Goal: Information Seeking & Learning: Learn about a topic

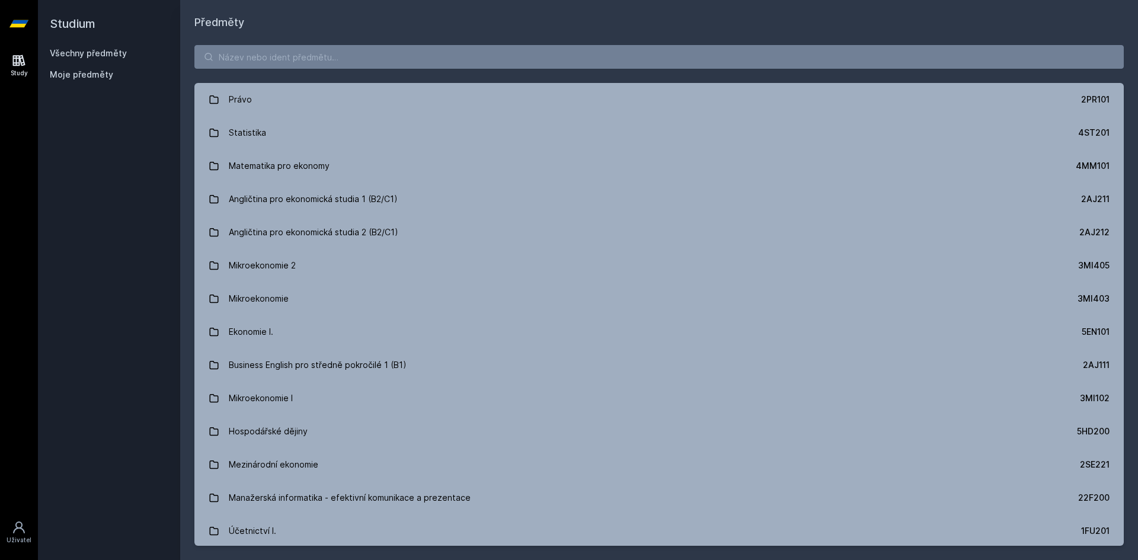
click at [579, 77] on button "Ne" at bounding box center [571, 77] width 43 height 30
click at [312, 53] on input "search" at bounding box center [659, 57] width 930 height 24
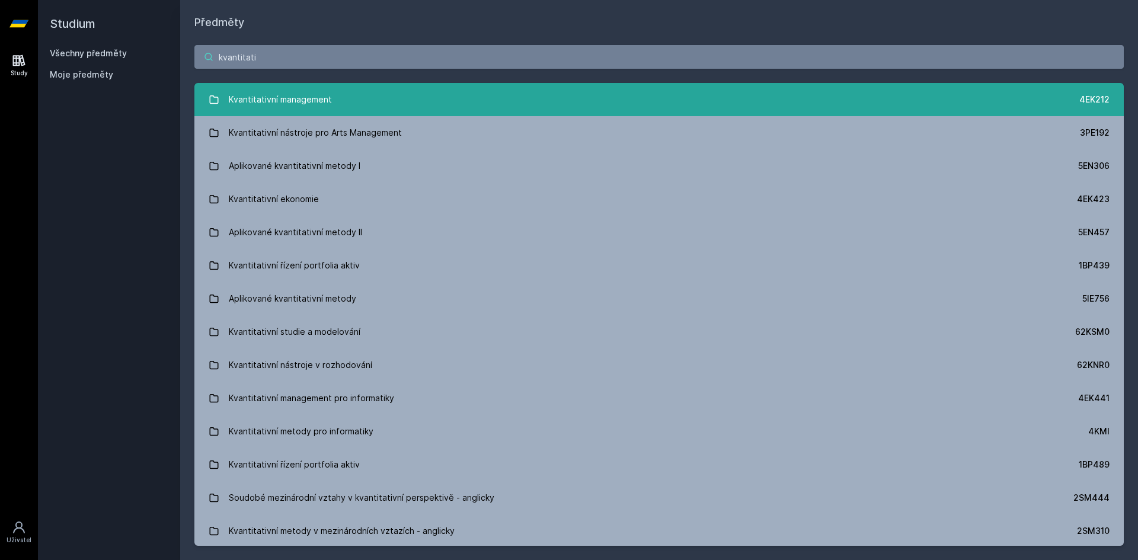
type input "kvantitati"
click at [324, 92] on div "Kvantitativní management" at bounding box center [280, 100] width 103 height 24
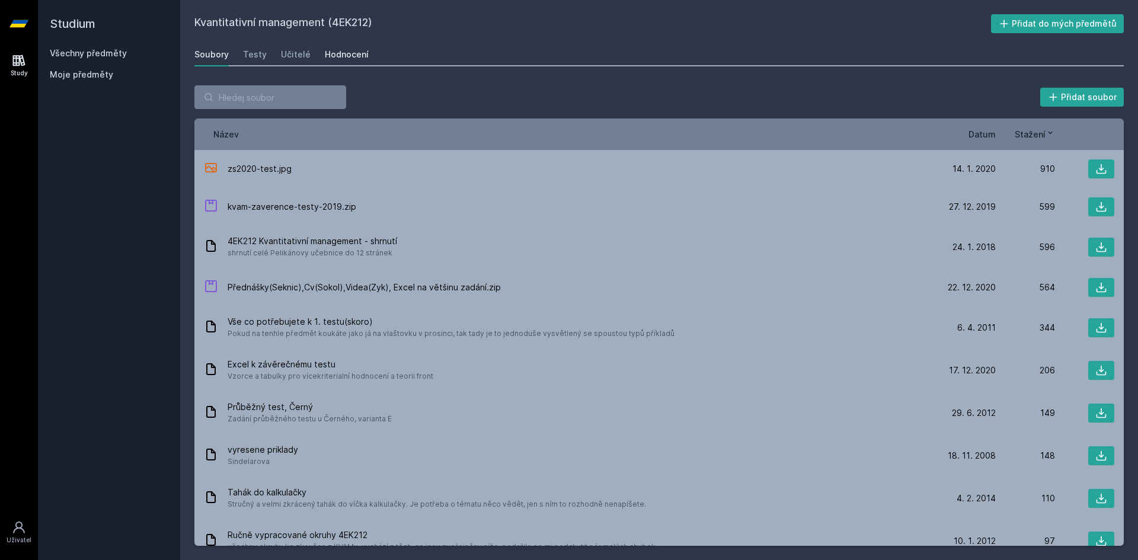
click at [337, 55] on div "Hodnocení" at bounding box center [347, 55] width 44 height 12
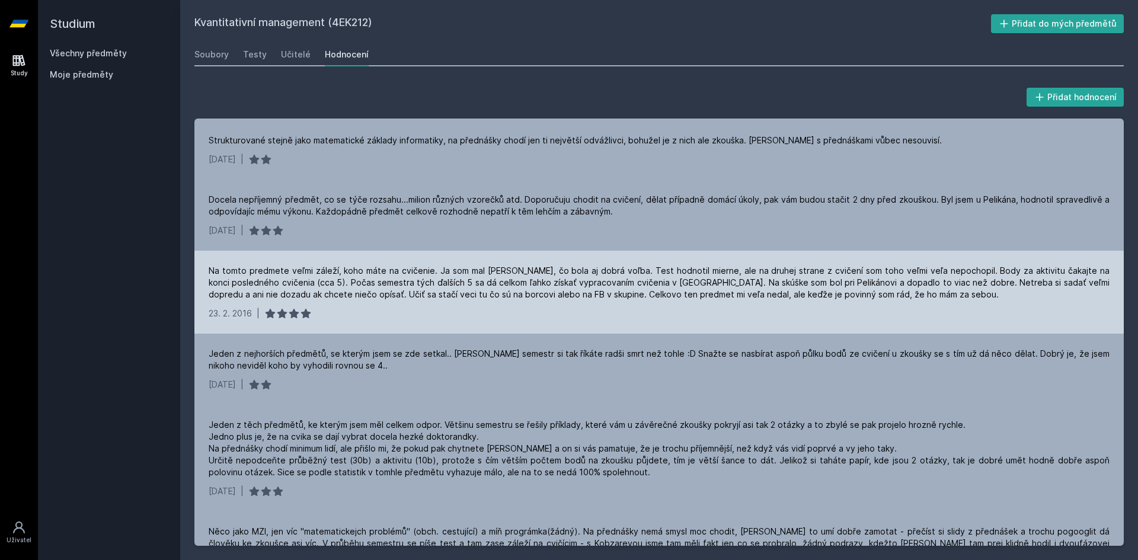
scroll to position [1127, 0]
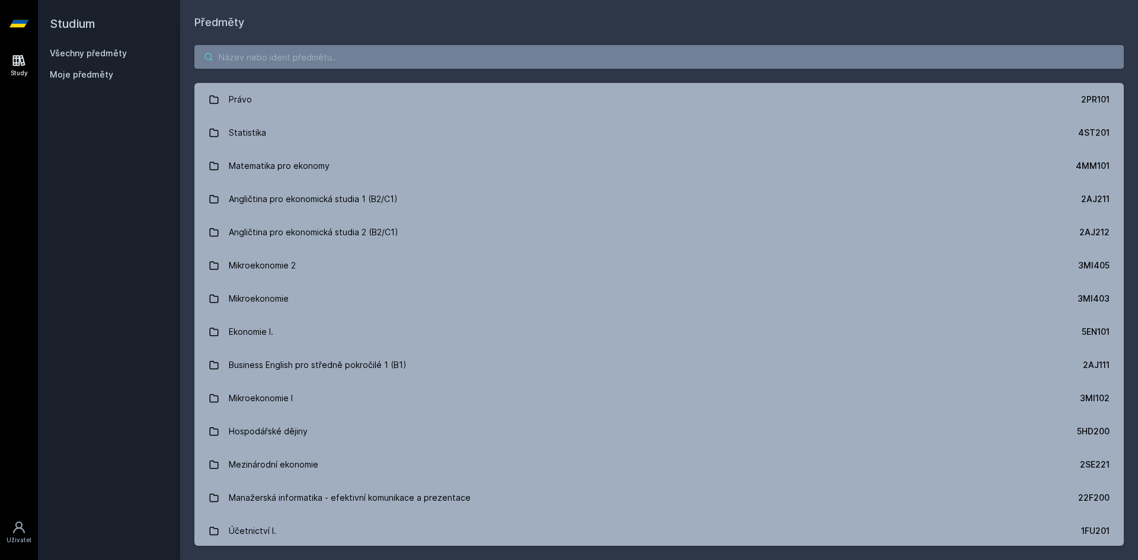
click at [297, 52] on input "search" at bounding box center [659, 57] width 930 height 24
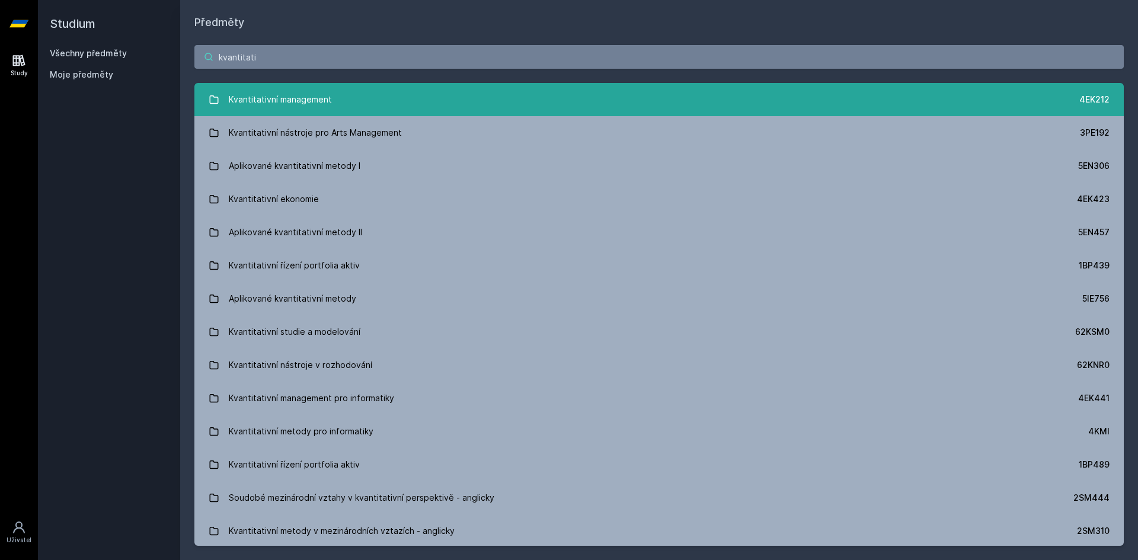
type input "kvantitati"
click at [355, 100] on link "Kvantitativní management 4EK212" at bounding box center [659, 99] width 930 height 33
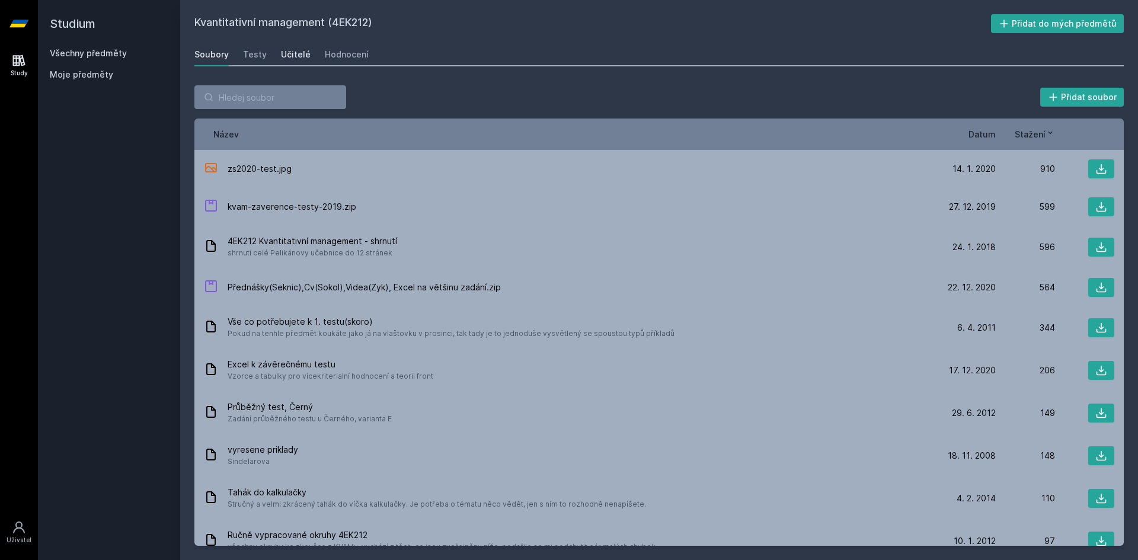
click at [299, 49] on div "Učitelé" at bounding box center [296, 55] width 30 height 12
click at [346, 55] on div "Hodnocení" at bounding box center [347, 55] width 44 height 12
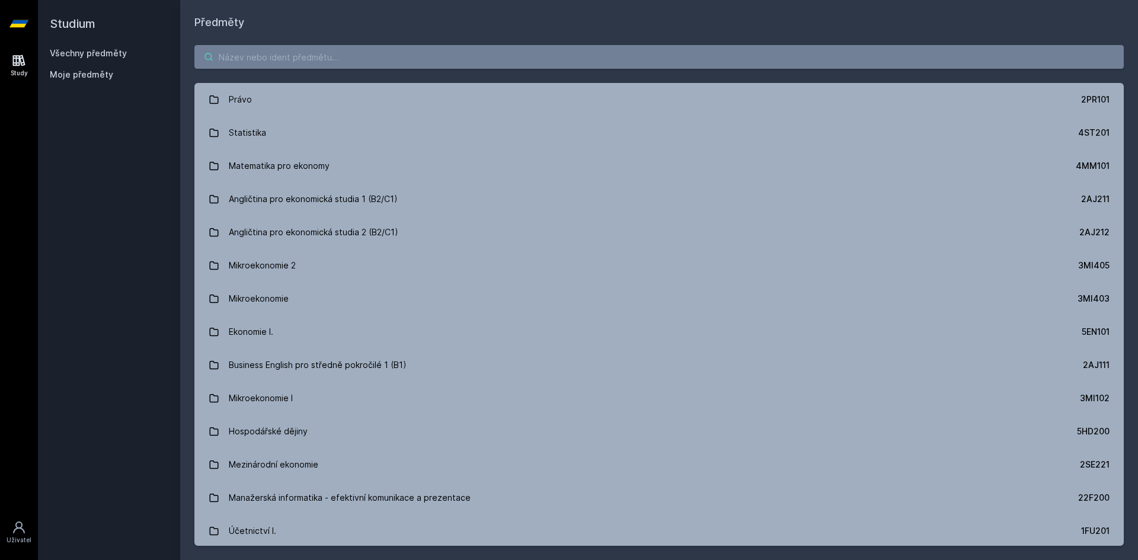
click at [259, 60] on input "search" at bounding box center [659, 57] width 930 height 24
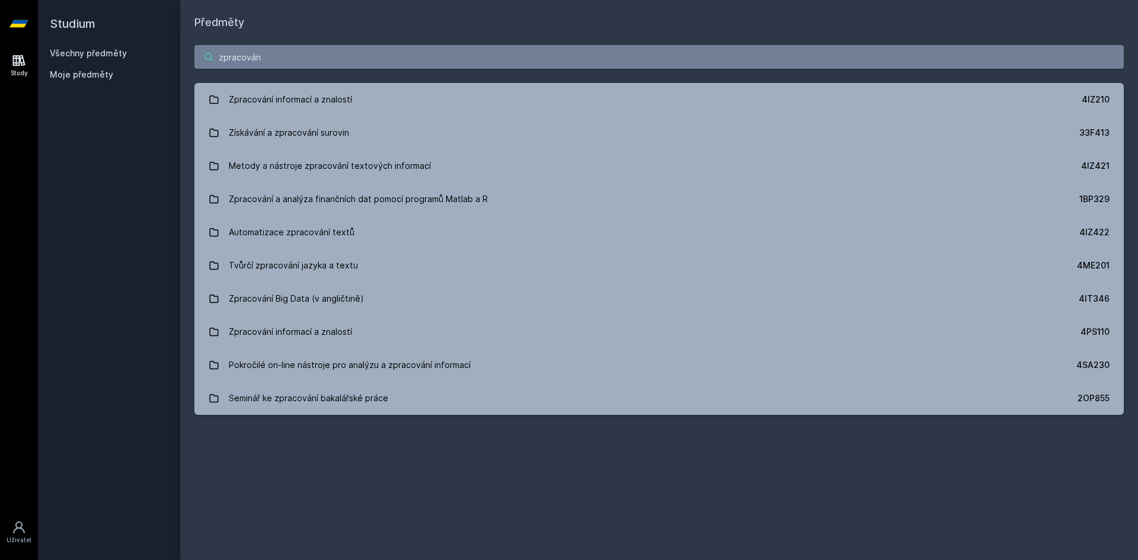
type input "zpracován"
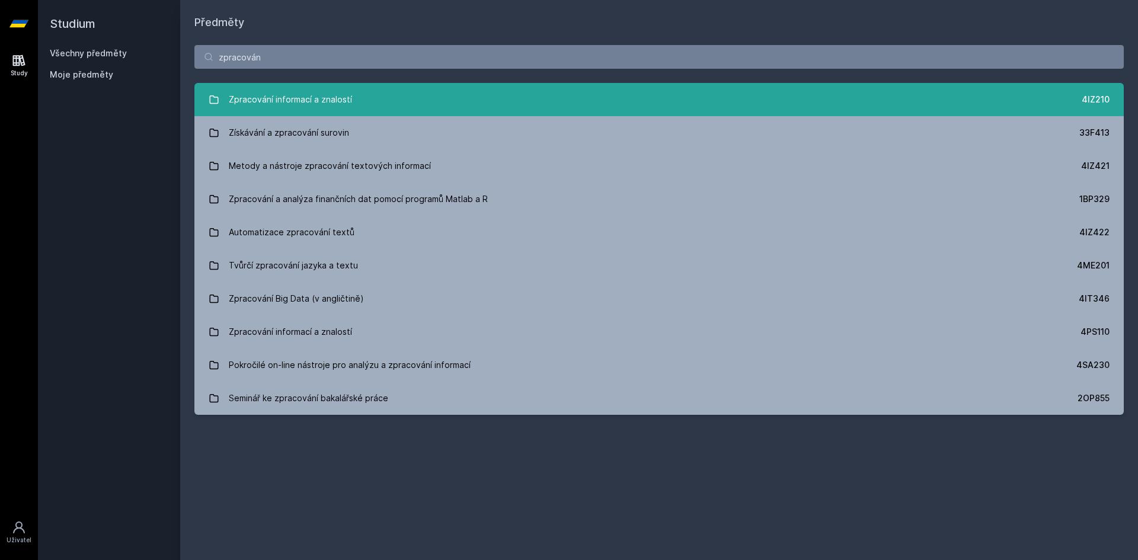
click at [330, 103] on div "Zpracování informací a znalostí" at bounding box center [290, 100] width 123 height 24
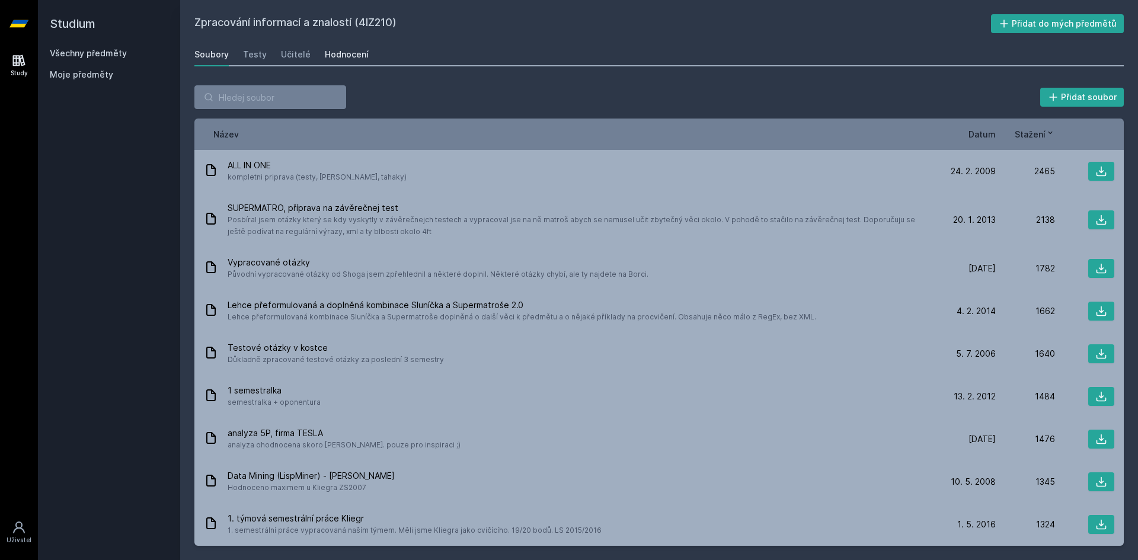
click at [341, 60] on link "Hodnocení" at bounding box center [347, 55] width 44 height 24
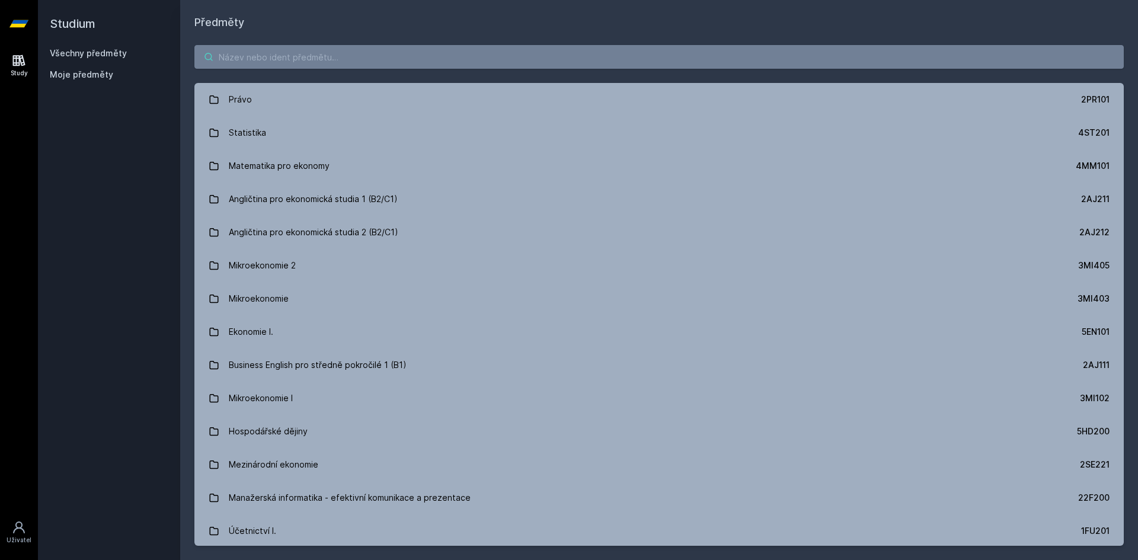
drag, startPoint x: 247, startPoint y: 55, endPoint x: 241, endPoint y: 51, distance: 7.2
click at [247, 56] on input "search" at bounding box center [659, 57] width 930 height 24
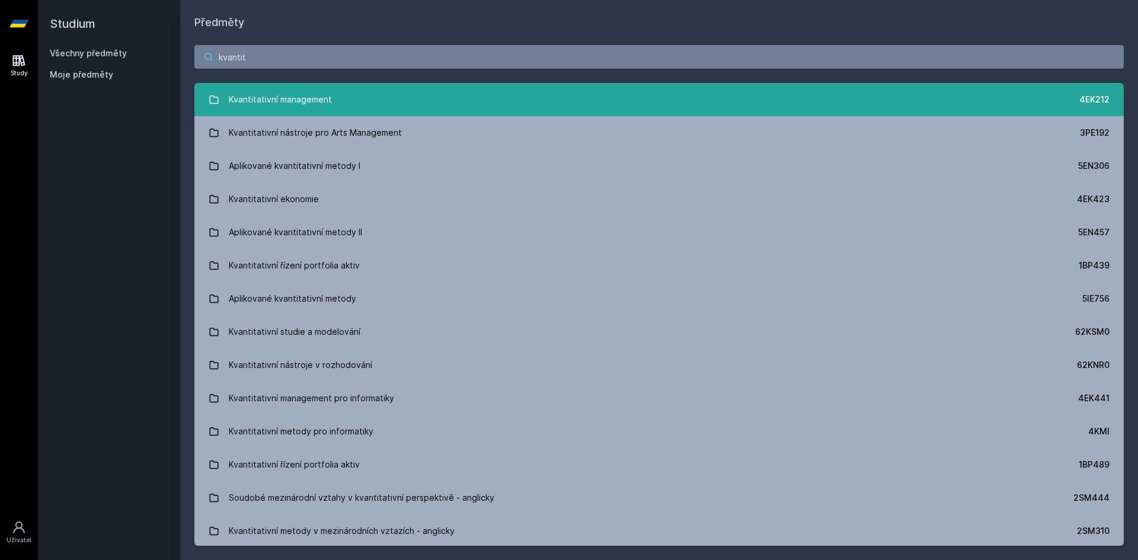
type input "kvantit"
click at [298, 102] on div "Kvantitativní management" at bounding box center [280, 100] width 103 height 24
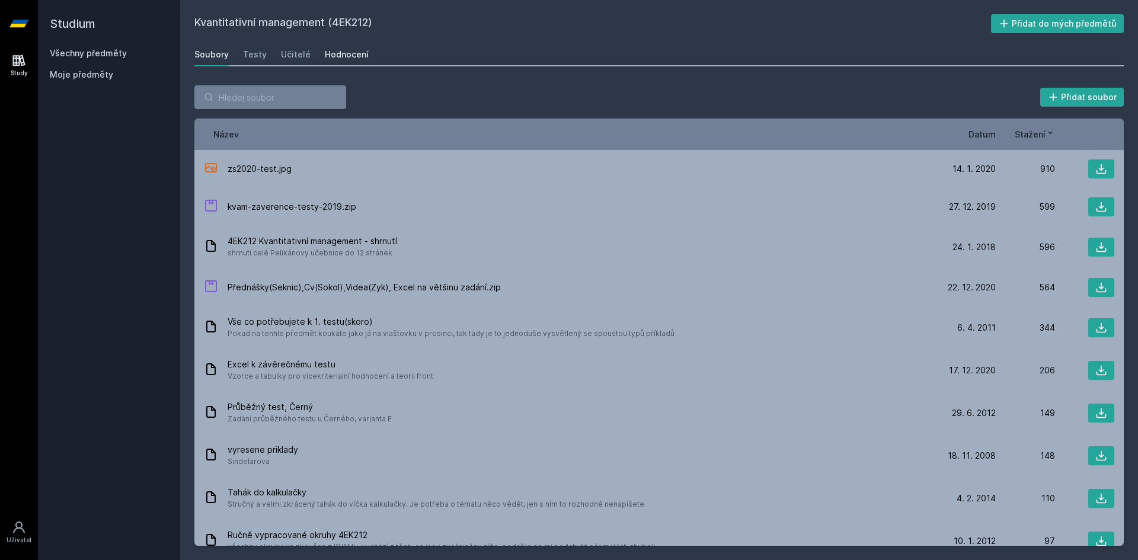
click at [358, 52] on div "Hodnocení" at bounding box center [347, 55] width 44 height 12
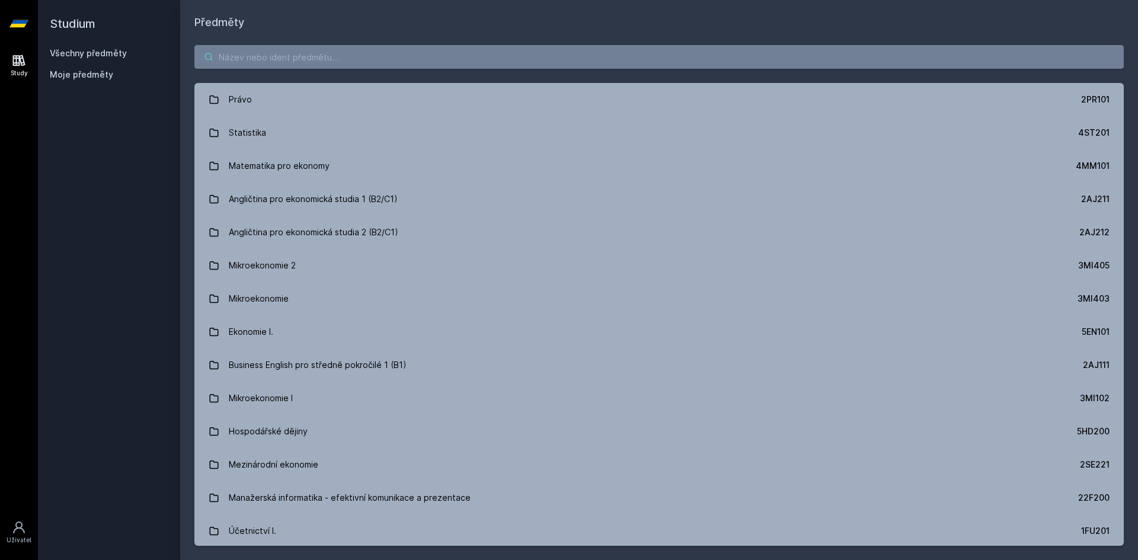
click at [285, 60] on input "search" at bounding box center [659, 57] width 930 height 24
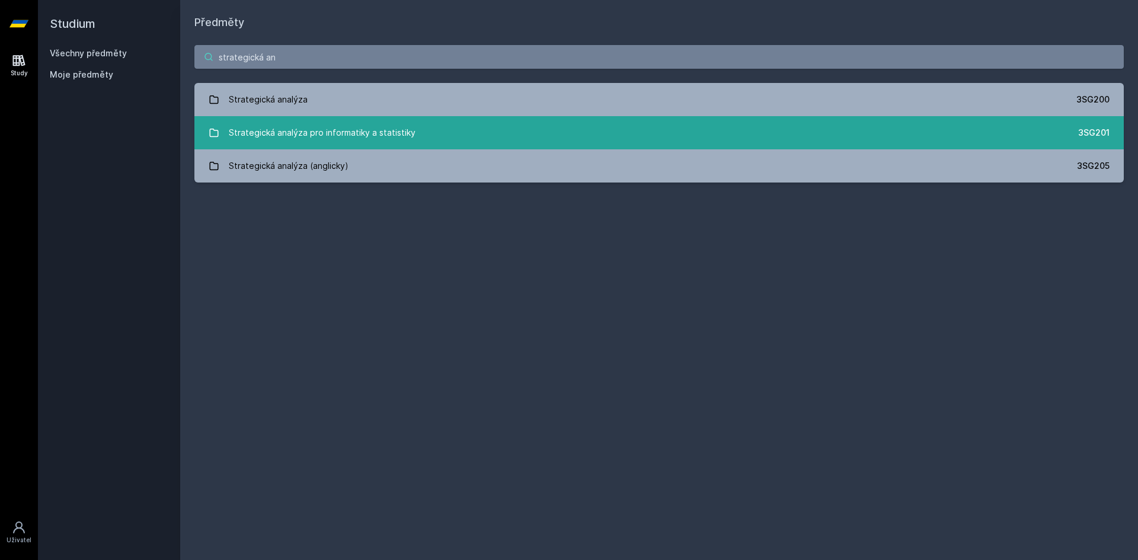
type input "strategická an"
click at [365, 130] on div "Strategická analýza pro informatiky a statistiky" at bounding box center [322, 133] width 187 height 24
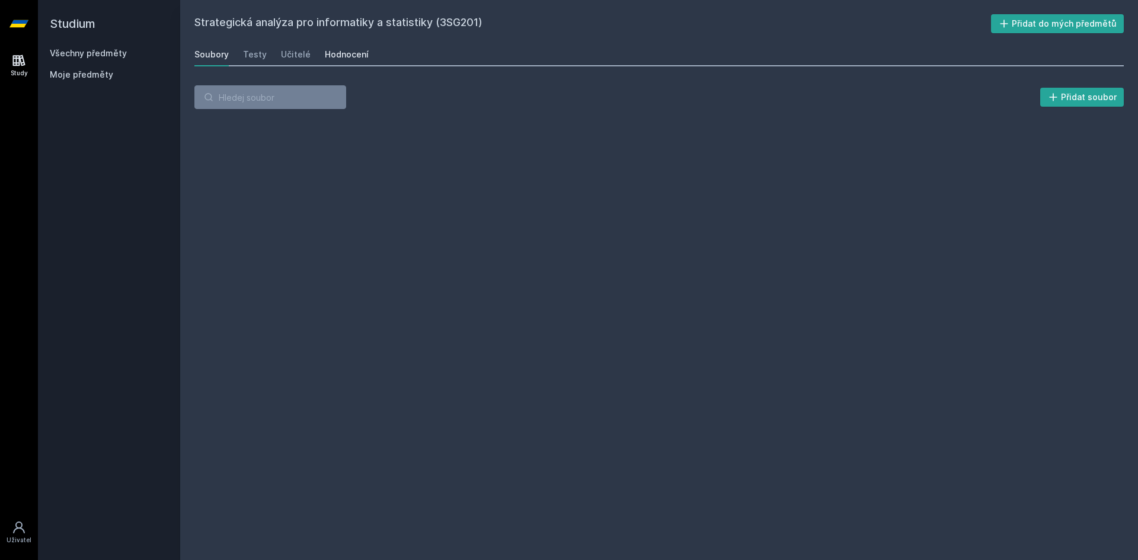
click at [346, 57] on div "Hodnocení" at bounding box center [347, 55] width 44 height 12
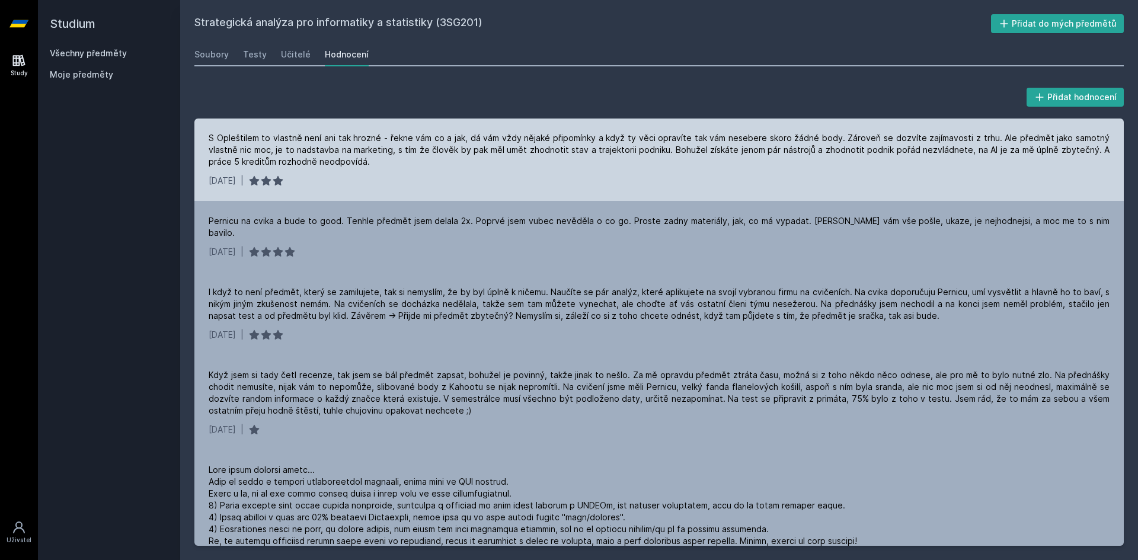
scroll to position [415, 0]
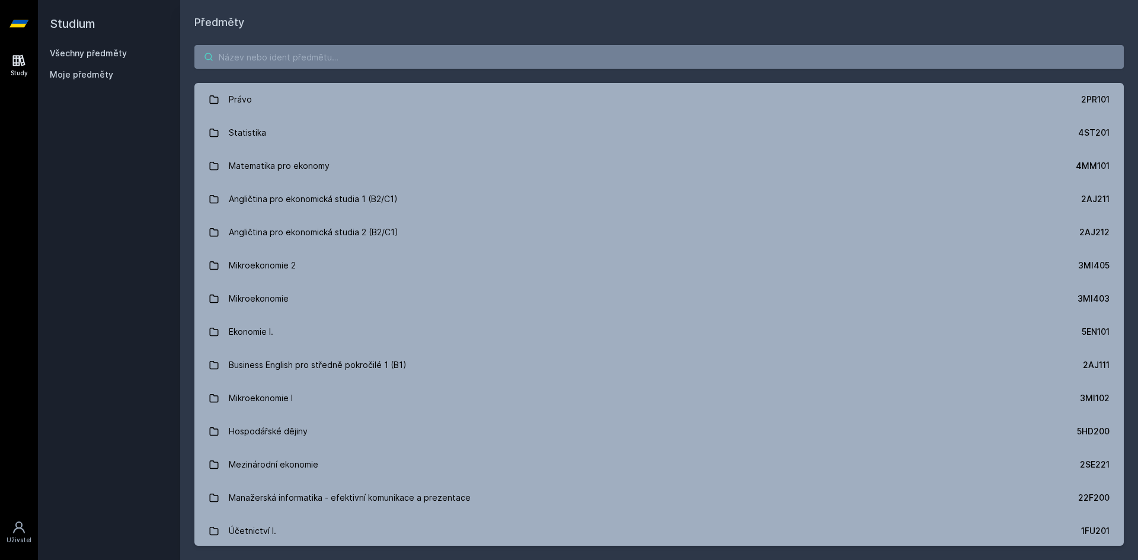
click at [240, 53] on input "search" at bounding box center [659, 57] width 930 height 24
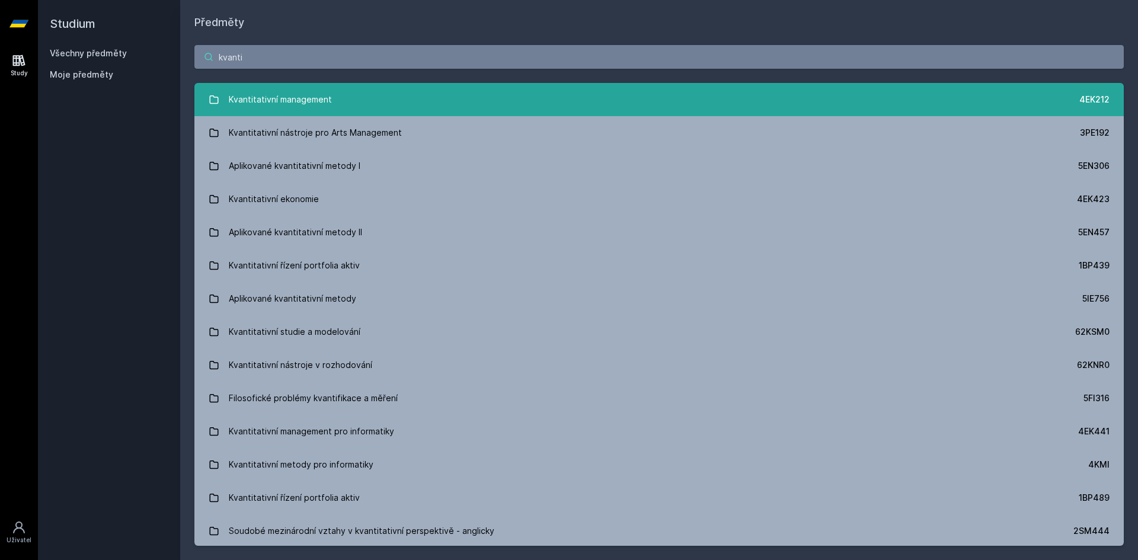
type input "kvanti"
click at [288, 100] on div "Kvantitativní management" at bounding box center [280, 100] width 103 height 24
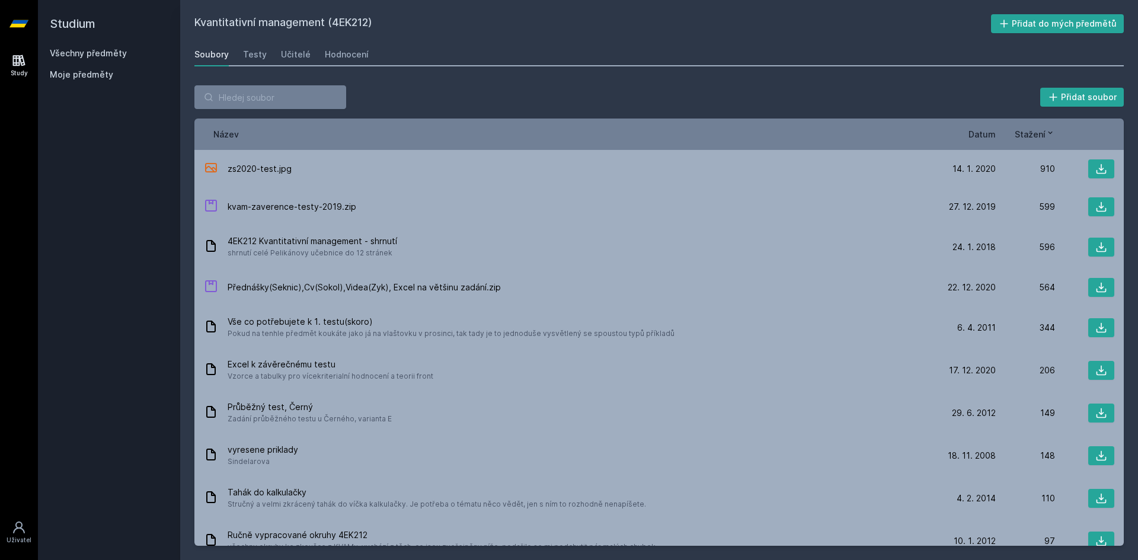
click at [223, 53] on div "Soubory" at bounding box center [211, 55] width 34 height 12
click at [9, 62] on link "Study" at bounding box center [18, 65] width 33 height 36
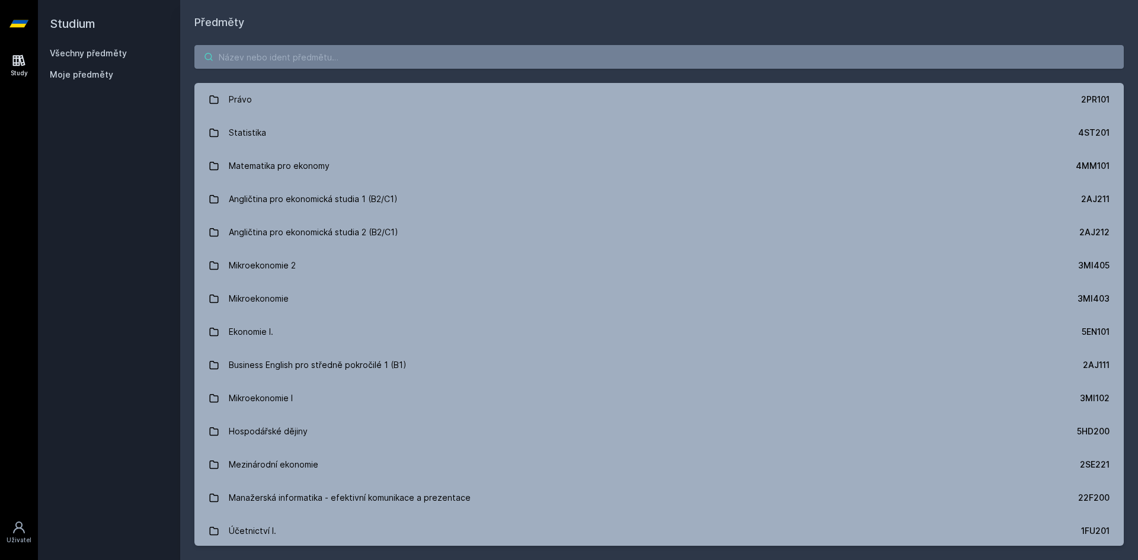
click at [263, 59] on input "search" at bounding box center [659, 57] width 930 height 24
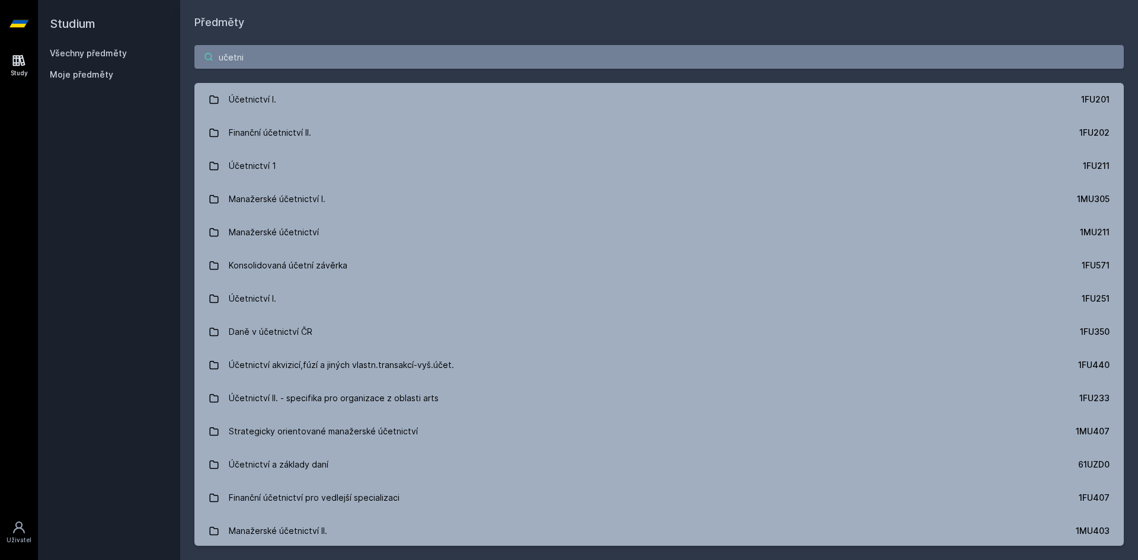
type input "učetni"
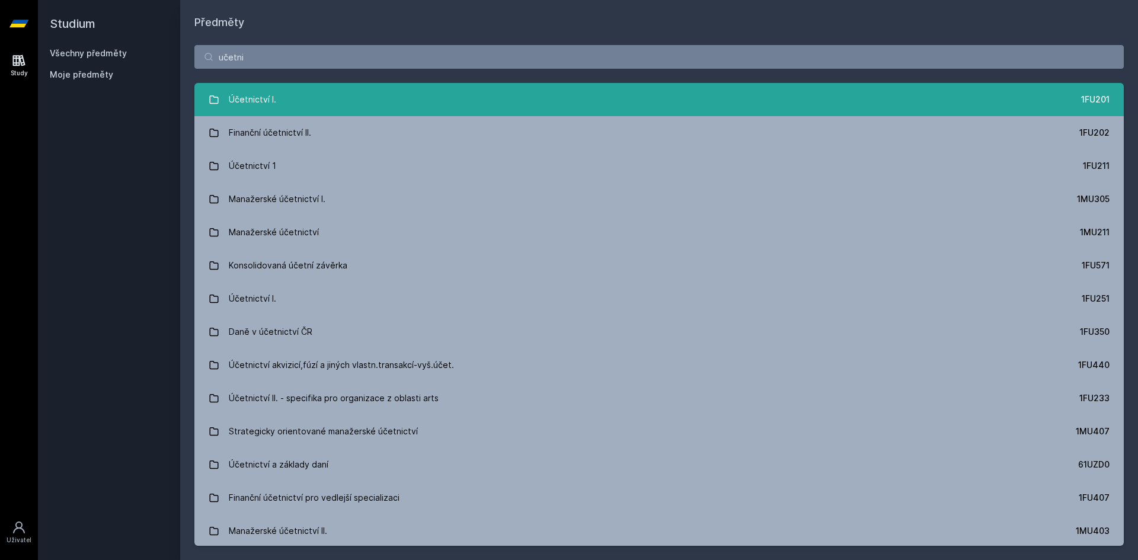
click at [354, 93] on link "Účetnictví I. 1FU201" at bounding box center [659, 99] width 930 height 33
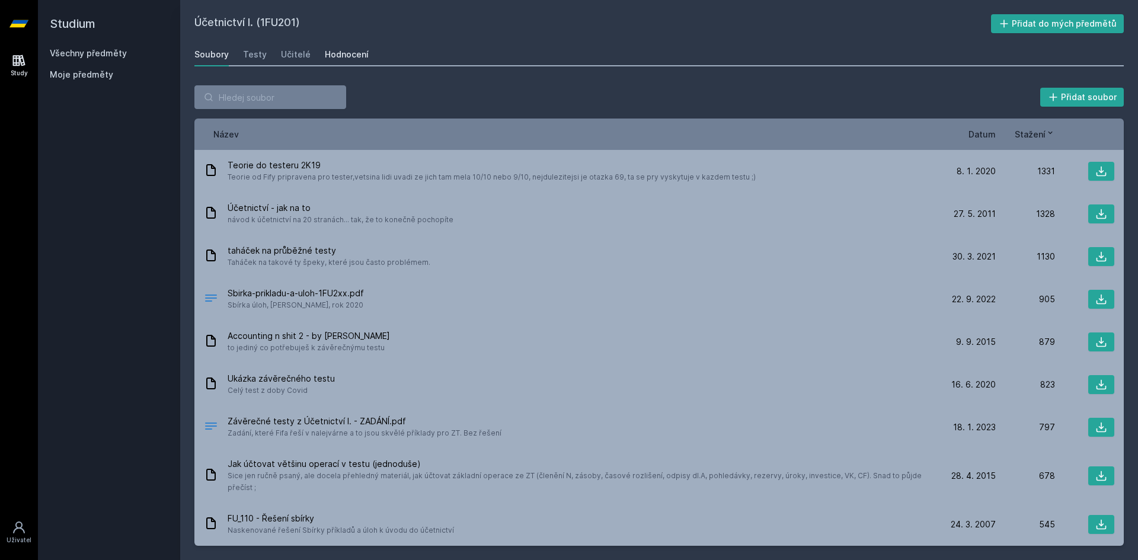
click at [356, 58] on div "Hodnocení" at bounding box center [347, 55] width 44 height 12
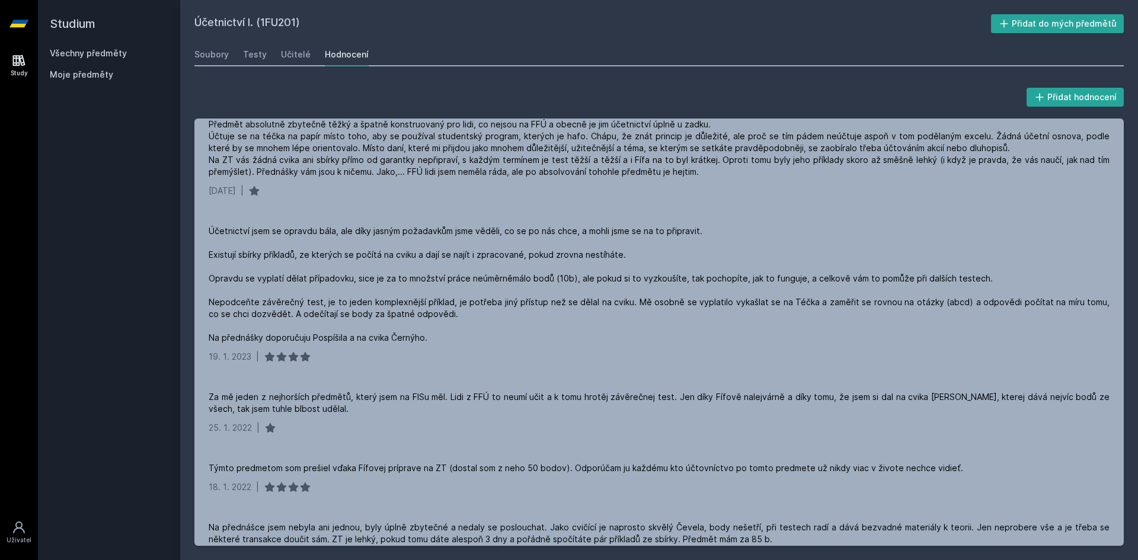
scroll to position [1719, 0]
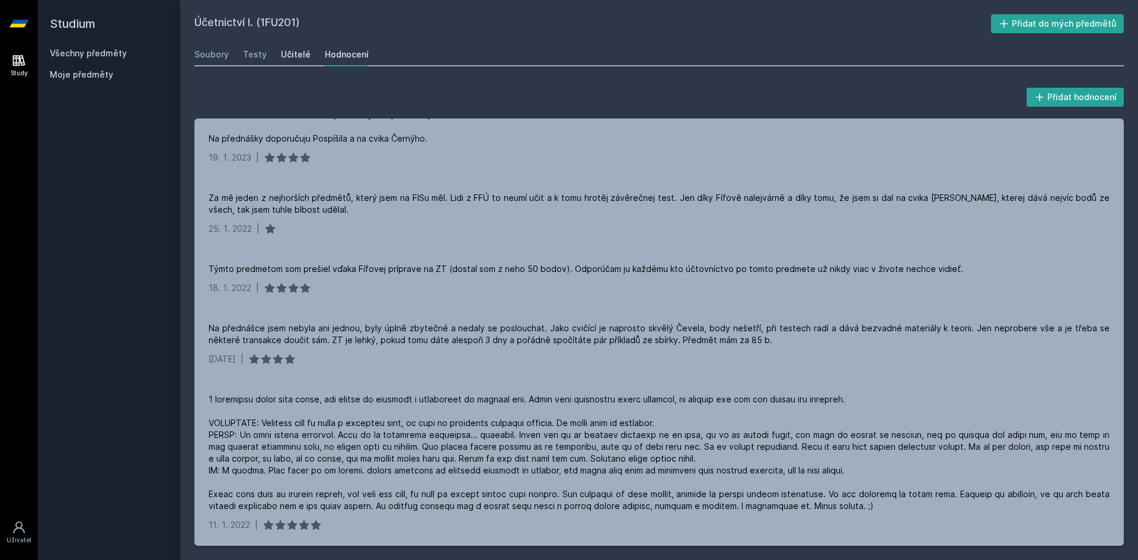
click at [292, 52] on div "Učitelé" at bounding box center [296, 55] width 30 height 12
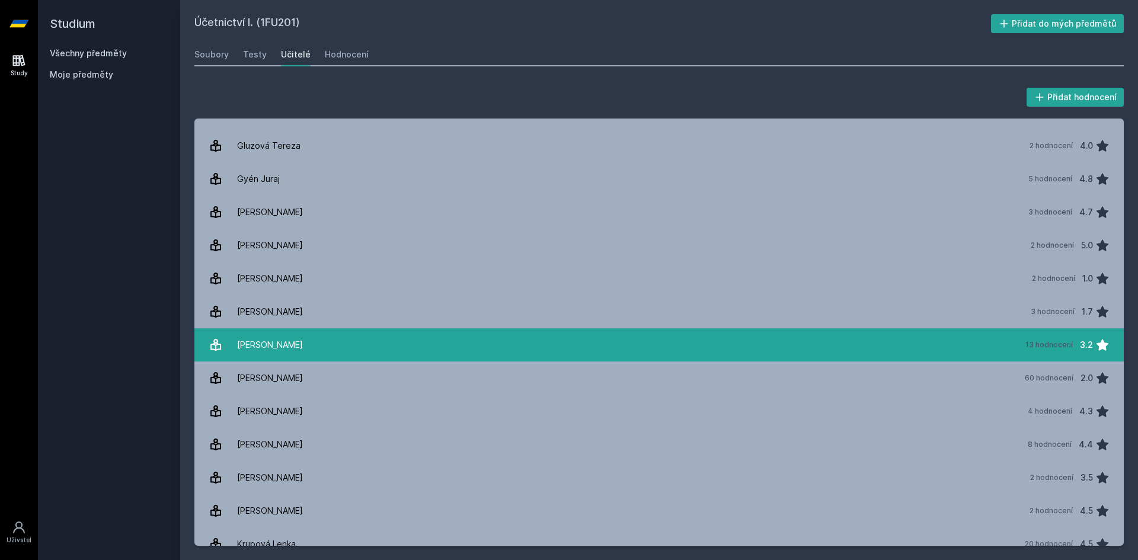
scroll to position [296, 0]
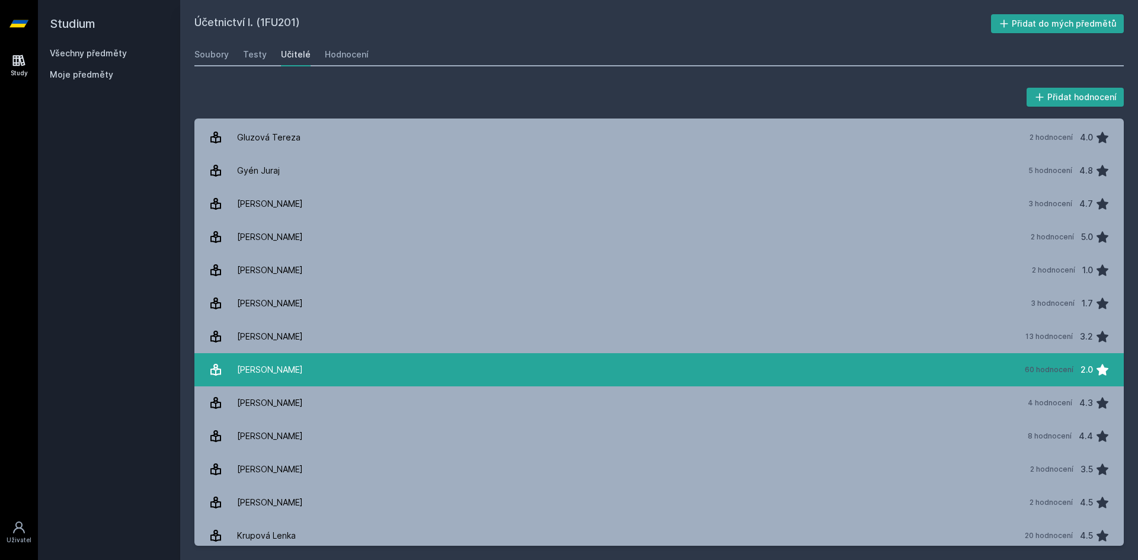
click at [482, 367] on link "Janhubová Jaroslava 60 hodnocení 2.0" at bounding box center [659, 369] width 930 height 33
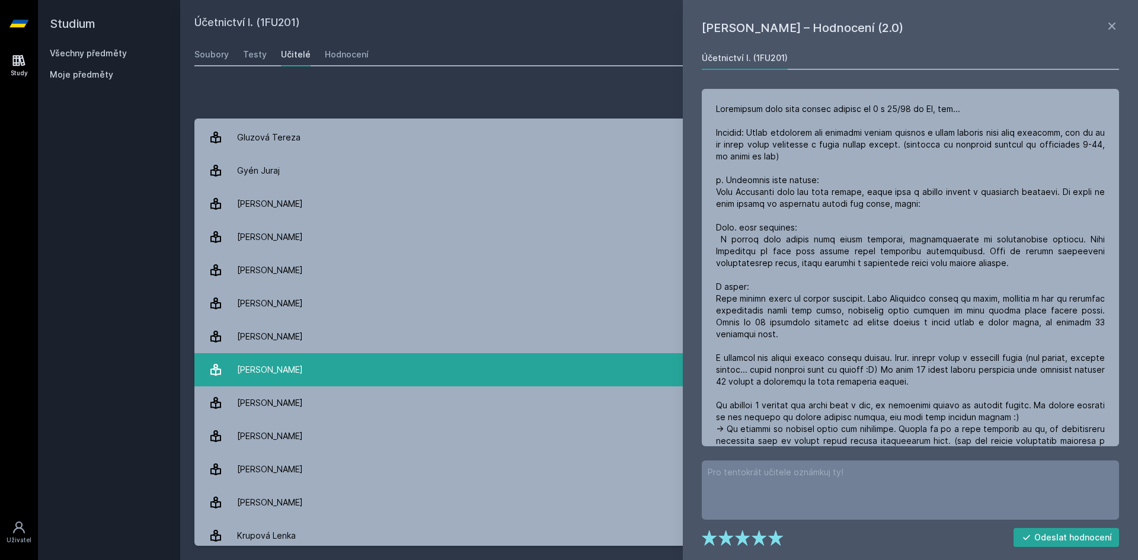
click at [482, 367] on link "Janhubová Jaroslava 60 hodnocení 2.0" at bounding box center [659, 369] width 930 height 33
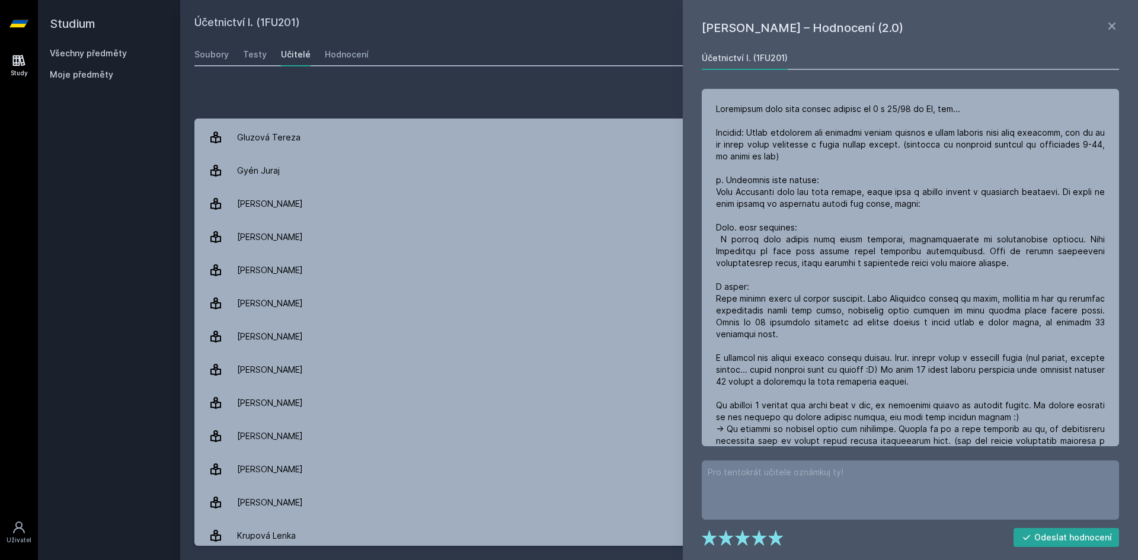
click at [397, 83] on div "Přidat hodnocení Jaroslava Janhubová – Hodnocení (2.0) Účetnictví I. (1FU201) 3…" at bounding box center [659, 315] width 958 height 489
click at [1113, 19] on icon at bounding box center [1112, 26] width 14 height 14
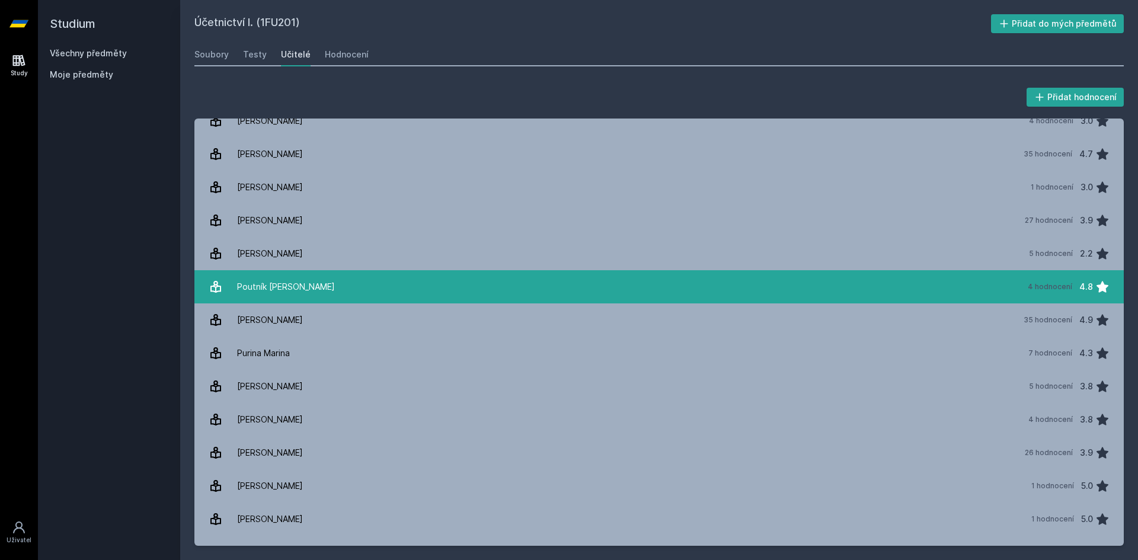
scroll to position [1280, 0]
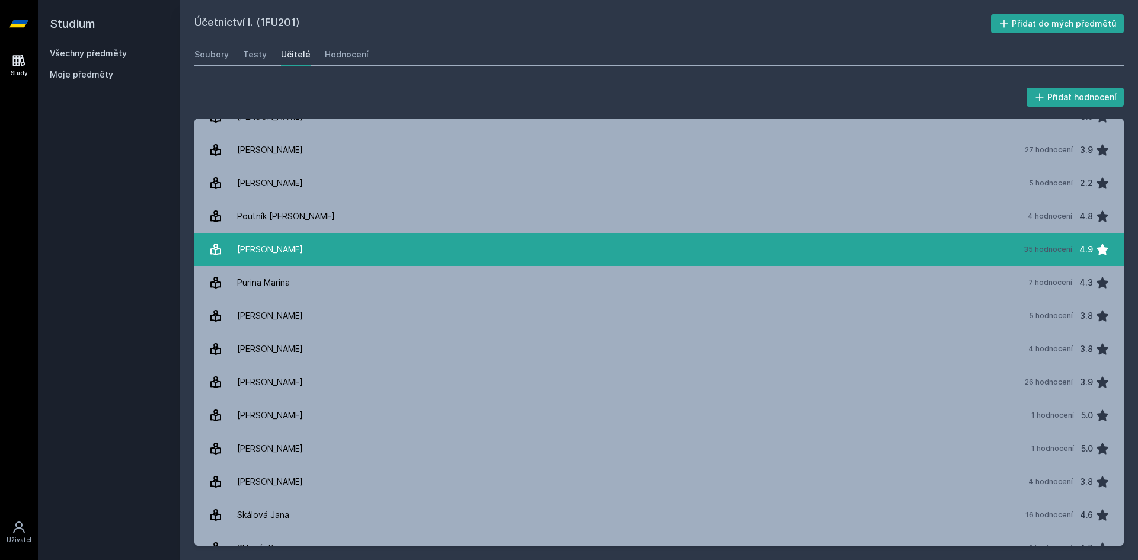
click at [659, 242] on link "Procházka David 35 hodnocení 4.9" at bounding box center [659, 249] width 930 height 33
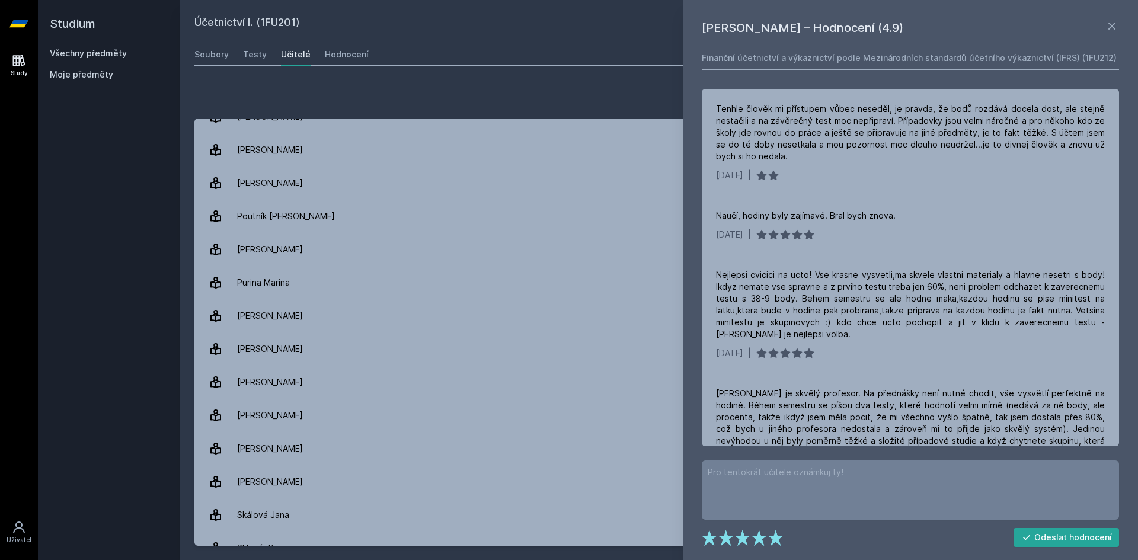
click at [321, 90] on div "Přidat hodnocení" at bounding box center [659, 97] width 930 height 24
click at [14, 60] on icon at bounding box center [19, 60] width 12 height 11
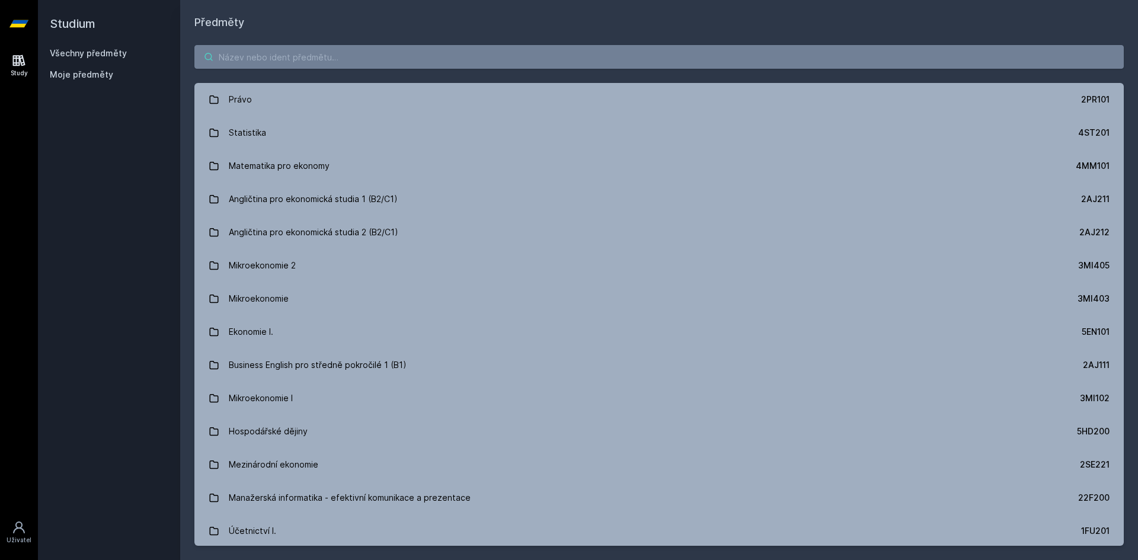
click at [309, 53] on input "search" at bounding box center [659, 57] width 930 height 24
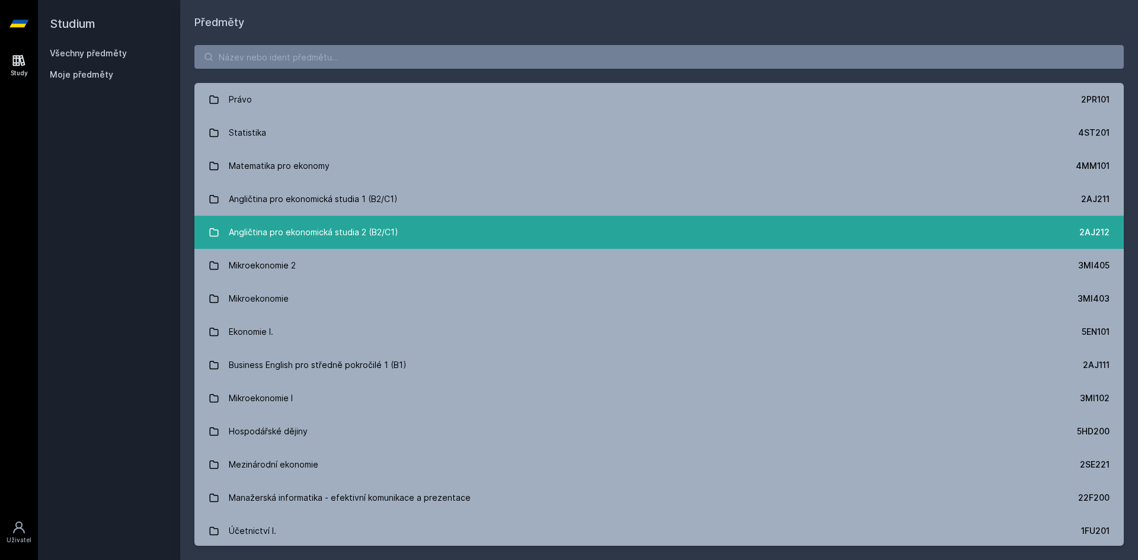
click at [403, 226] on link "Angličtina pro ekonomická studia 2 (B2/C1) 2AJ212" at bounding box center [659, 232] width 930 height 33
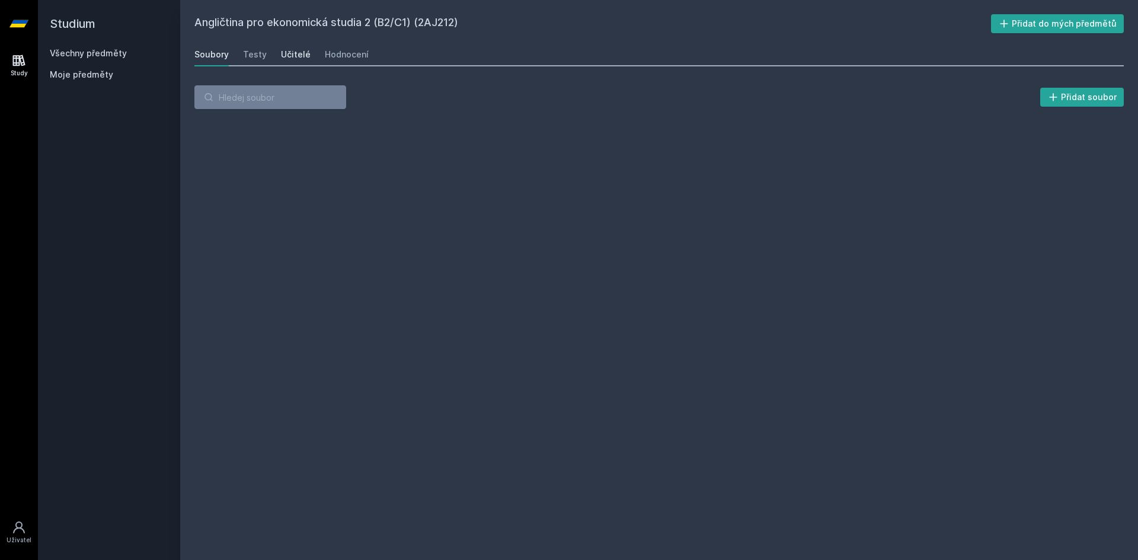
click at [296, 56] on div "Učitelé" at bounding box center [296, 55] width 30 height 12
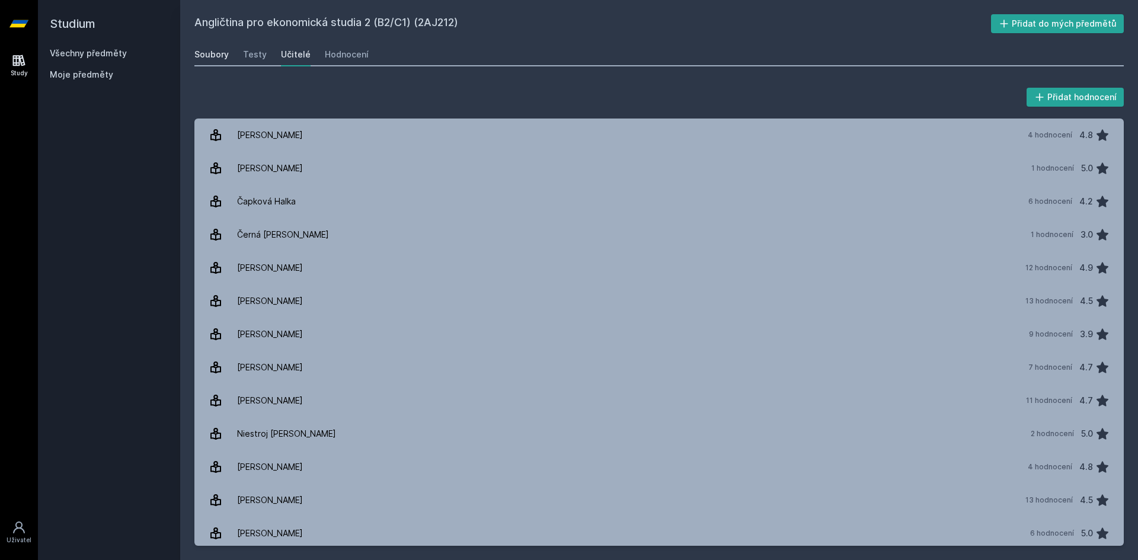
click at [210, 59] on div "Soubory" at bounding box center [211, 55] width 34 height 12
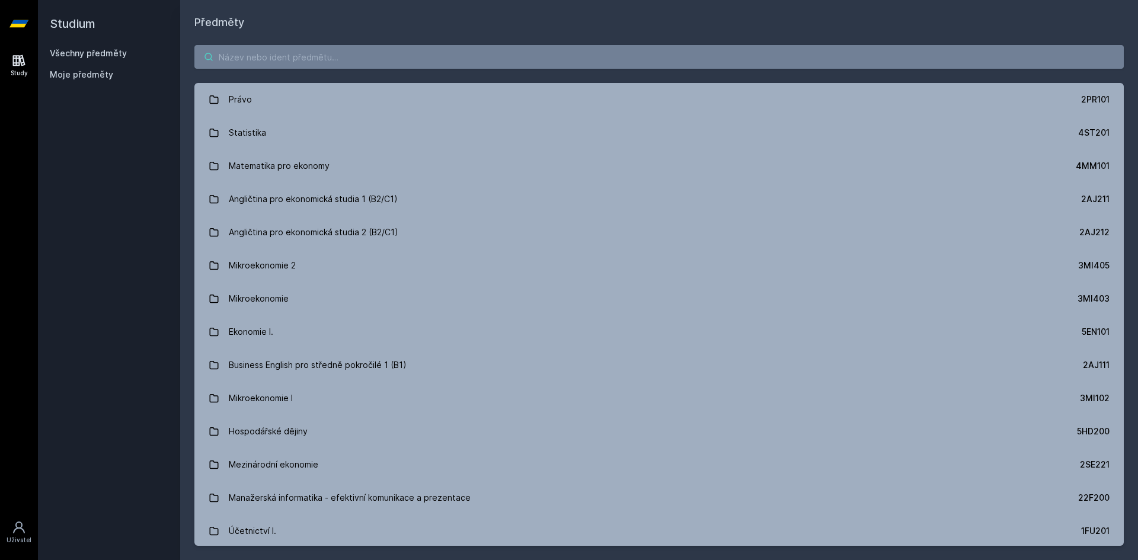
click at [252, 60] on input "search" at bounding box center [659, 57] width 930 height 24
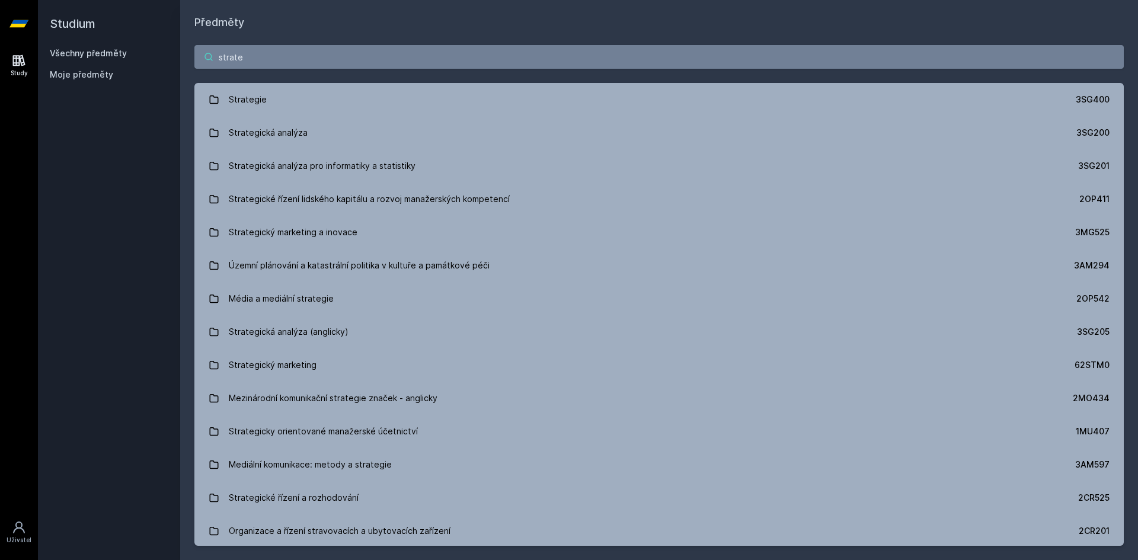
type input "strate"
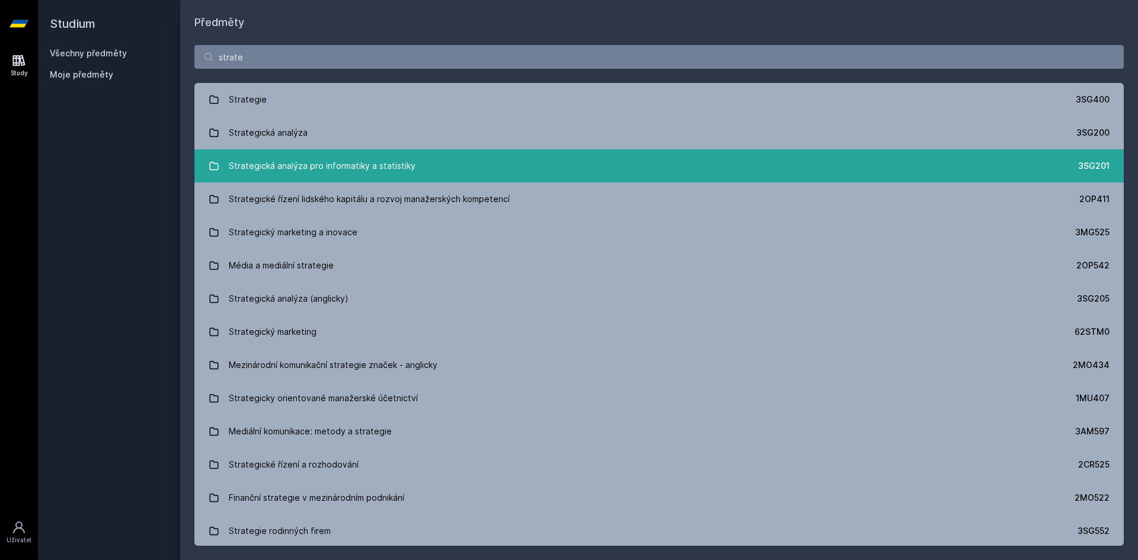
click at [418, 165] on link "Strategická analýza pro informatiky a statistiky 3SG201" at bounding box center [659, 165] width 930 height 33
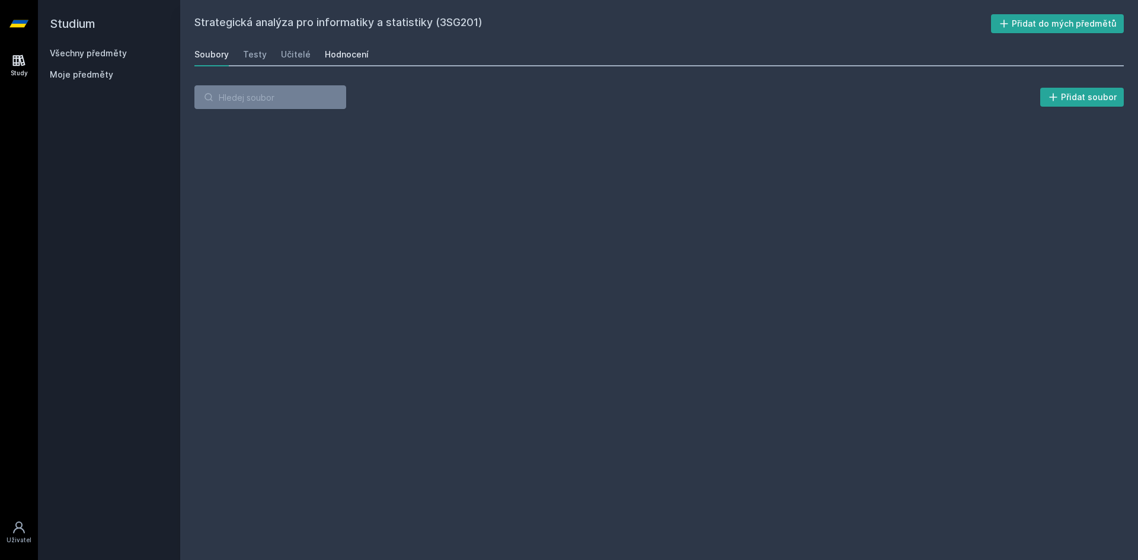
click at [341, 52] on div "Hodnocení" at bounding box center [347, 55] width 44 height 12
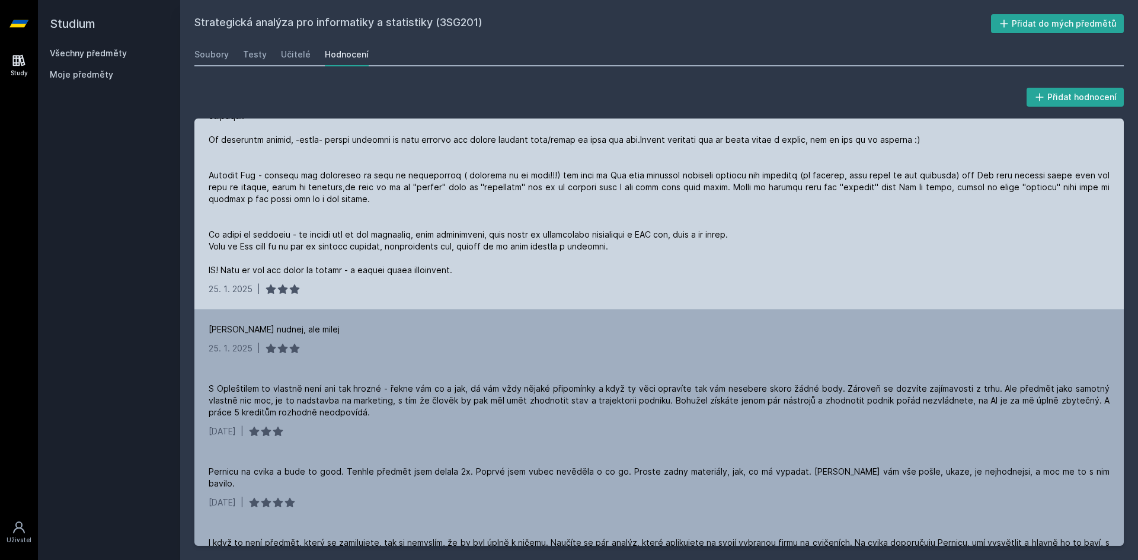
scroll to position [237, 0]
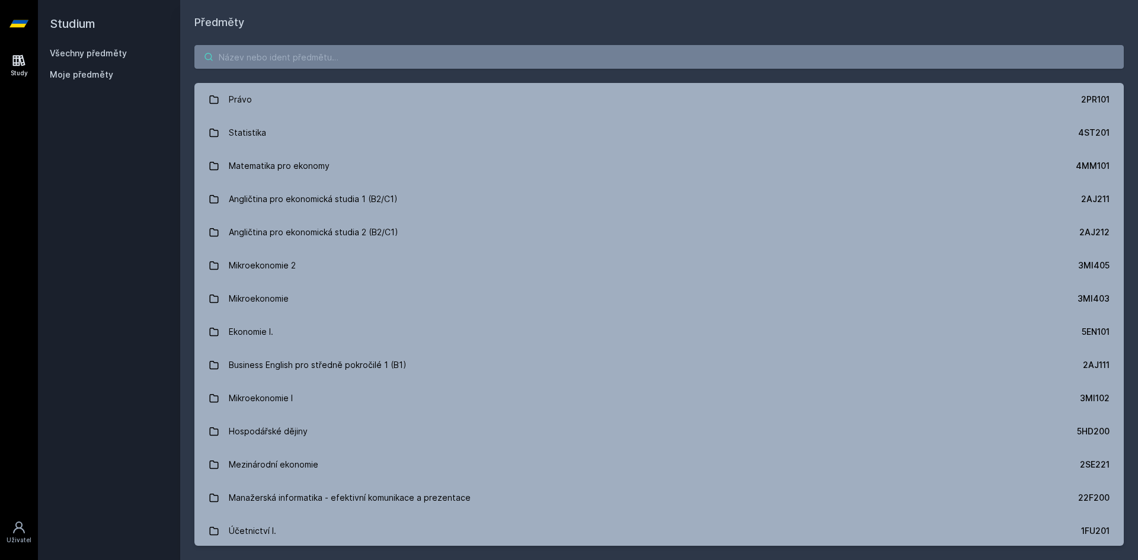
click at [266, 60] on input "search" at bounding box center [659, 57] width 930 height 24
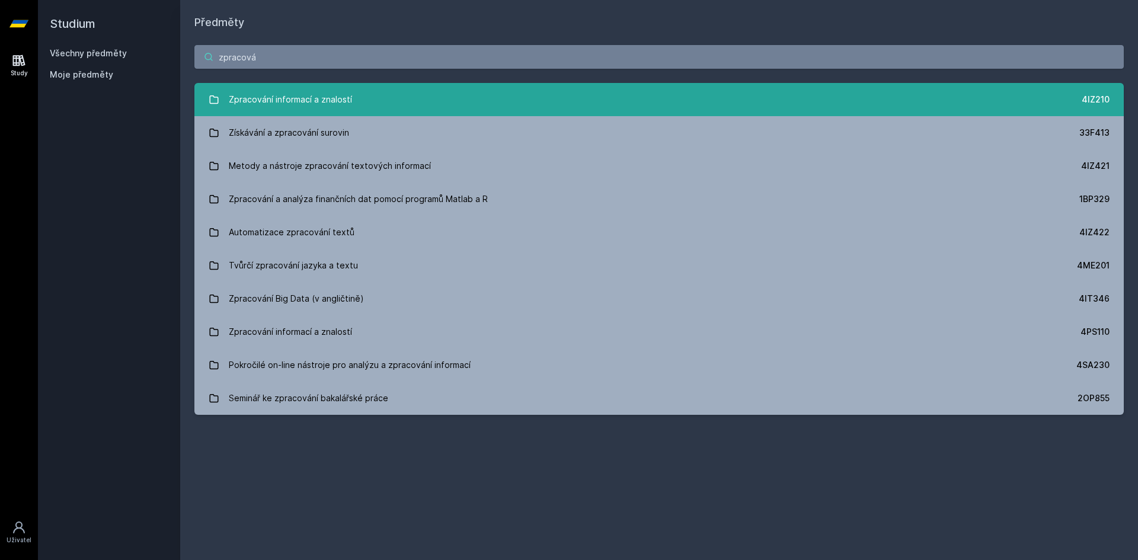
type input "zpracová"
click at [323, 98] on div "Zpracování informací a znalostí" at bounding box center [290, 100] width 123 height 24
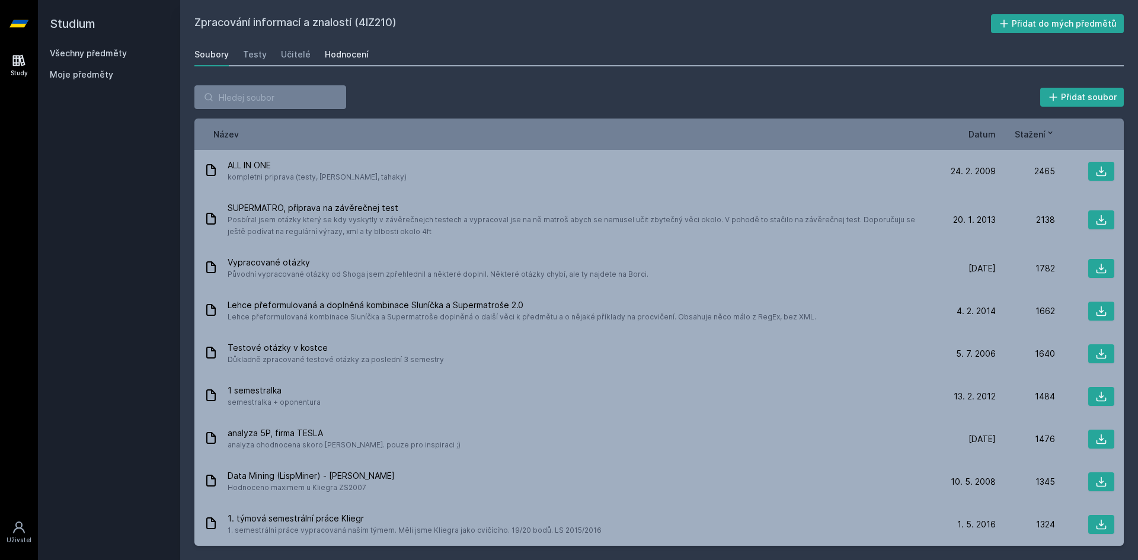
click at [355, 55] on div "Hodnocení" at bounding box center [347, 55] width 44 height 12
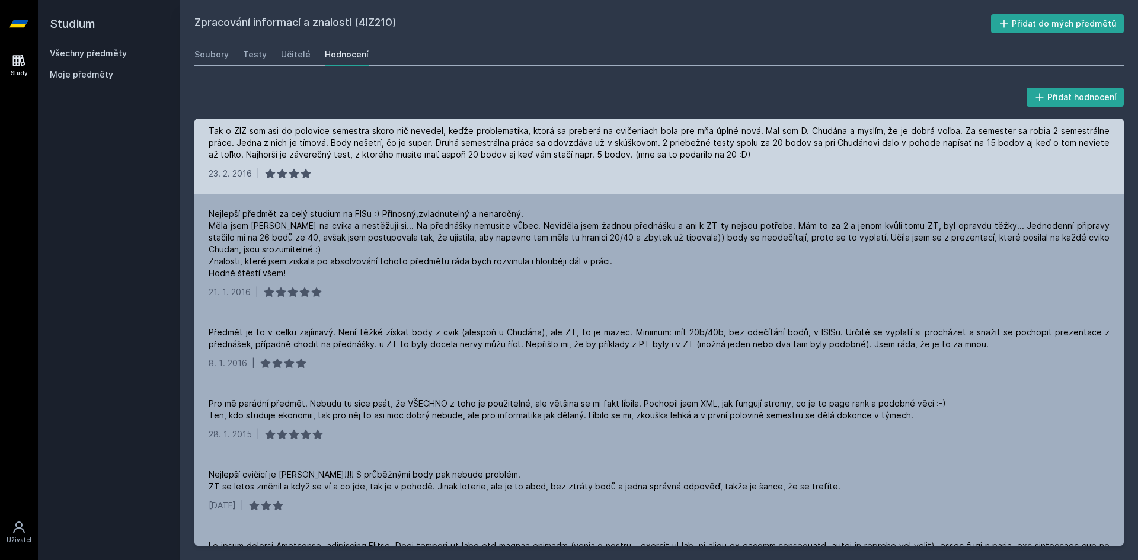
scroll to position [1245, 0]
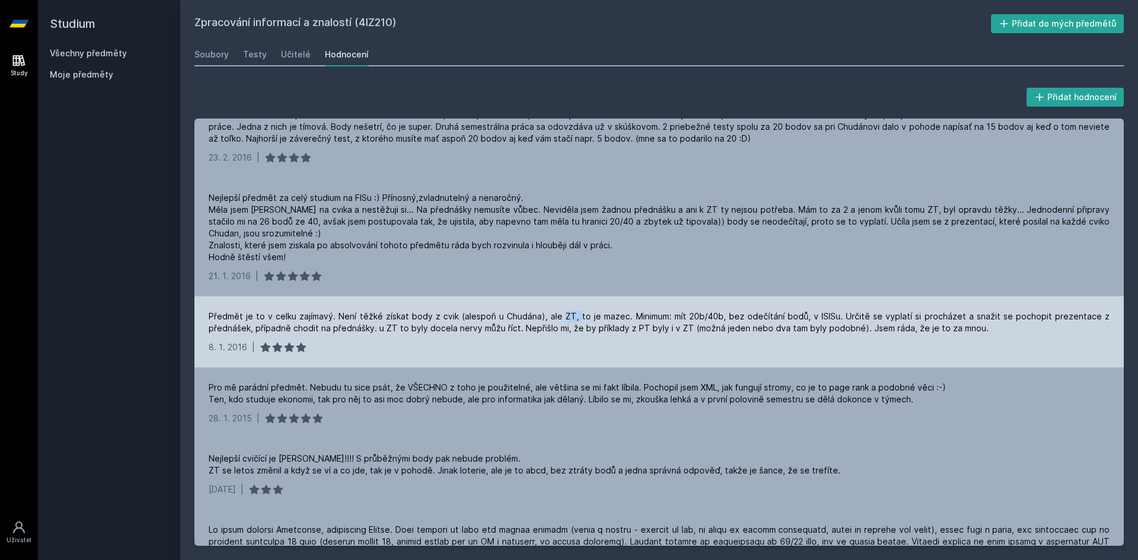
drag, startPoint x: 565, startPoint y: 315, endPoint x: 579, endPoint y: 319, distance: 14.8
click at [579, 319] on div "Předmět je to v celku zajímavý. Není těžké získat body z cvik (alespoň u Chudán…" at bounding box center [659, 323] width 901 height 24
click at [579, 320] on div "Předmět je to v celku zajímavý. Není těžké získat body z cvik (alespoň u Chudán…" at bounding box center [659, 323] width 901 height 24
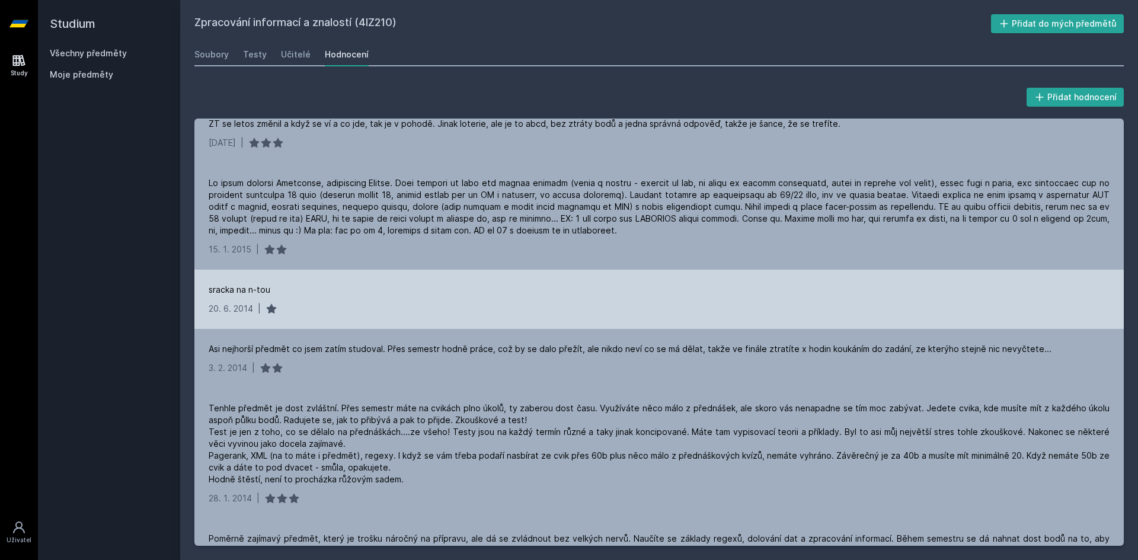
scroll to position [1660, 0]
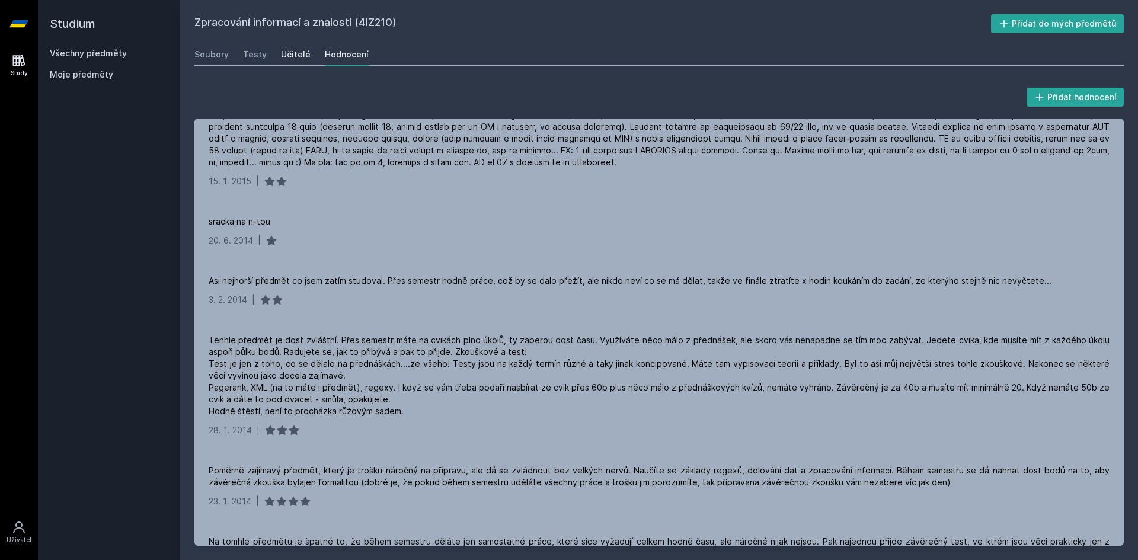
click at [300, 52] on div "Učitelé" at bounding box center [296, 55] width 30 height 12
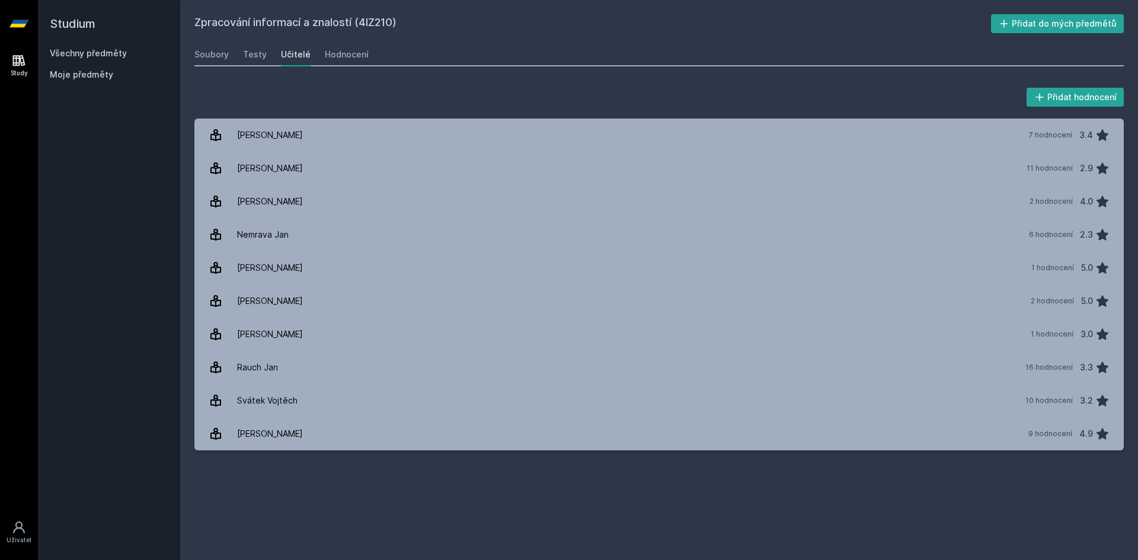
click at [72, 51] on link "Všechny předměty" at bounding box center [88, 53] width 77 height 10
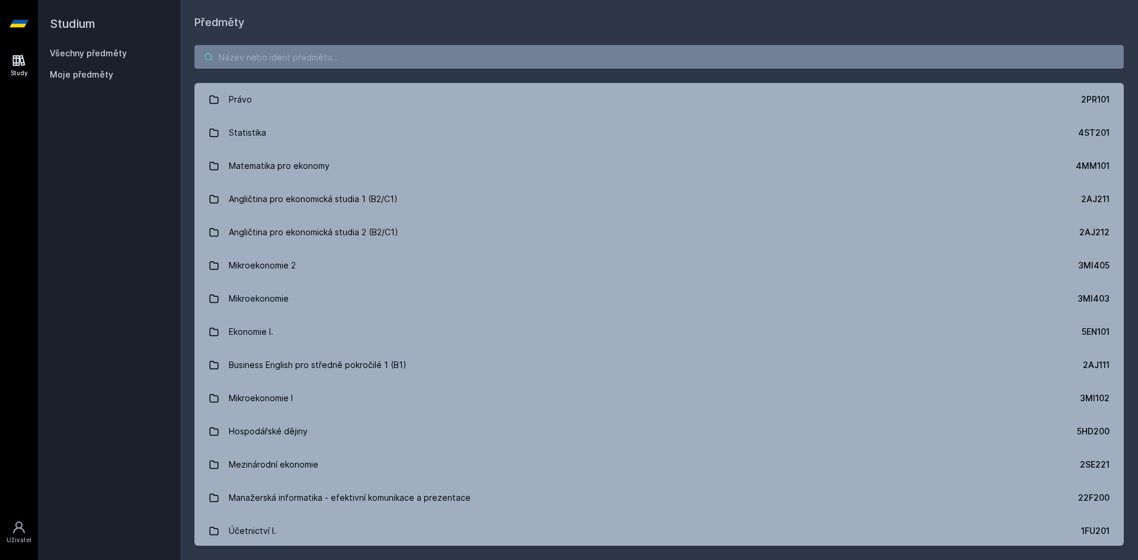
click at [302, 64] on input "search" at bounding box center [659, 57] width 930 height 24
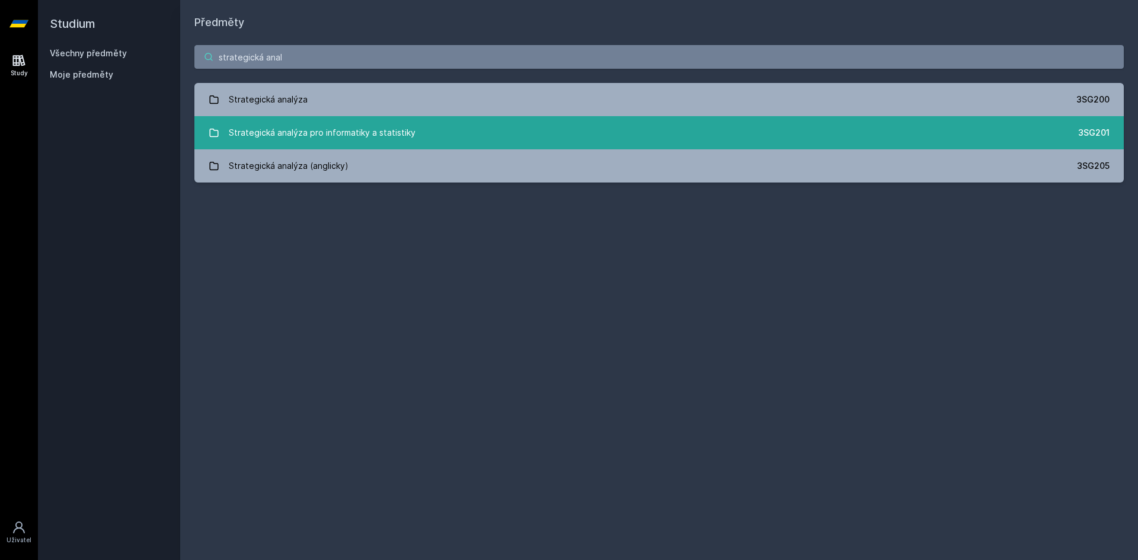
type input "strategická anal"
click at [374, 119] on link "Strategická analýza pro informatiky a statistiky 3SG201" at bounding box center [659, 132] width 930 height 33
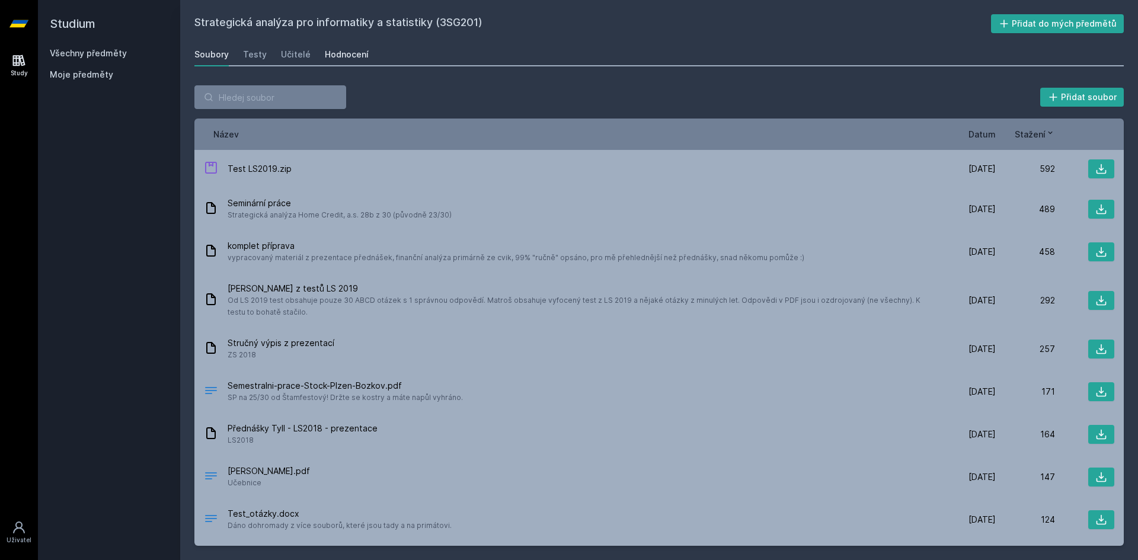
click at [330, 52] on div "Hodnocení" at bounding box center [347, 55] width 44 height 12
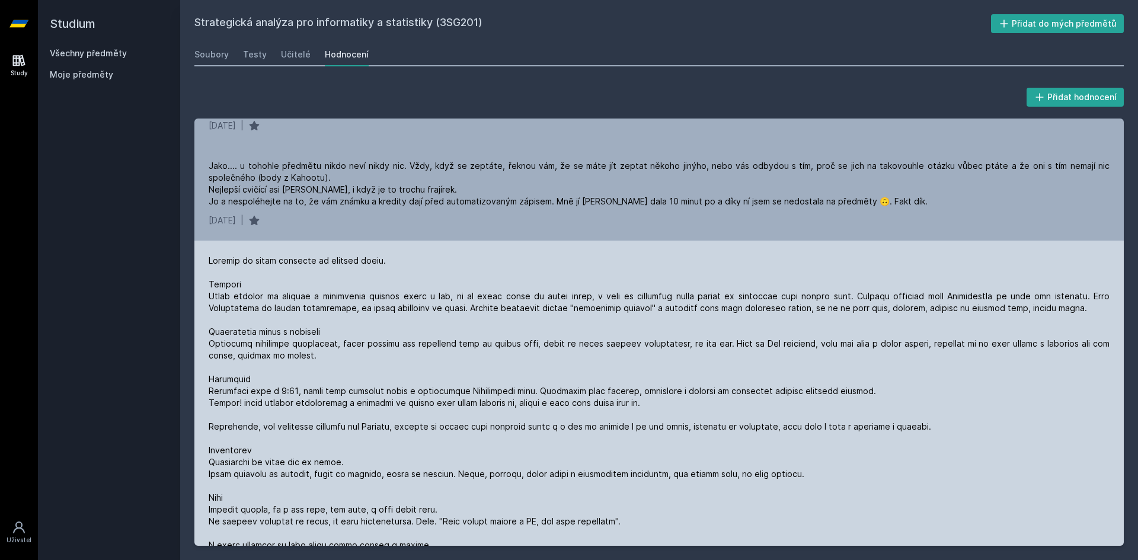
scroll to position [1008, 0]
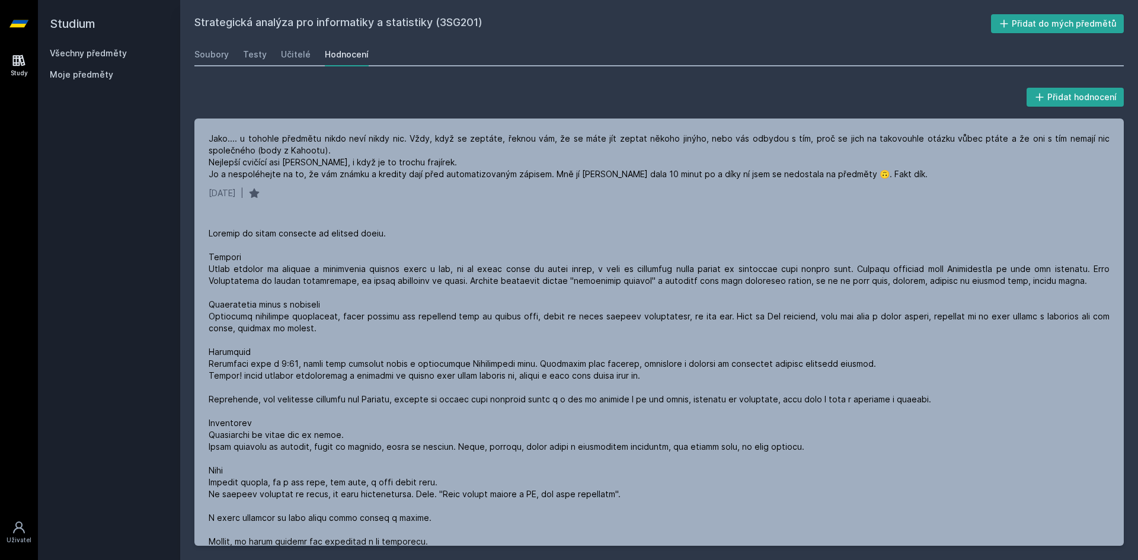
click at [208, 53] on div "Soubory" at bounding box center [211, 55] width 34 height 12
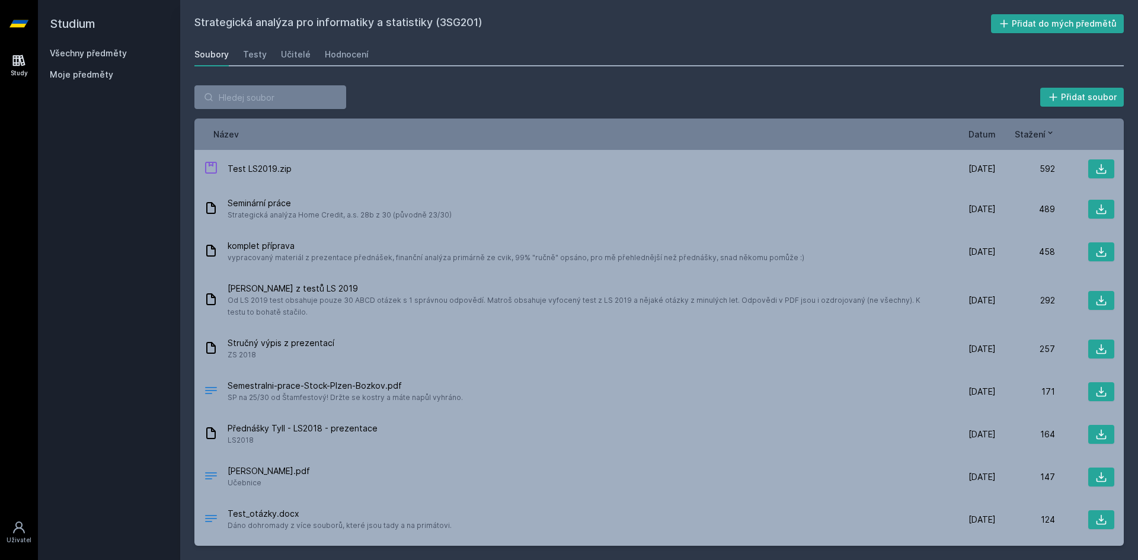
click at [82, 52] on link "Všechny předměty" at bounding box center [88, 53] width 77 height 10
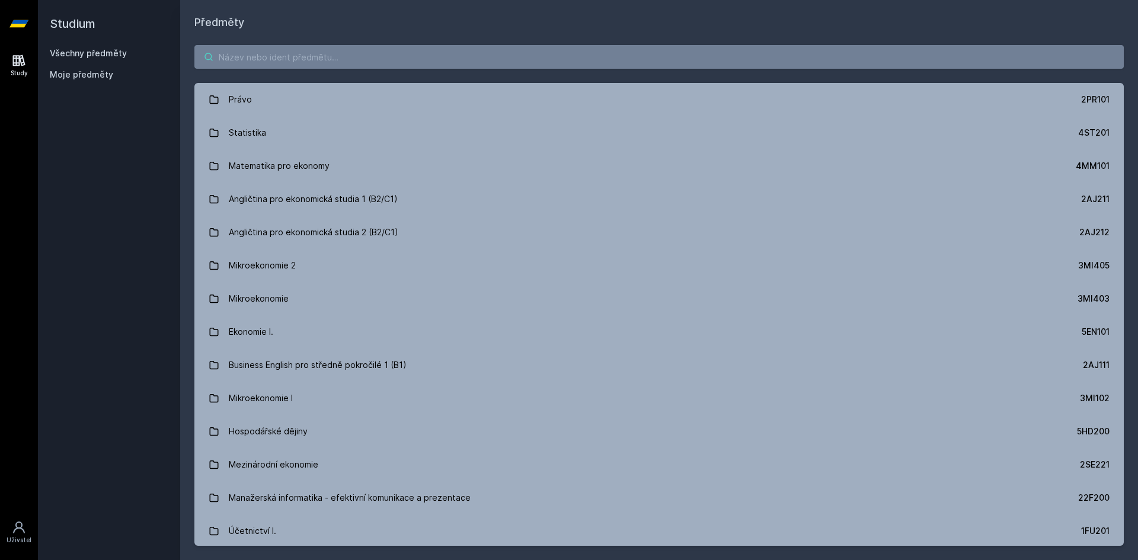
click at [264, 58] on input "search" at bounding box center [659, 57] width 930 height 24
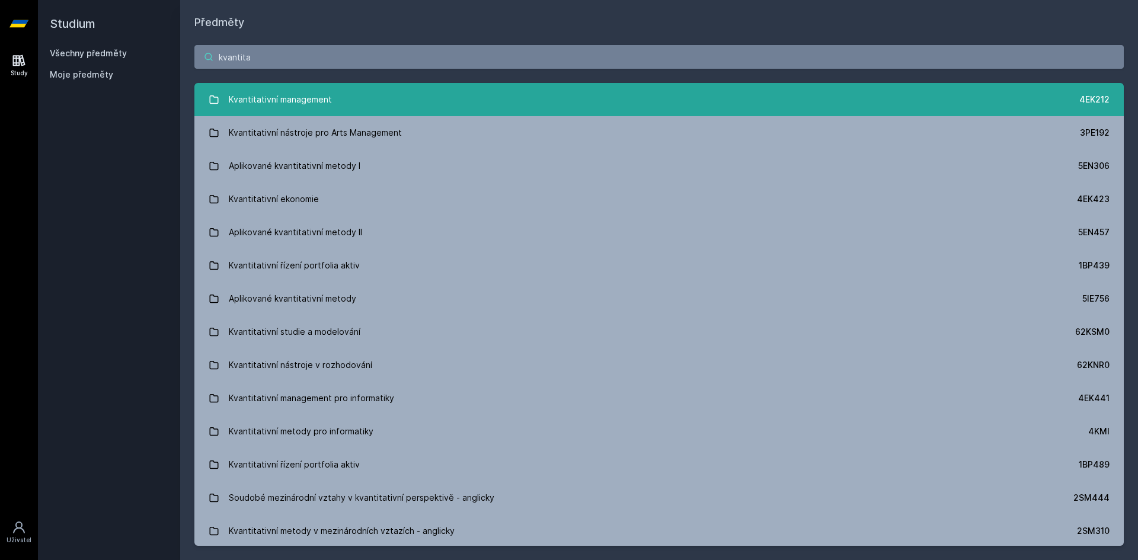
type input "kvantita"
click at [304, 97] on div "Kvantitativní management" at bounding box center [280, 100] width 103 height 24
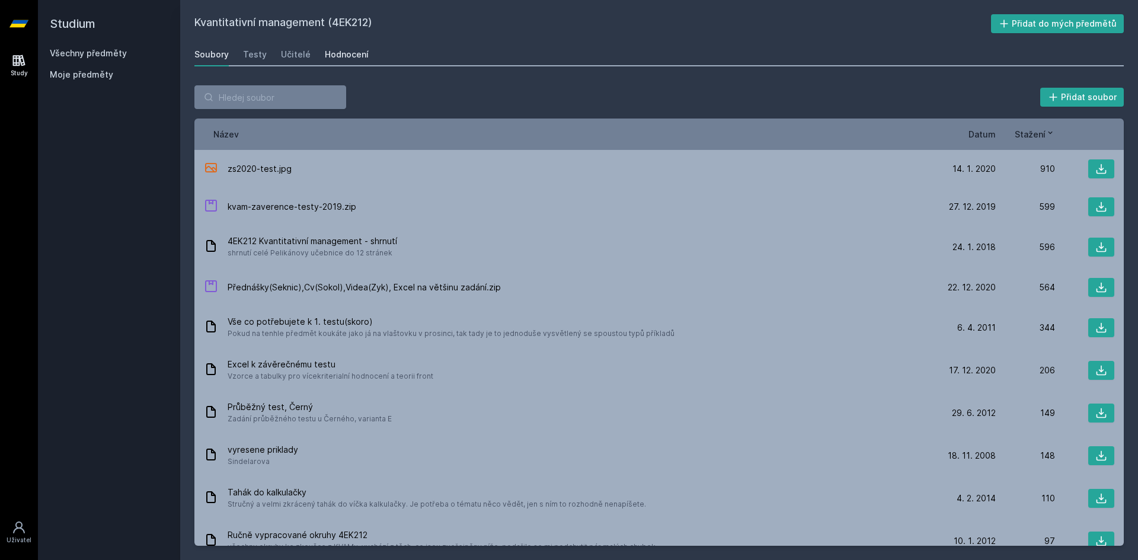
click at [336, 56] on div "Hodnocení" at bounding box center [347, 55] width 44 height 12
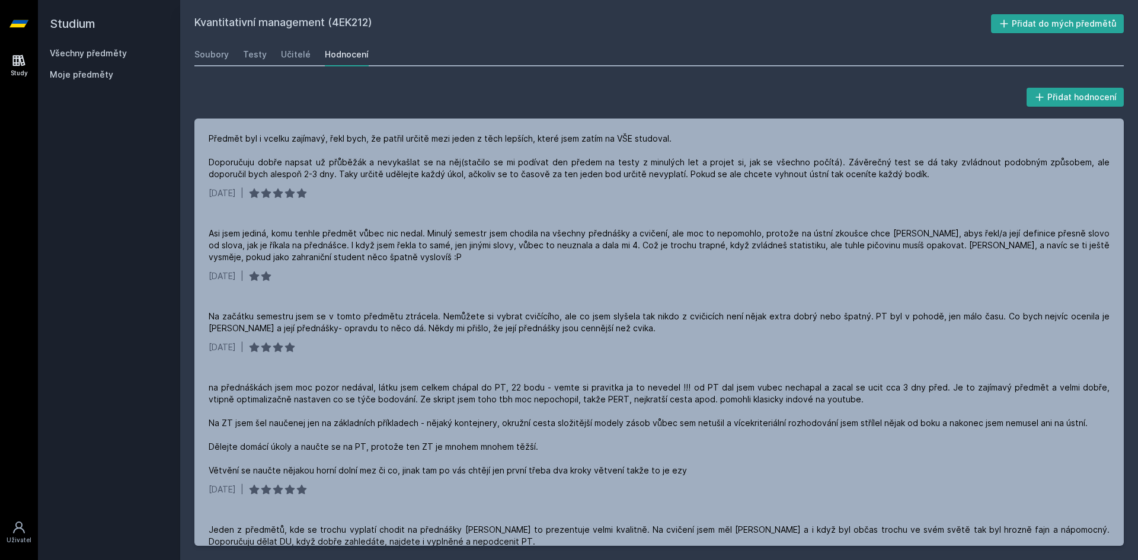
click at [312, 53] on div "Soubory Testy Učitelé Hodnocení" at bounding box center [659, 55] width 930 height 24
click at [294, 55] on div "Učitelé" at bounding box center [296, 55] width 30 height 12
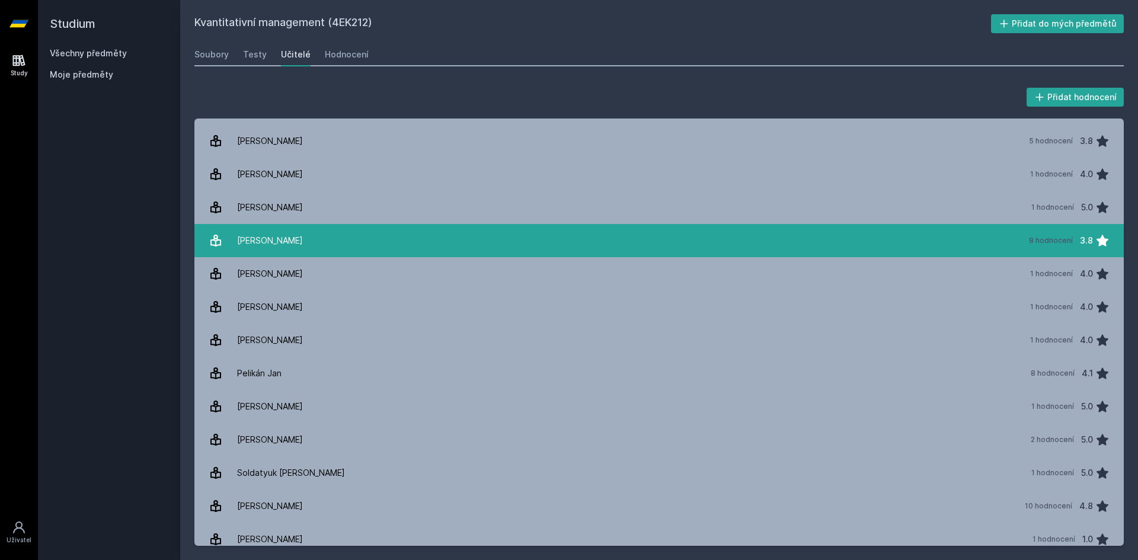
scroll to position [71, 0]
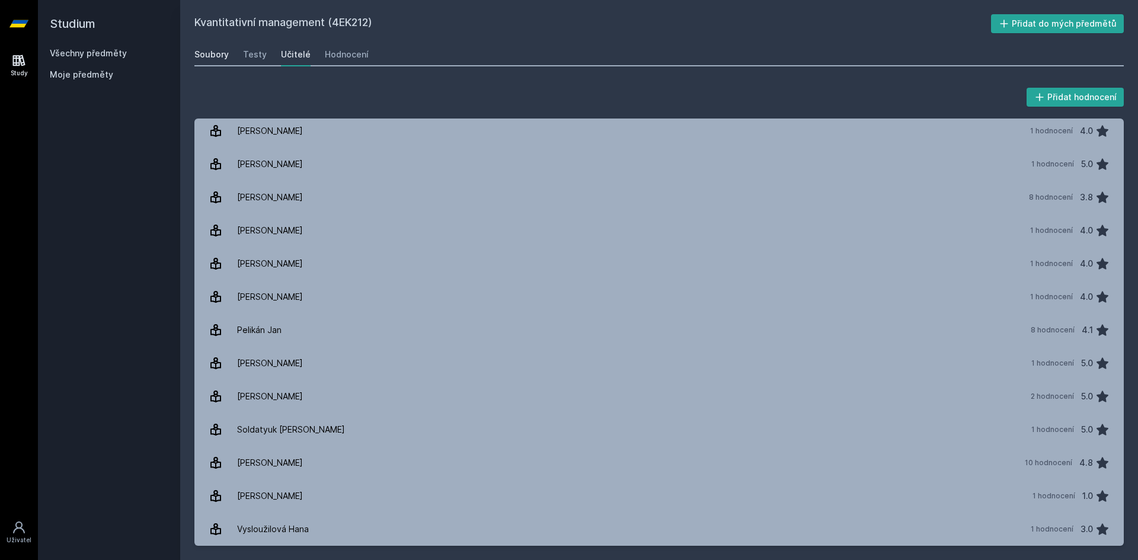
click at [210, 59] on div "Soubory" at bounding box center [211, 55] width 34 height 12
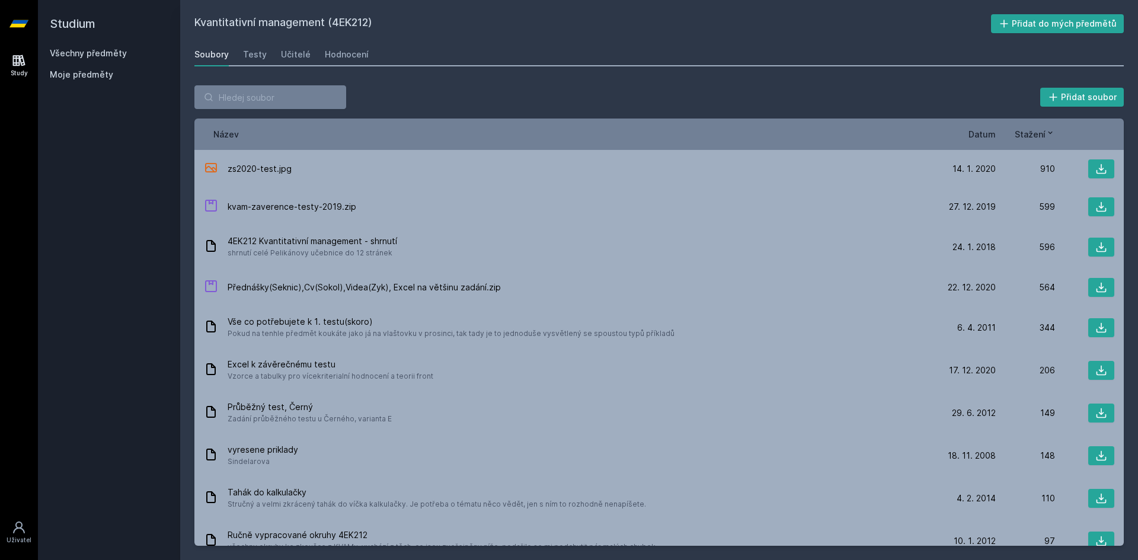
click at [82, 51] on link "Všechny předměty" at bounding box center [88, 53] width 77 height 10
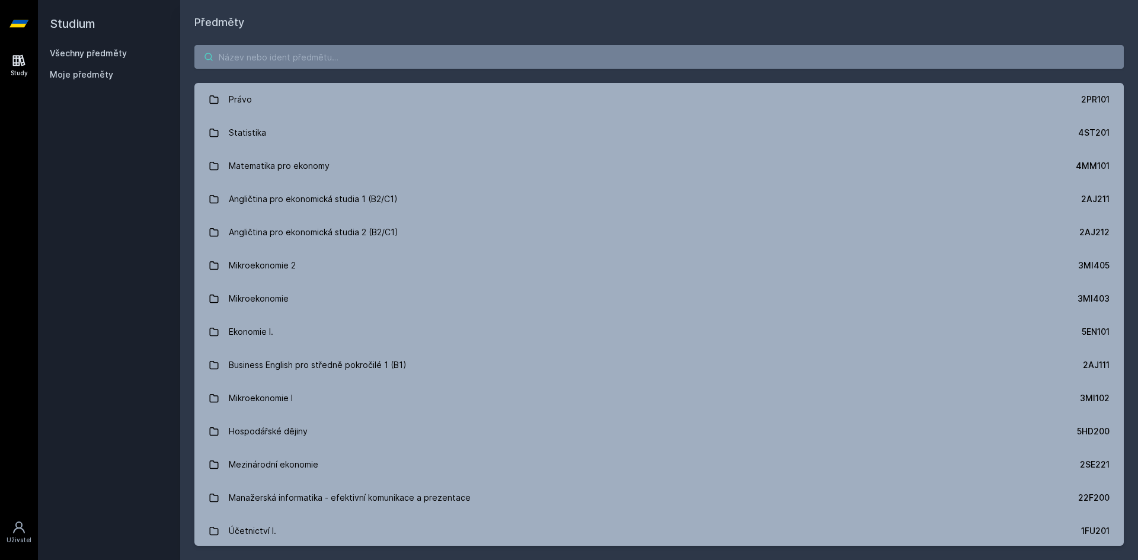
click at [287, 55] on input "search" at bounding box center [659, 57] width 930 height 24
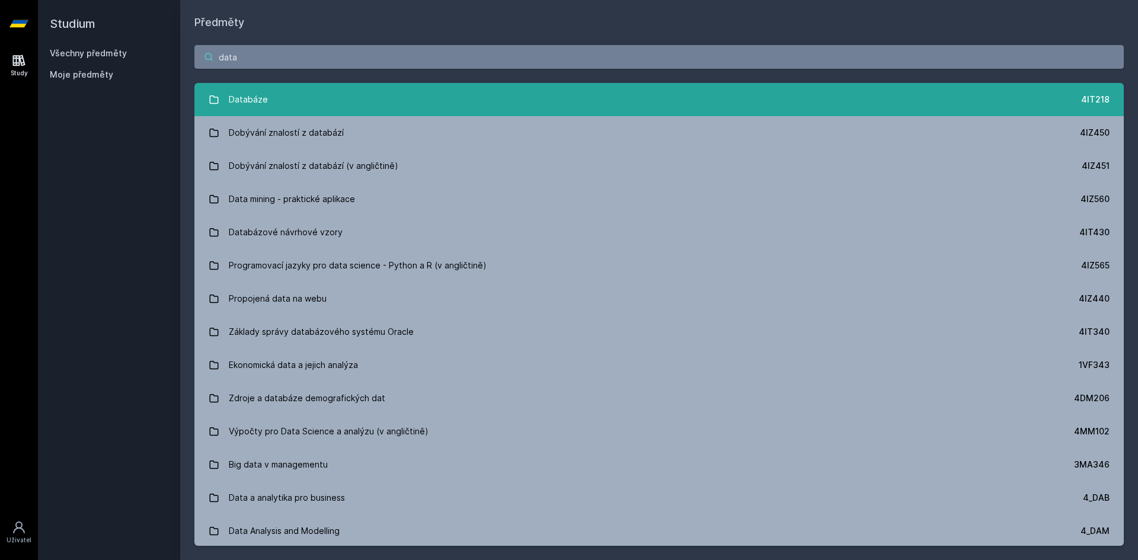
type input "data"
click at [285, 99] on link "Databáze 4IT218" at bounding box center [659, 99] width 930 height 33
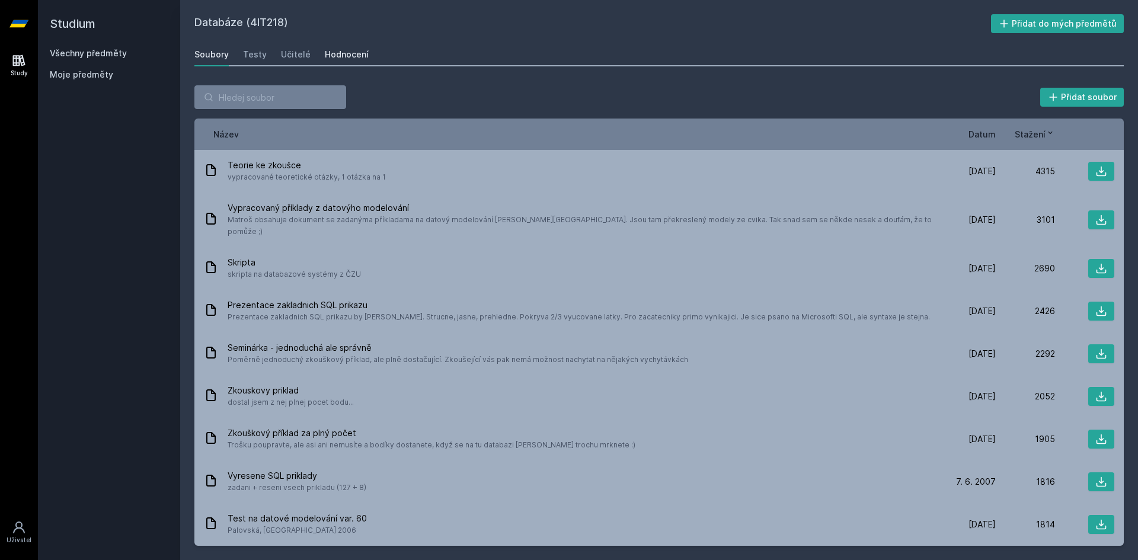
click at [336, 55] on div "Hodnocení" at bounding box center [347, 55] width 44 height 12
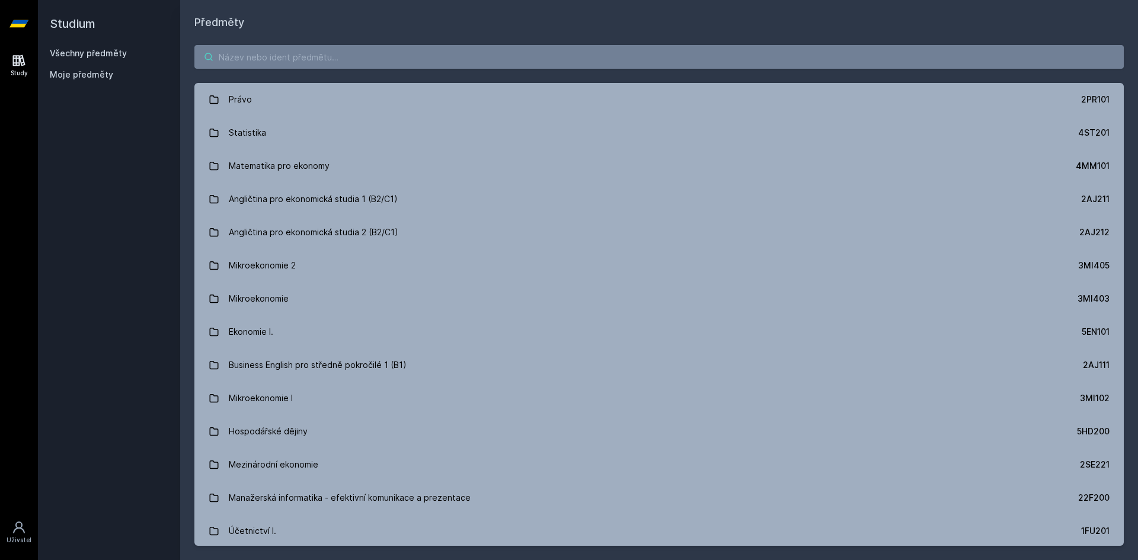
click at [399, 59] on input "search" at bounding box center [659, 57] width 930 height 24
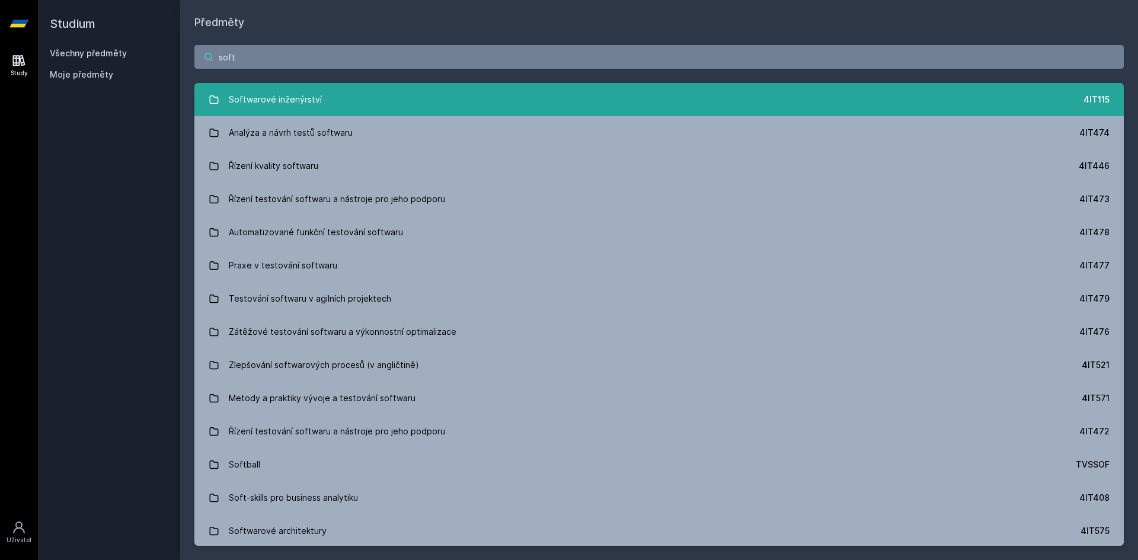
type input "soft"
click at [382, 102] on link "Softwarové inženýrství 4IT115" at bounding box center [659, 99] width 930 height 33
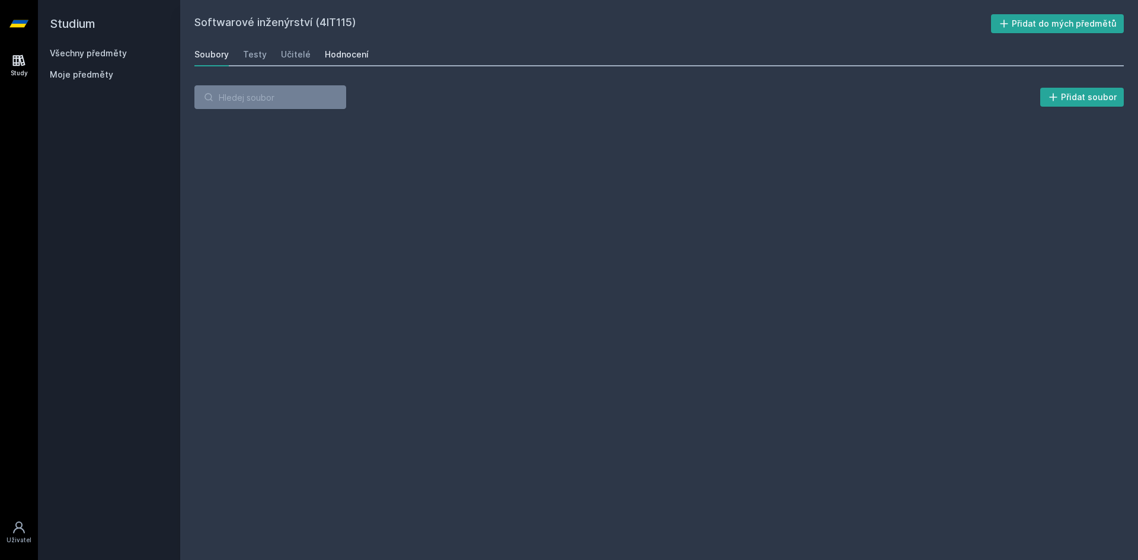
click at [336, 60] on div "Hodnocení" at bounding box center [347, 55] width 44 height 12
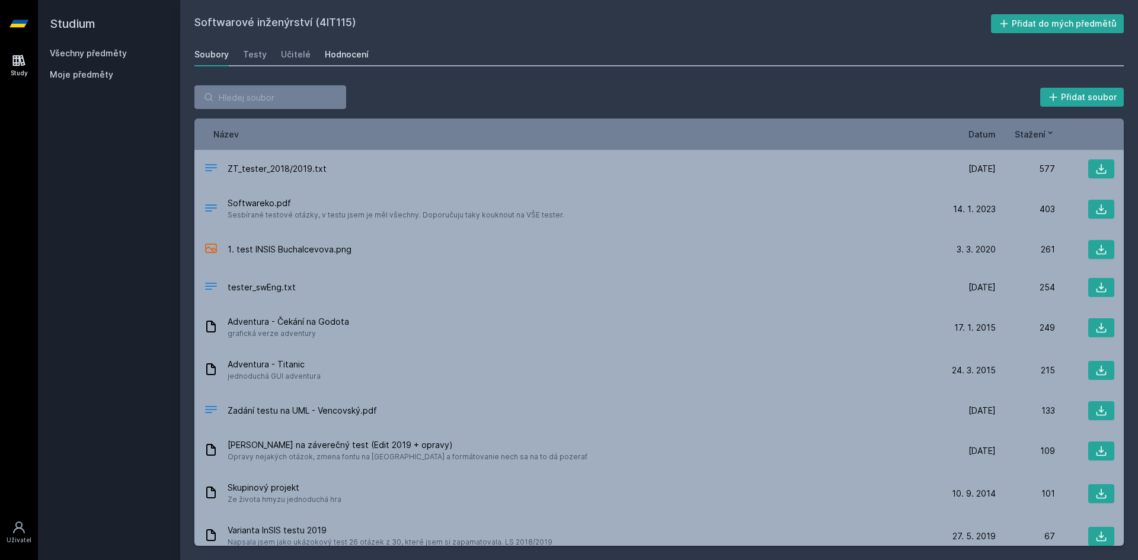
click at [336, 60] on div "Hodnocení" at bounding box center [347, 55] width 44 height 12
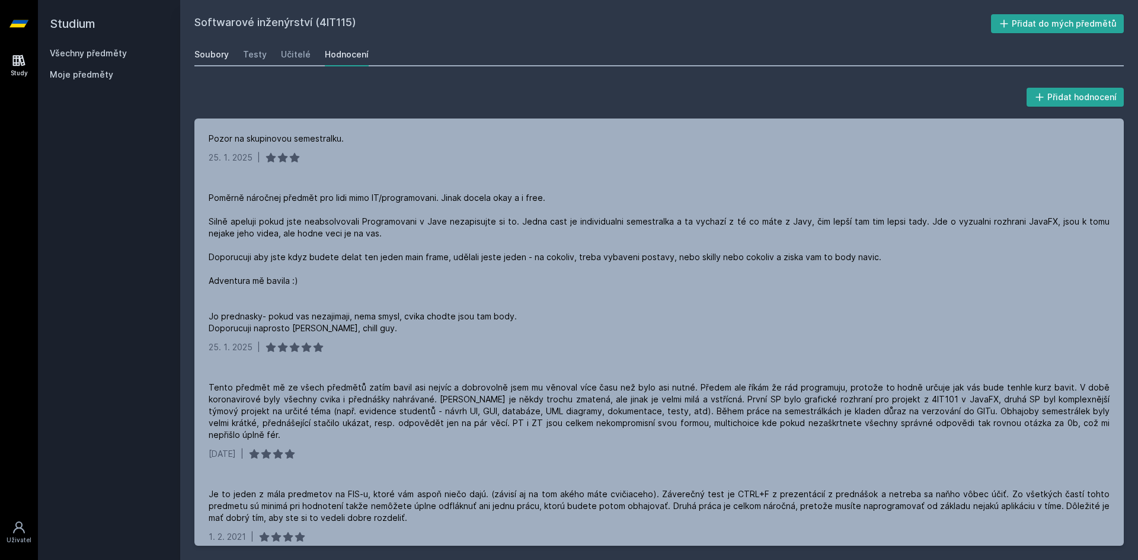
click at [218, 57] on div "Soubory" at bounding box center [211, 55] width 34 height 12
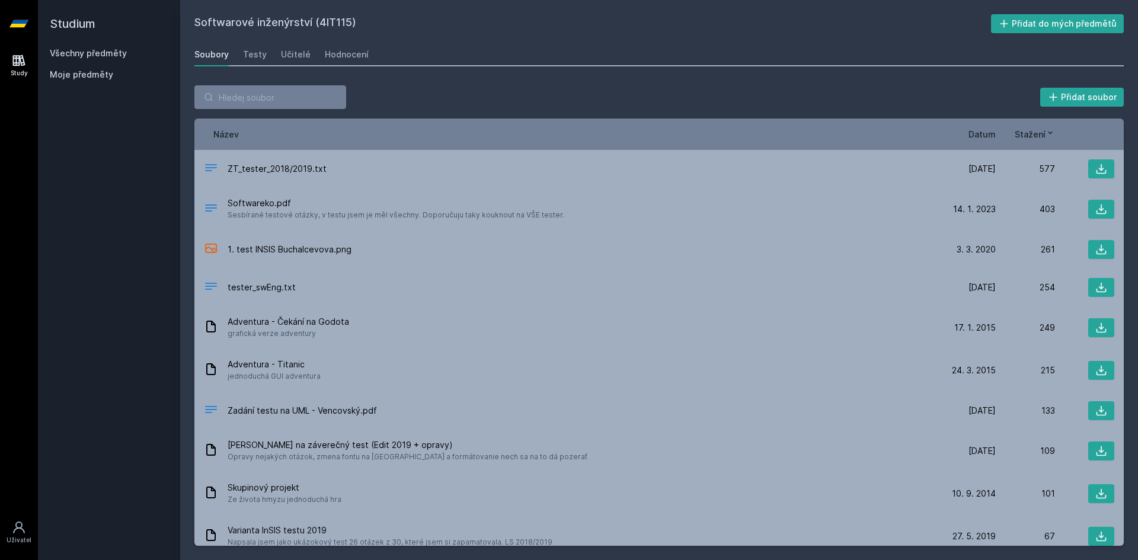
click at [71, 21] on h2 "Studium" at bounding box center [109, 23] width 119 height 47
click at [79, 49] on link "Všechny předměty" at bounding box center [88, 53] width 77 height 10
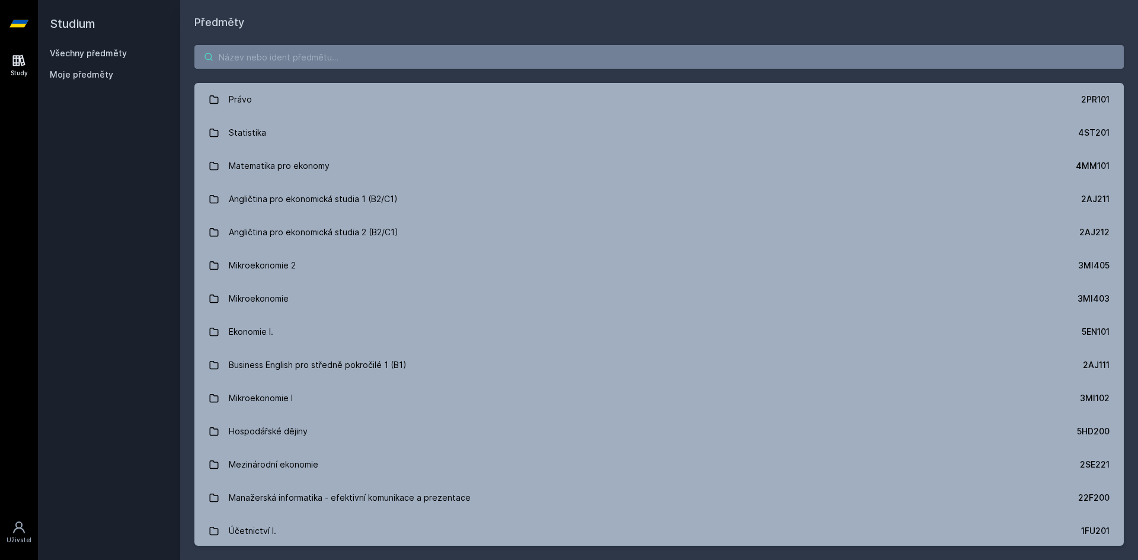
click at [275, 55] on input "search" at bounding box center [659, 57] width 930 height 24
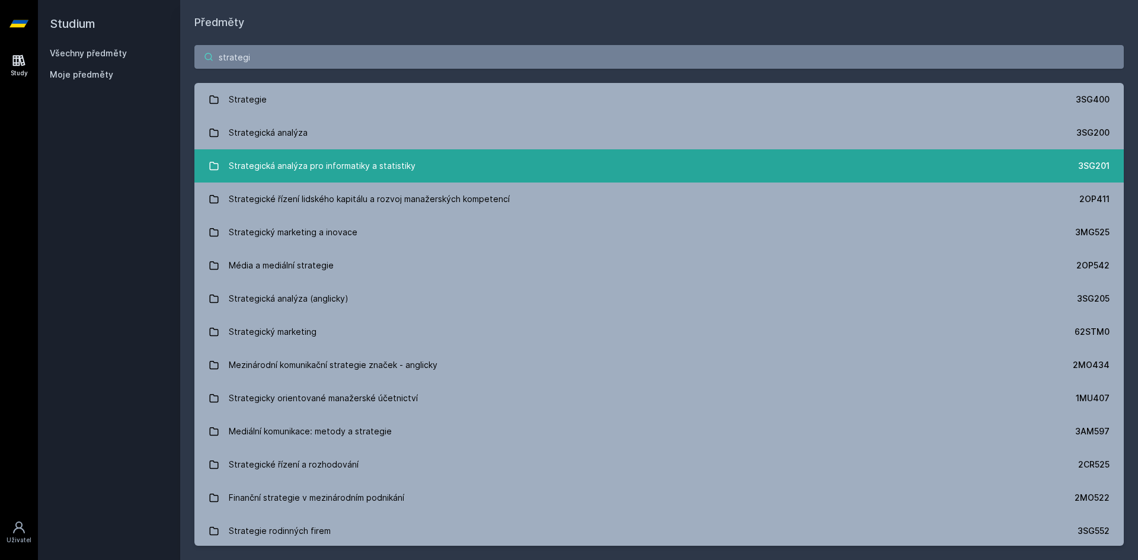
type input "strategi"
click at [376, 165] on div "Strategická analýza pro informatiky a statistiky" at bounding box center [322, 166] width 187 height 24
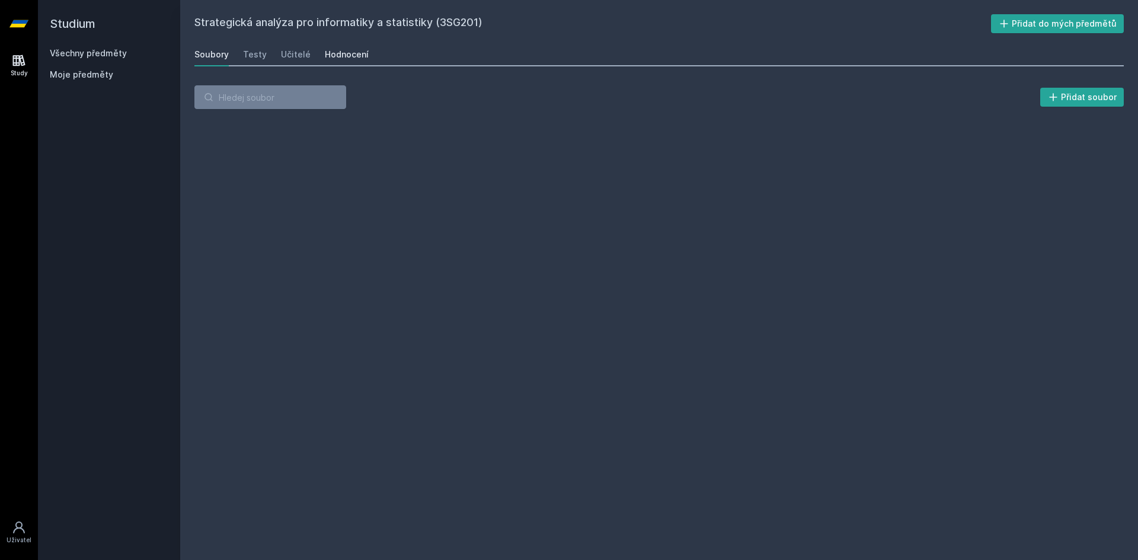
click at [336, 52] on div "Hodnocení" at bounding box center [347, 55] width 44 height 12
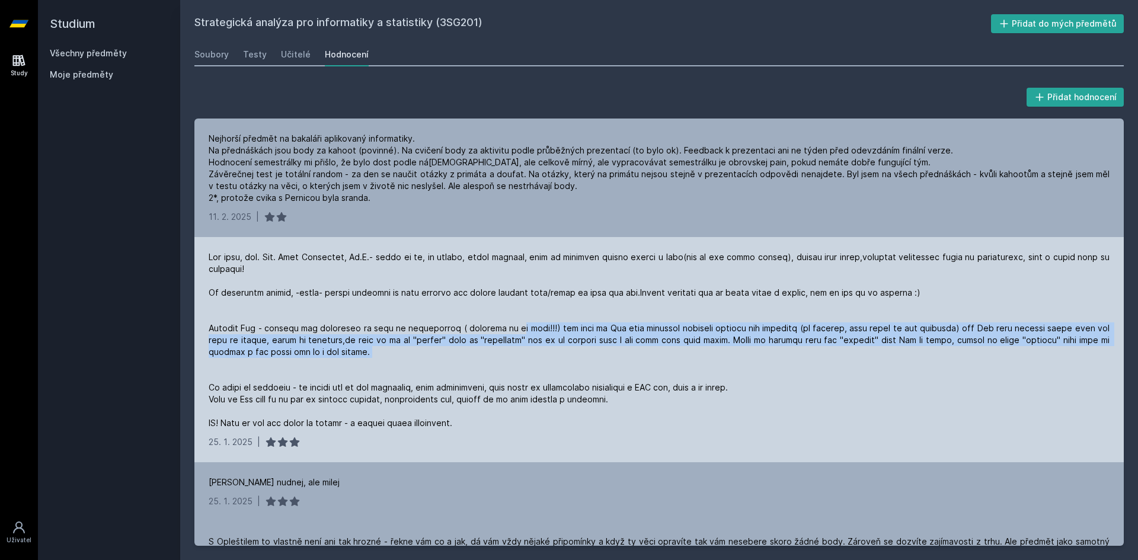
drag, startPoint x: 591, startPoint y: 356, endPoint x: 604, endPoint y: 362, distance: 14.9
click at [604, 362] on div at bounding box center [659, 340] width 901 height 178
click at [604, 363] on div at bounding box center [659, 340] width 901 height 178
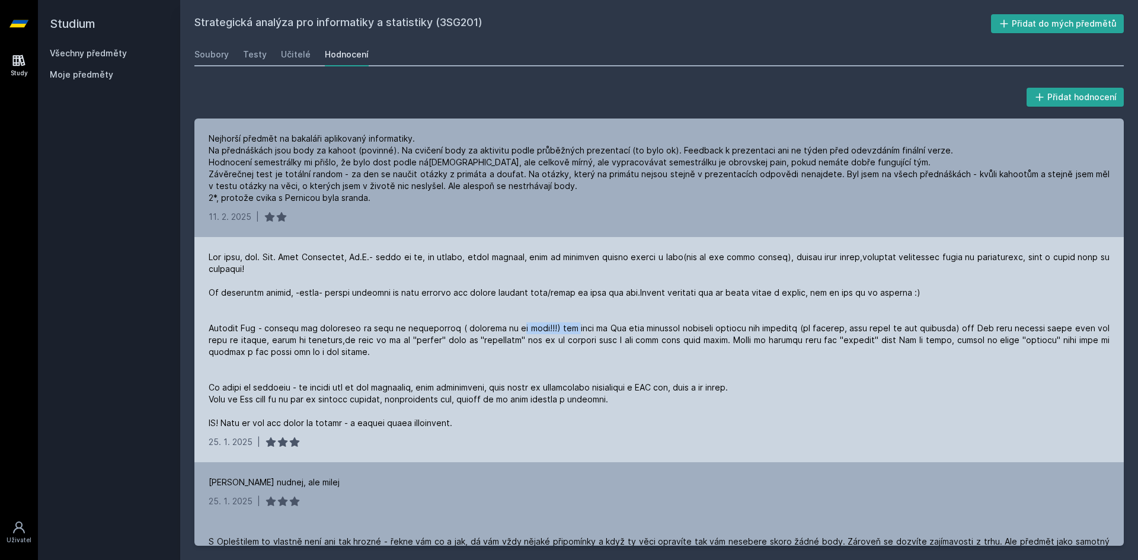
drag, startPoint x: 603, startPoint y: 363, endPoint x: 569, endPoint y: 333, distance: 45.3
click at [569, 333] on div at bounding box center [659, 340] width 901 height 178
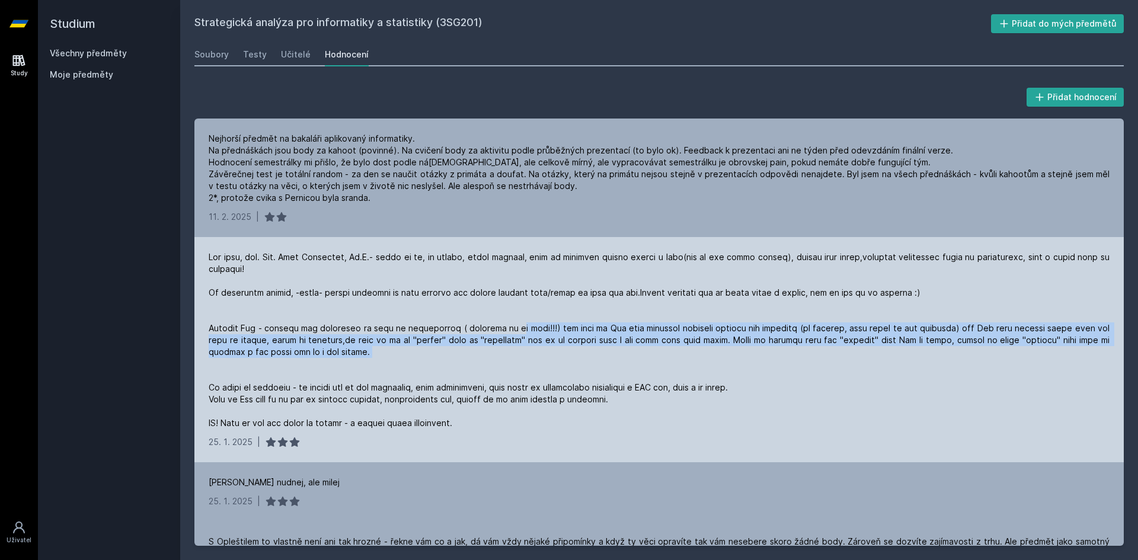
drag, startPoint x: 570, startPoint y: 333, endPoint x: 611, endPoint y: 361, distance: 49.8
click at [611, 361] on div at bounding box center [659, 340] width 901 height 178
drag, startPoint x: 611, startPoint y: 361, endPoint x: 580, endPoint y: 331, distance: 42.8
click at [581, 331] on div at bounding box center [659, 340] width 901 height 178
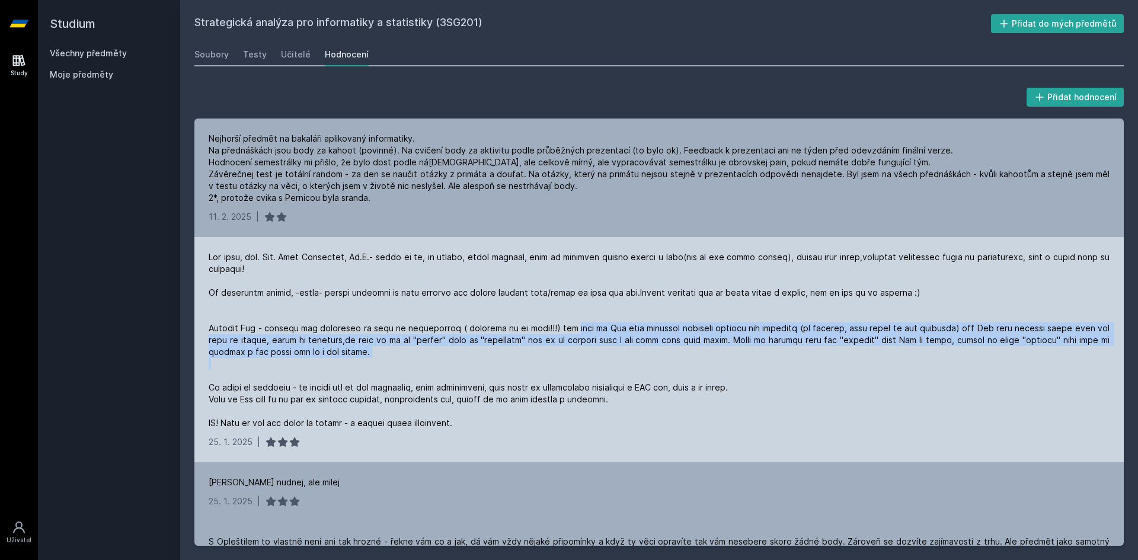
click at [580, 331] on div at bounding box center [659, 340] width 901 height 178
drag, startPoint x: 580, startPoint y: 331, endPoint x: 607, endPoint y: 365, distance: 42.7
click at [607, 365] on div at bounding box center [659, 340] width 901 height 178
drag, startPoint x: 607, startPoint y: 365, endPoint x: 598, endPoint y: 327, distance: 39.1
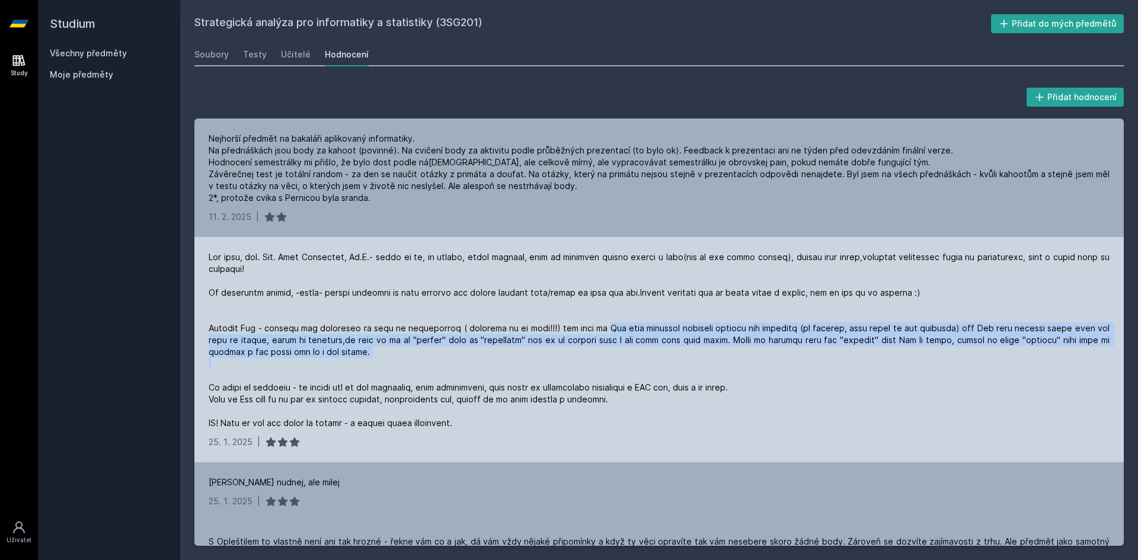
click at [598, 327] on div at bounding box center [659, 340] width 901 height 178
drag, startPoint x: 598, startPoint y: 327, endPoint x: 608, endPoint y: 360, distance: 34.7
click at [608, 359] on div at bounding box center [659, 340] width 901 height 178
click at [608, 360] on div at bounding box center [659, 340] width 901 height 178
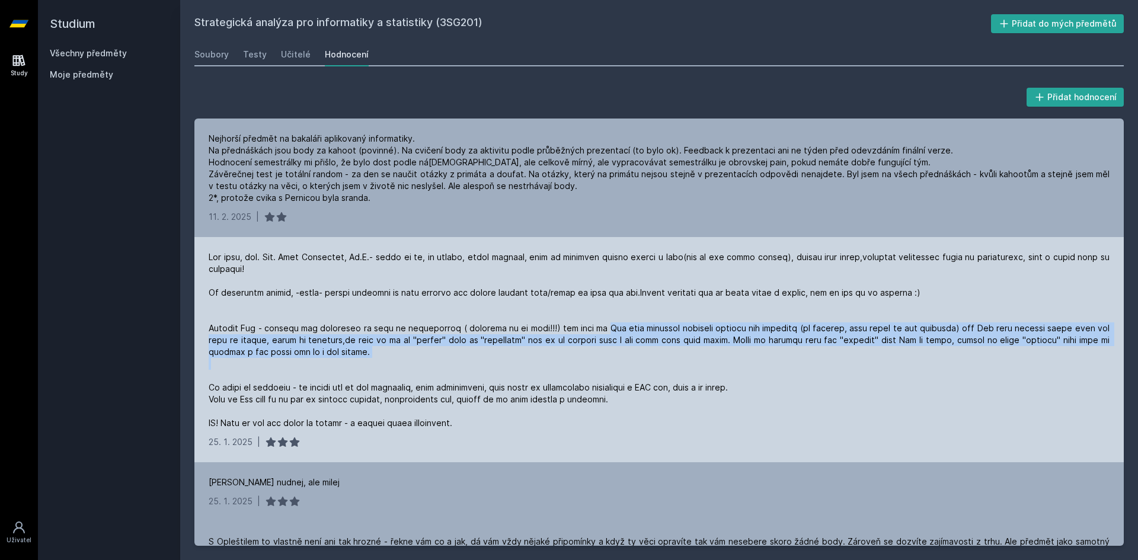
drag, startPoint x: 608, startPoint y: 360, endPoint x: 612, endPoint y: 324, distance: 35.8
click at [612, 324] on div at bounding box center [659, 340] width 901 height 178
drag, startPoint x: 612, startPoint y: 324, endPoint x: 611, endPoint y: 356, distance: 31.4
click at [611, 356] on div at bounding box center [659, 340] width 901 height 178
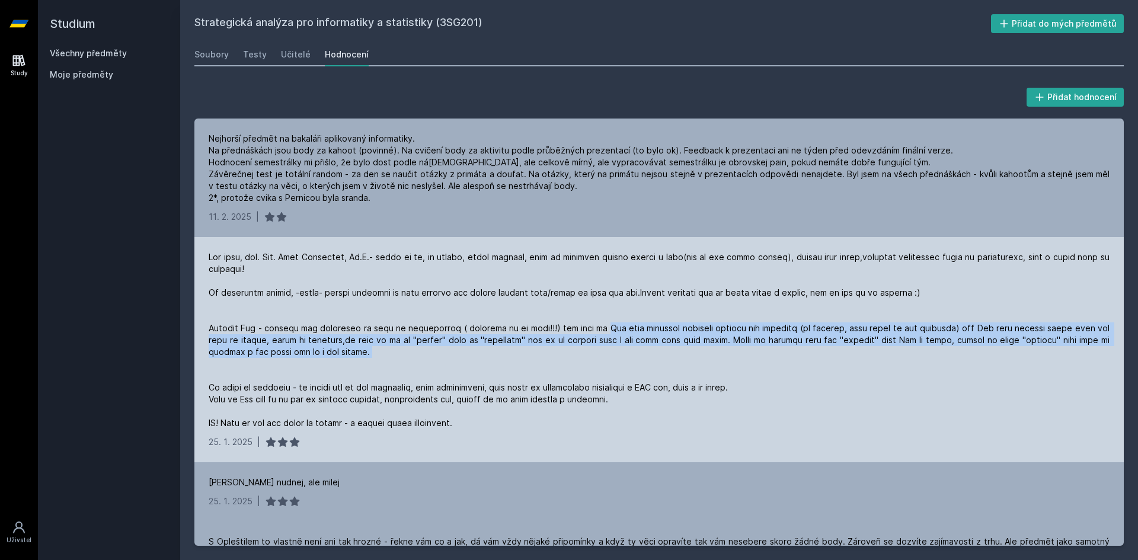
click at [611, 356] on div at bounding box center [659, 340] width 901 height 178
drag, startPoint x: 611, startPoint y: 356, endPoint x: 610, endPoint y: 330, distance: 26.1
click at [610, 330] on div at bounding box center [659, 340] width 901 height 178
drag, startPoint x: 610, startPoint y: 330, endPoint x: 611, endPoint y: 361, distance: 31.4
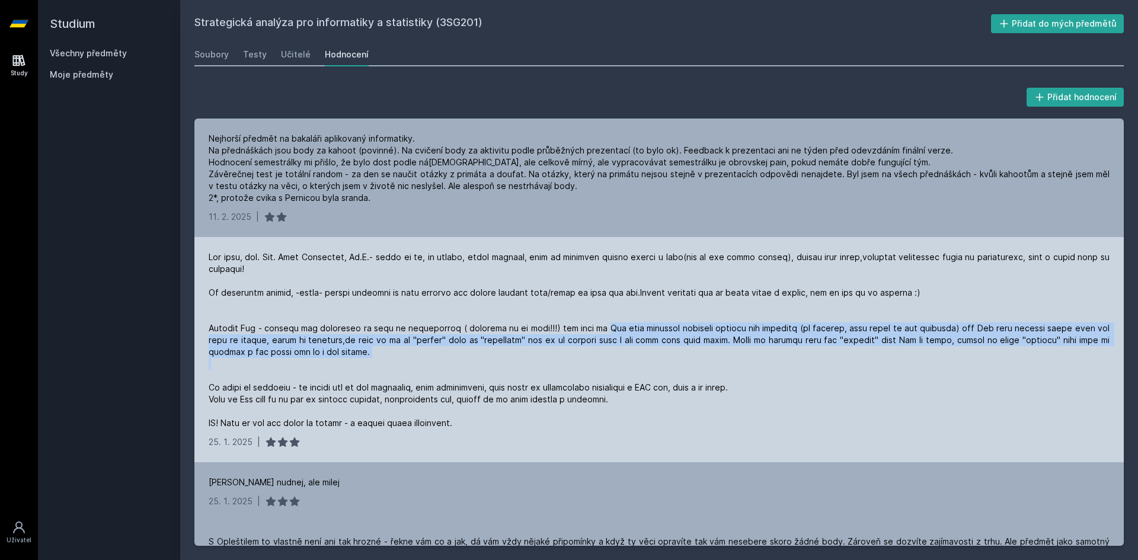
click at [611, 361] on div at bounding box center [659, 340] width 901 height 178
drag, startPoint x: 611, startPoint y: 361, endPoint x: 605, endPoint y: 330, distance: 31.4
click at [605, 331] on div at bounding box center [659, 340] width 901 height 178
click at [605, 330] on div at bounding box center [659, 340] width 901 height 178
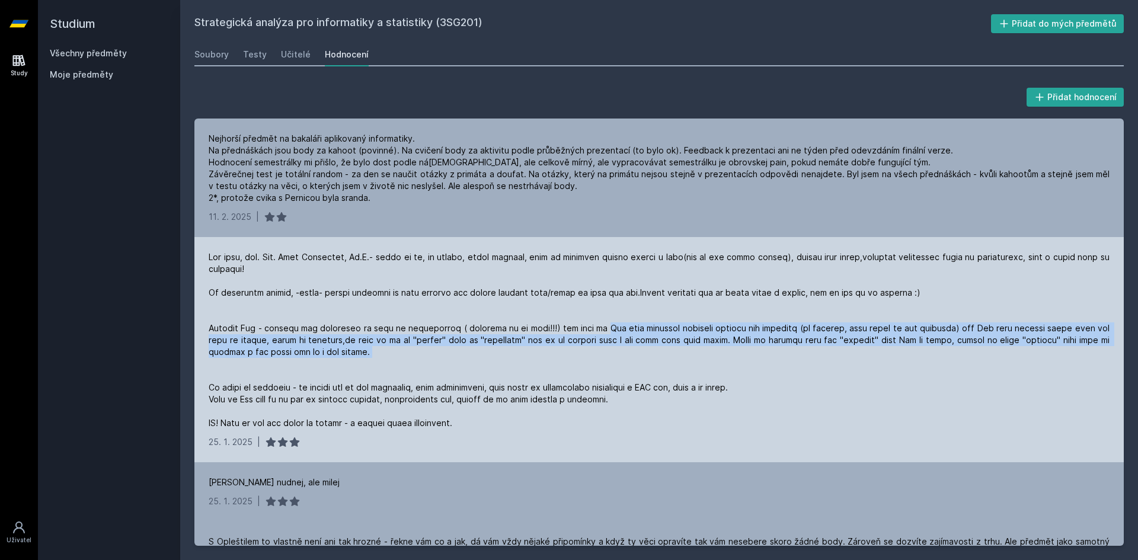
drag, startPoint x: 605, startPoint y: 330, endPoint x: 607, endPoint y: 354, distance: 23.8
click at [607, 354] on div at bounding box center [659, 340] width 901 height 178
drag, startPoint x: 607, startPoint y: 354, endPoint x: 603, endPoint y: 328, distance: 25.8
click at [603, 328] on div at bounding box center [659, 340] width 901 height 178
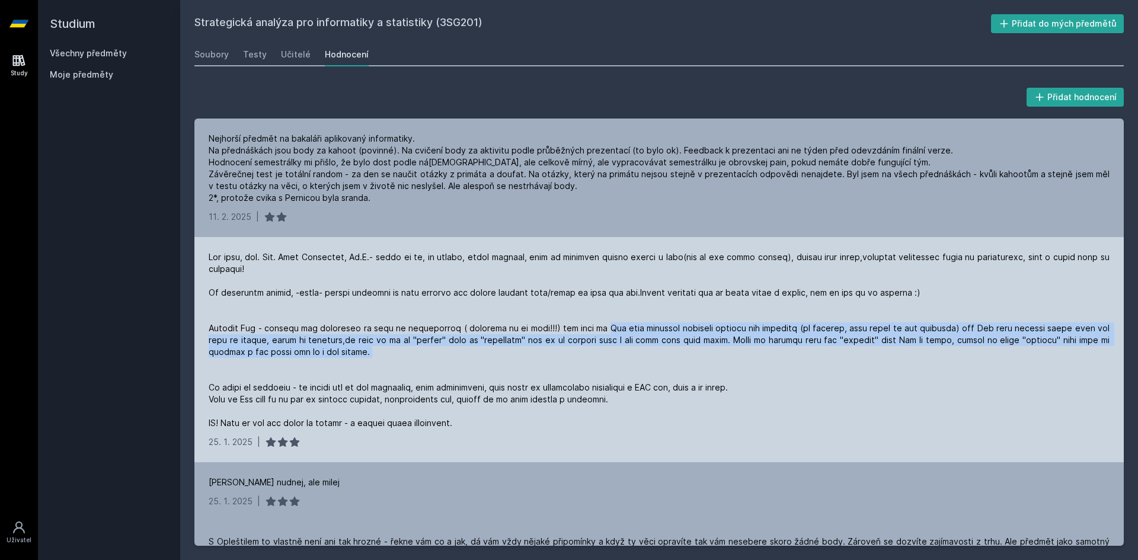
click at [603, 328] on div at bounding box center [659, 340] width 901 height 178
drag, startPoint x: 603, startPoint y: 328, endPoint x: 607, endPoint y: 358, distance: 29.3
click at [607, 358] on div at bounding box center [659, 340] width 901 height 178
drag, startPoint x: 607, startPoint y: 358, endPoint x: 599, endPoint y: 323, distance: 35.1
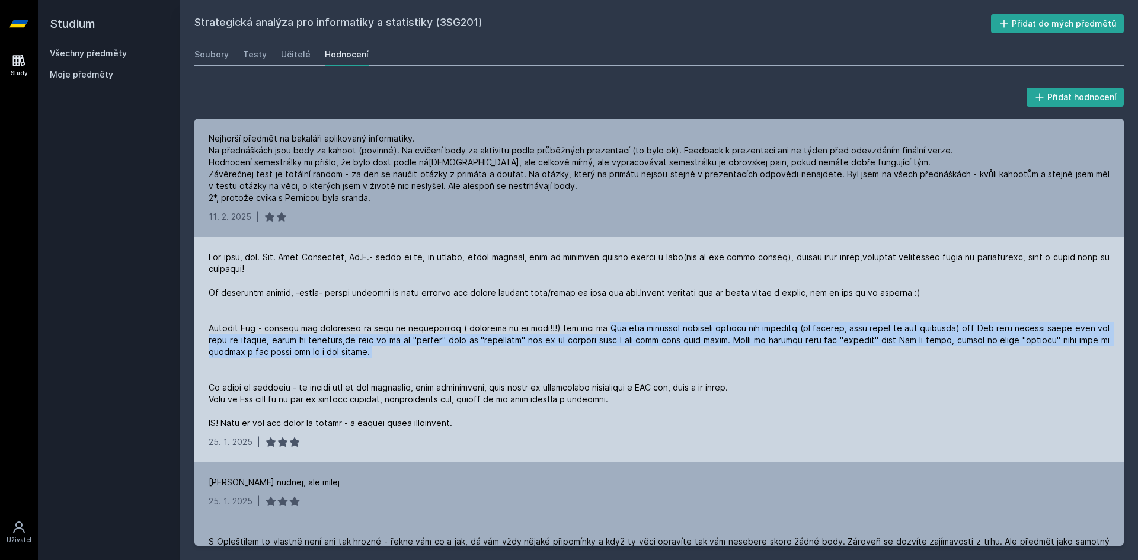
click at [599, 323] on div at bounding box center [659, 340] width 901 height 178
drag, startPoint x: 599, startPoint y: 323, endPoint x: 603, endPoint y: 356, distance: 32.8
click at [603, 356] on div at bounding box center [659, 340] width 901 height 178
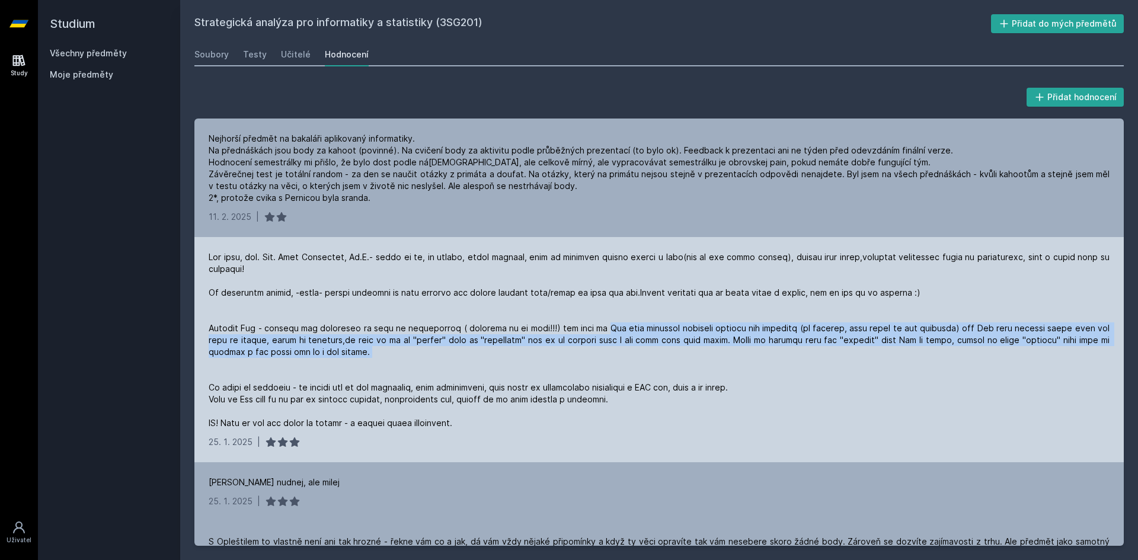
drag, startPoint x: 603, startPoint y: 356, endPoint x: 599, endPoint y: 324, distance: 32.2
click at [599, 324] on div at bounding box center [659, 340] width 901 height 178
drag, startPoint x: 599, startPoint y: 324, endPoint x: 605, endPoint y: 355, distance: 31.3
click at [605, 355] on div at bounding box center [659, 340] width 901 height 178
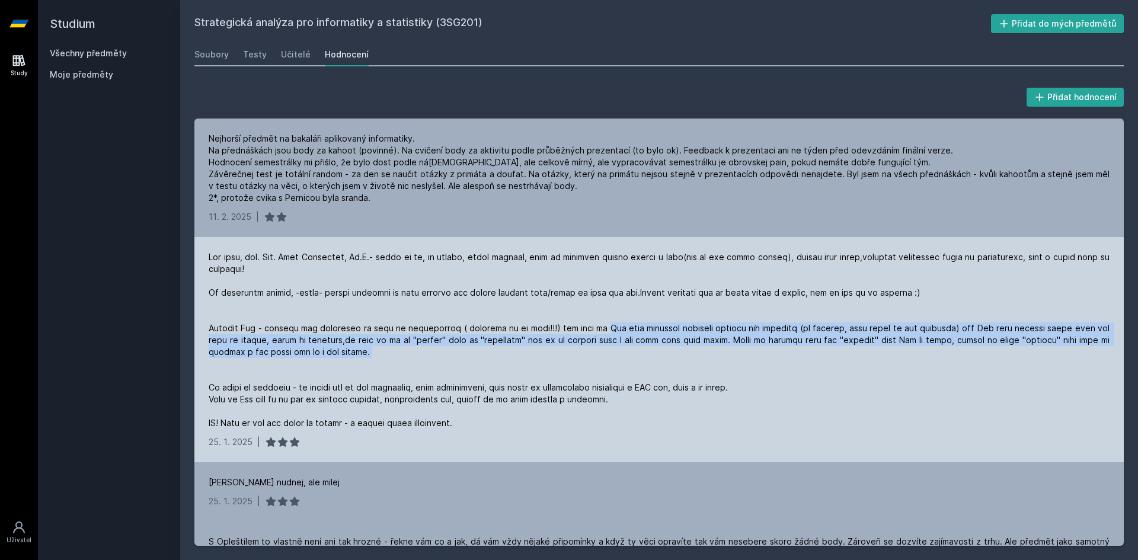
click at [605, 355] on div at bounding box center [659, 340] width 901 height 178
drag, startPoint x: 605, startPoint y: 355, endPoint x: 603, endPoint y: 323, distance: 31.5
click at [603, 323] on div at bounding box center [659, 340] width 901 height 178
drag, startPoint x: 603, startPoint y: 323, endPoint x: 608, endPoint y: 355, distance: 31.9
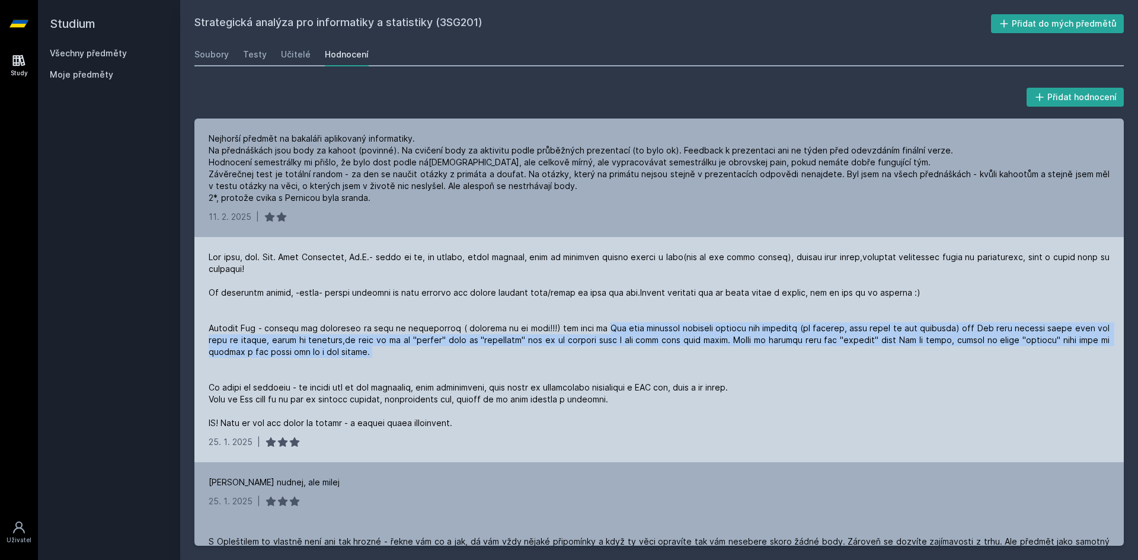
click at [608, 355] on div at bounding box center [659, 340] width 901 height 178
drag, startPoint x: 608, startPoint y: 355, endPoint x: 604, endPoint y: 324, distance: 31.1
click at [604, 324] on div at bounding box center [659, 340] width 901 height 178
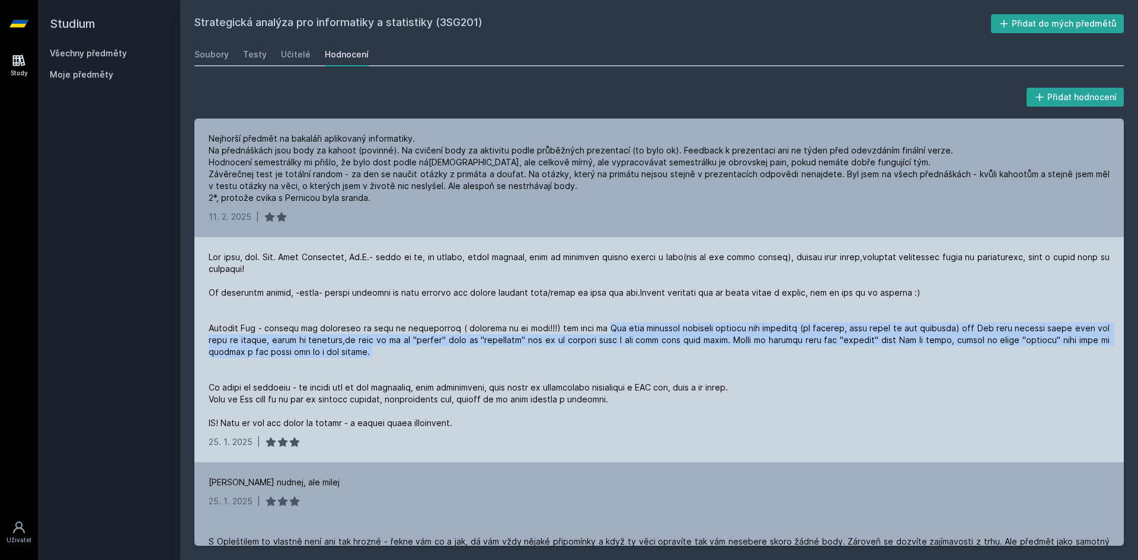
drag, startPoint x: 603, startPoint y: 324, endPoint x: 605, endPoint y: 355, distance: 30.9
click at [605, 355] on div at bounding box center [659, 340] width 901 height 178
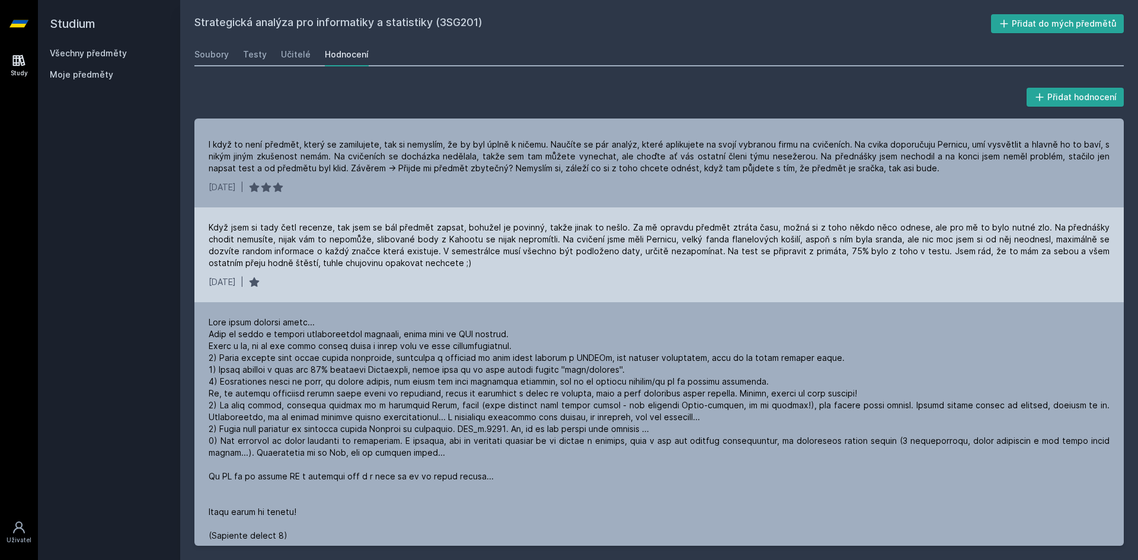
scroll to position [593, 0]
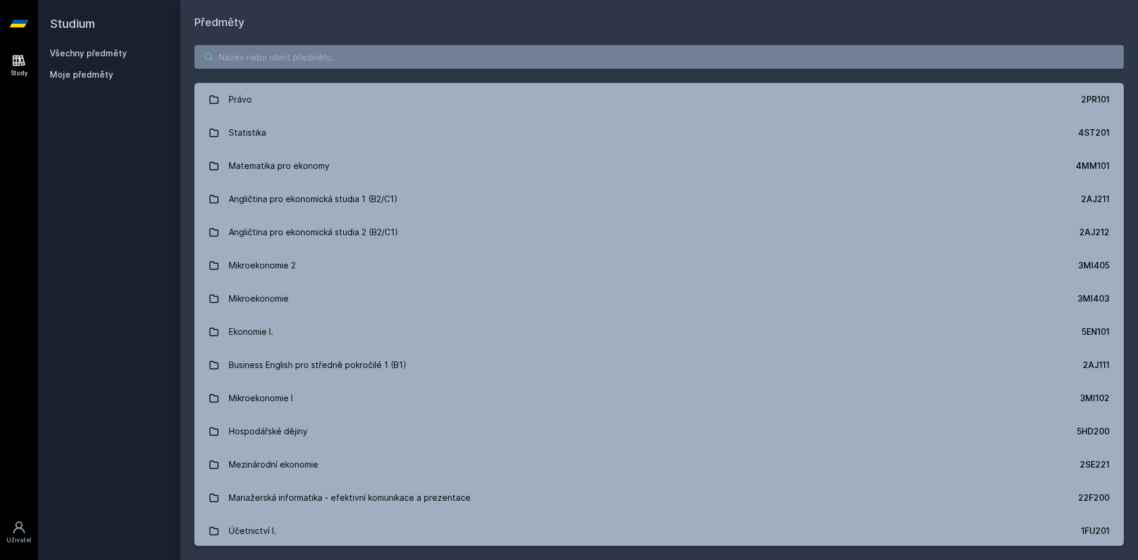
click at [350, 57] on input "search" at bounding box center [659, 57] width 930 height 24
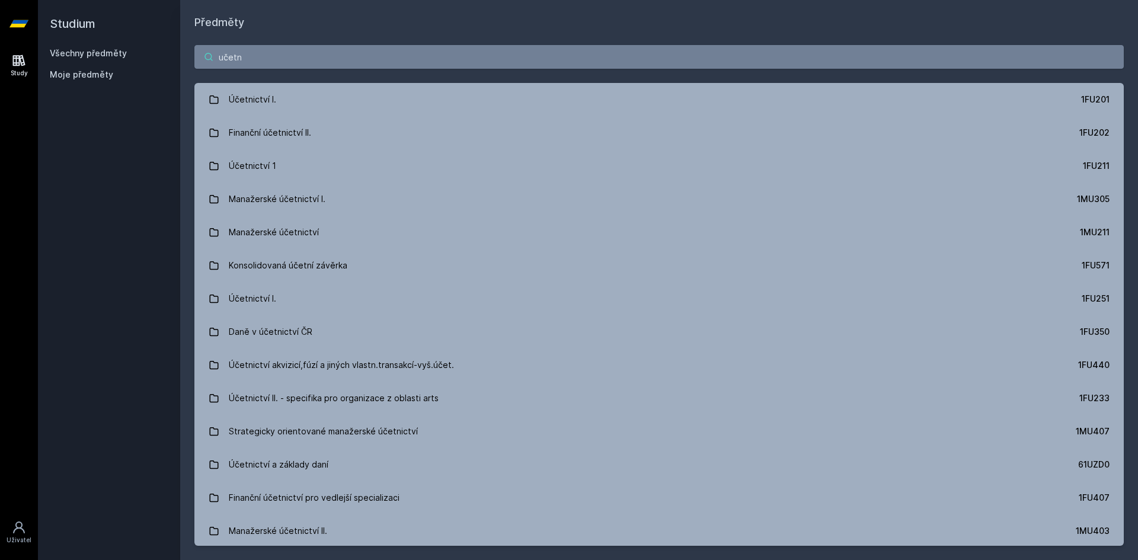
type input "učetn"
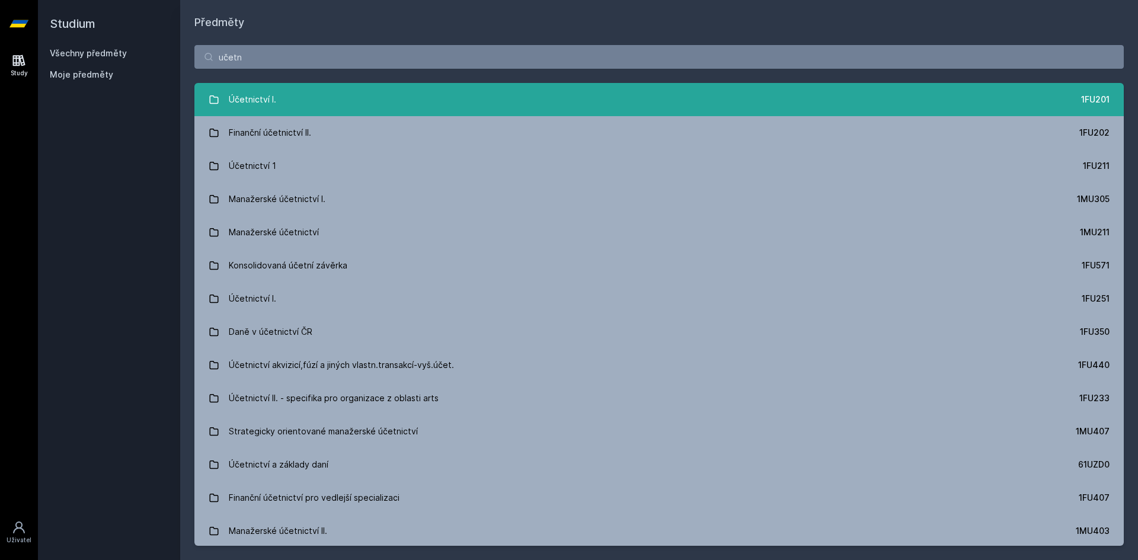
click at [328, 87] on link "Účetnictví I. 1FU201" at bounding box center [659, 99] width 930 height 33
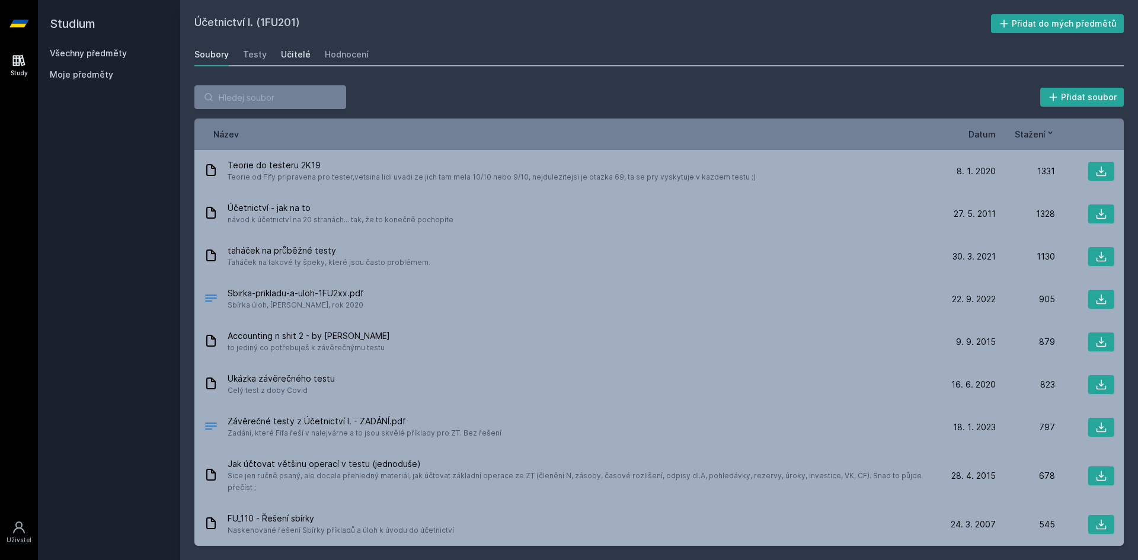
click at [295, 55] on div "Učitelé" at bounding box center [296, 55] width 30 height 12
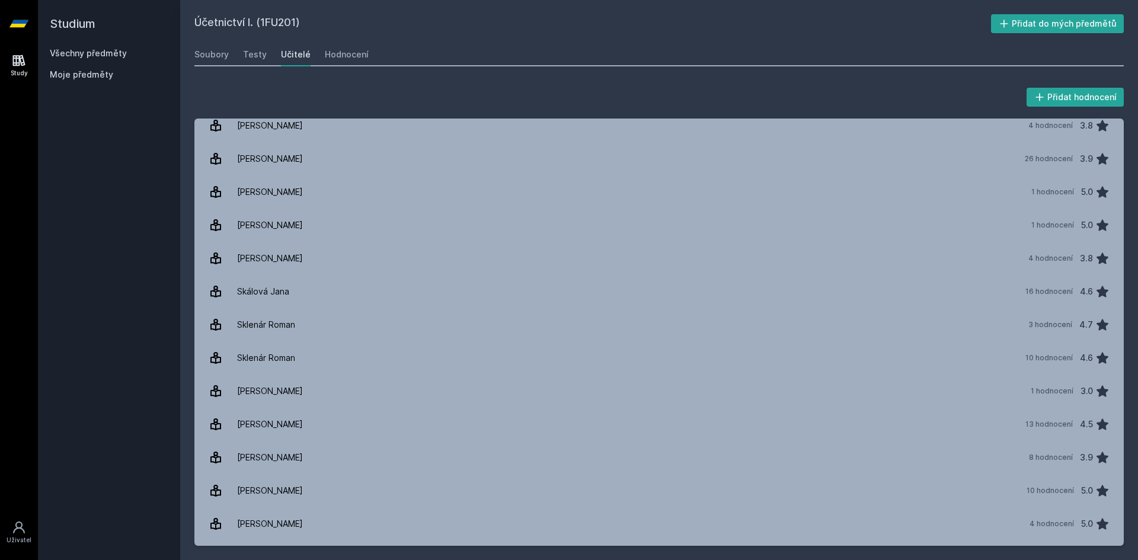
scroll to position [1344, 0]
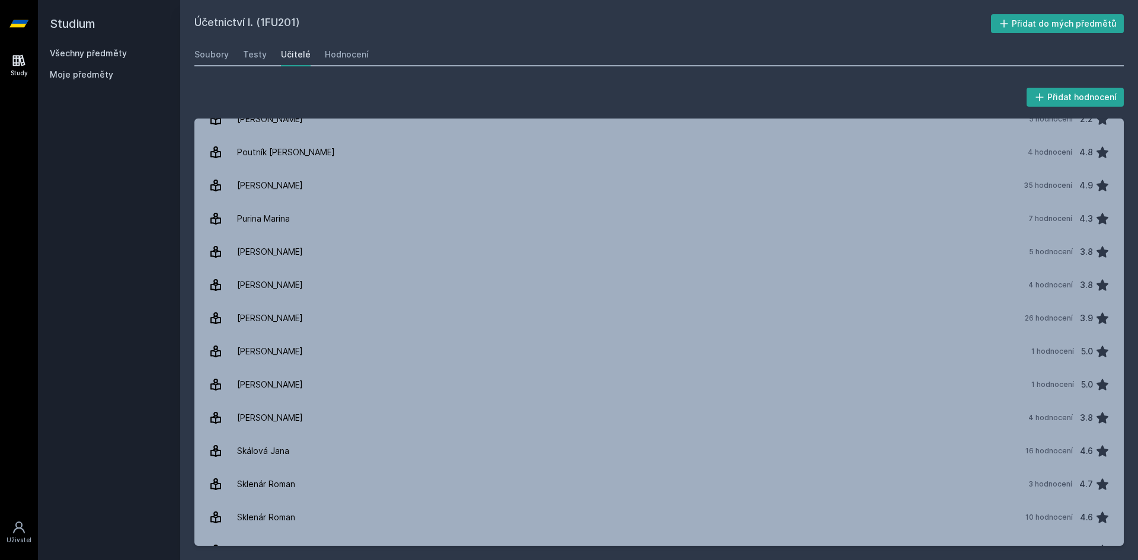
click at [79, 52] on link "Všechny předměty" at bounding box center [88, 53] width 77 height 10
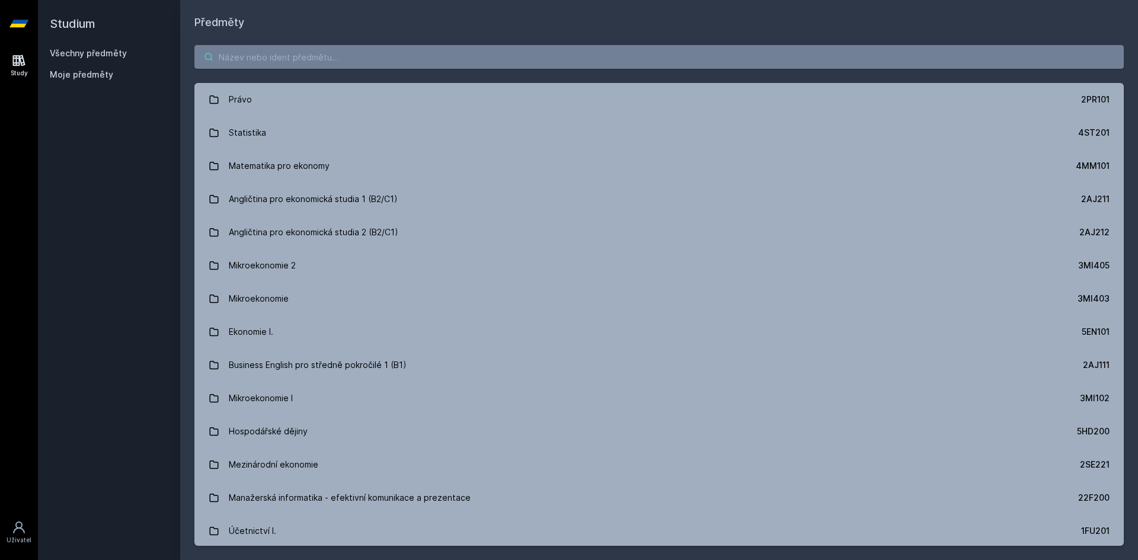
click at [371, 52] on input "search" at bounding box center [659, 57] width 930 height 24
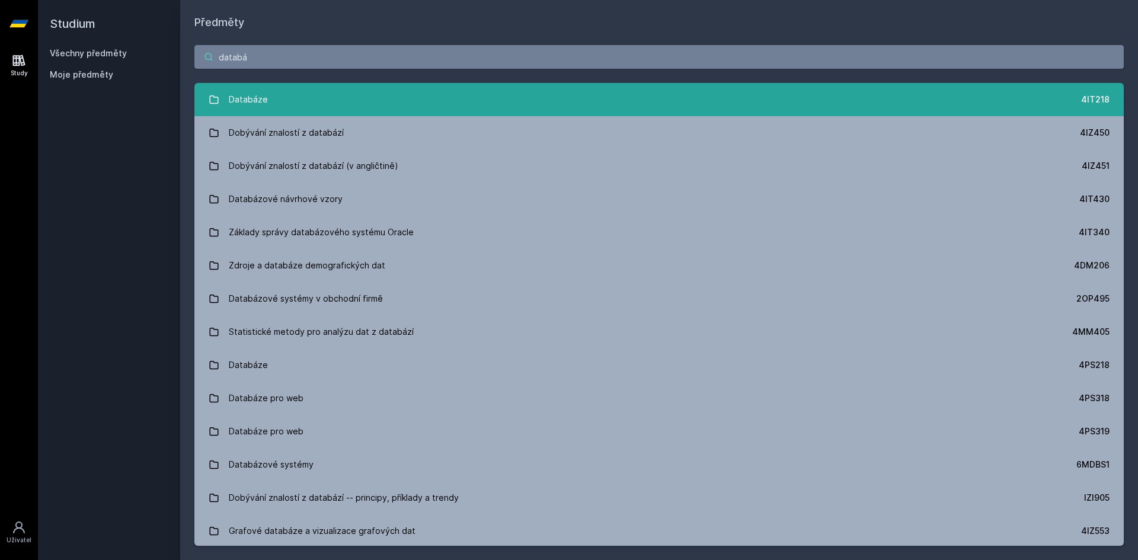
type input "databá"
click at [393, 97] on link "Databáze 4IT218" at bounding box center [659, 99] width 930 height 33
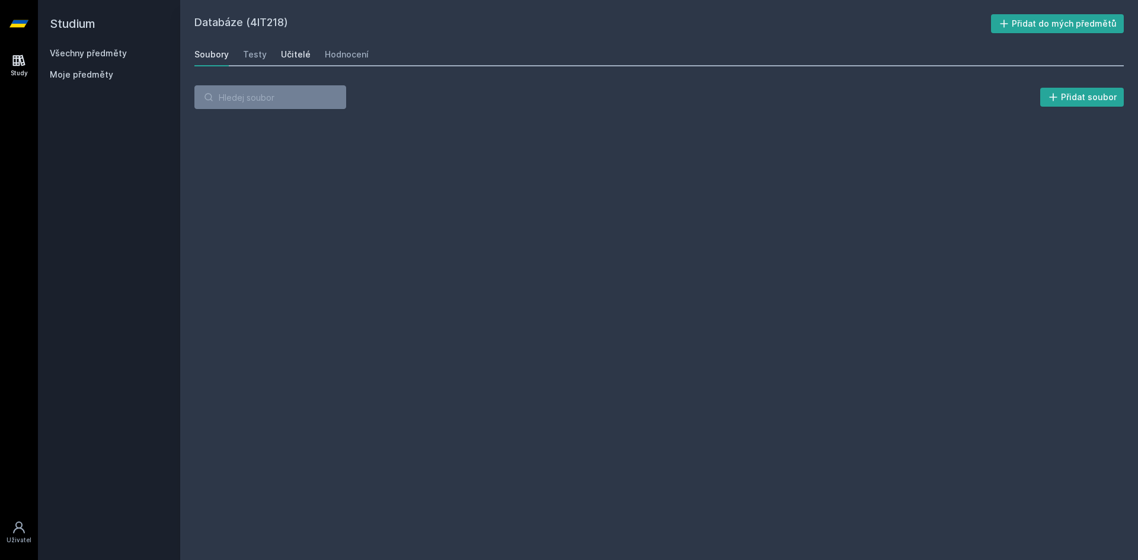
click at [302, 56] on div "Učitelé" at bounding box center [296, 55] width 30 height 12
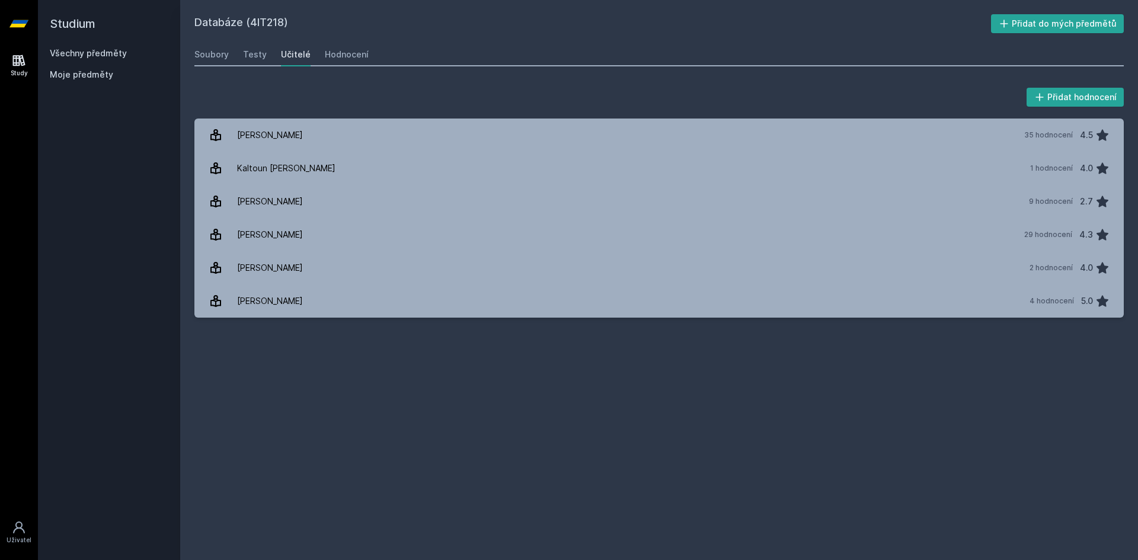
click at [84, 32] on h2 "Studium" at bounding box center [109, 23] width 119 height 47
click at [82, 24] on h2 "Studium" at bounding box center [109, 23] width 119 height 47
click at [17, 29] on icon at bounding box center [18, 23] width 19 height 47
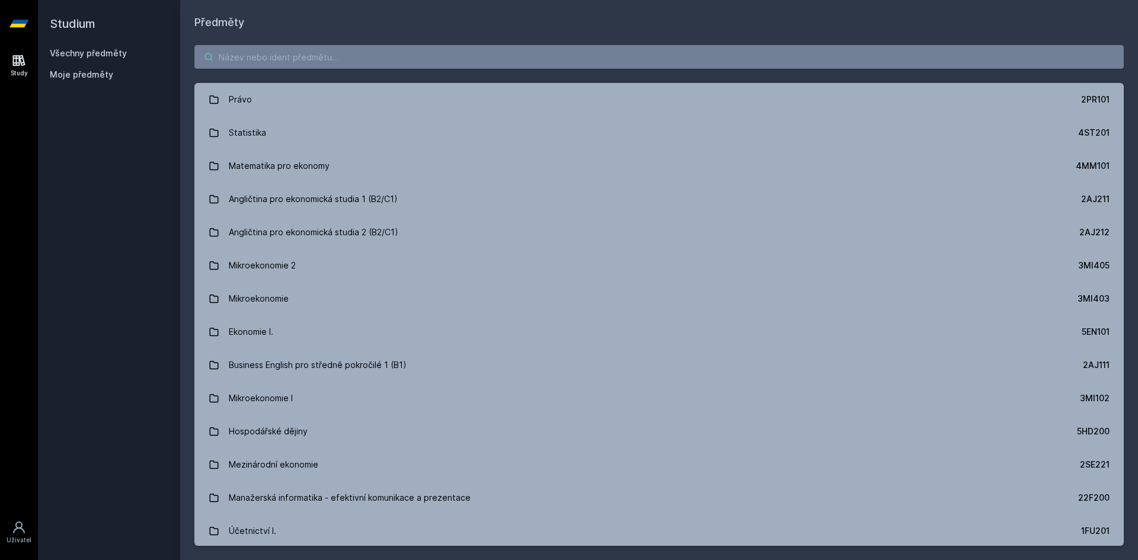
click at [340, 55] on input "search" at bounding box center [659, 57] width 930 height 24
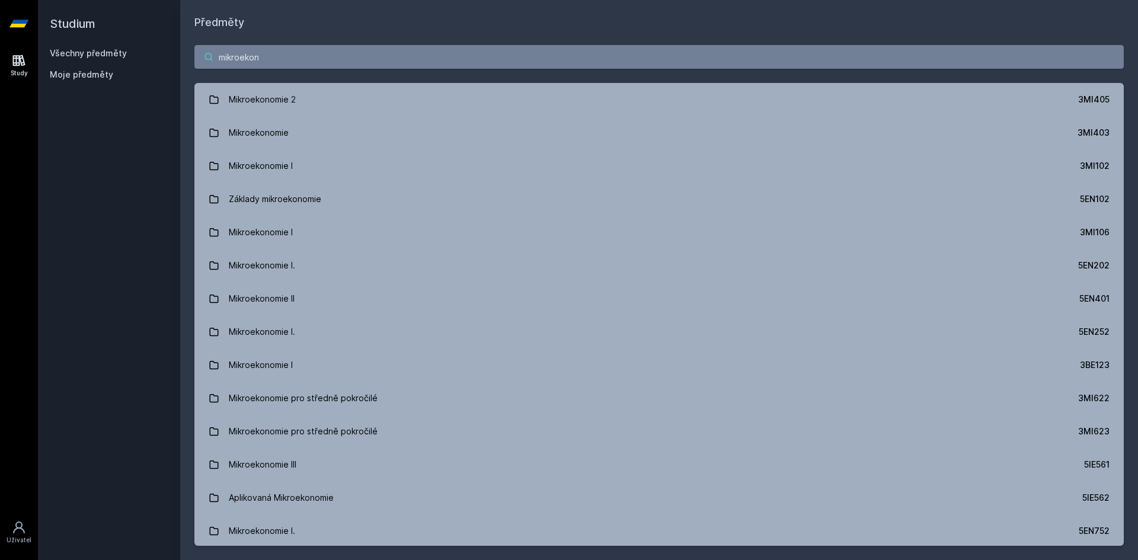
click at [330, 51] on input "mikroekon" at bounding box center [659, 57] width 930 height 24
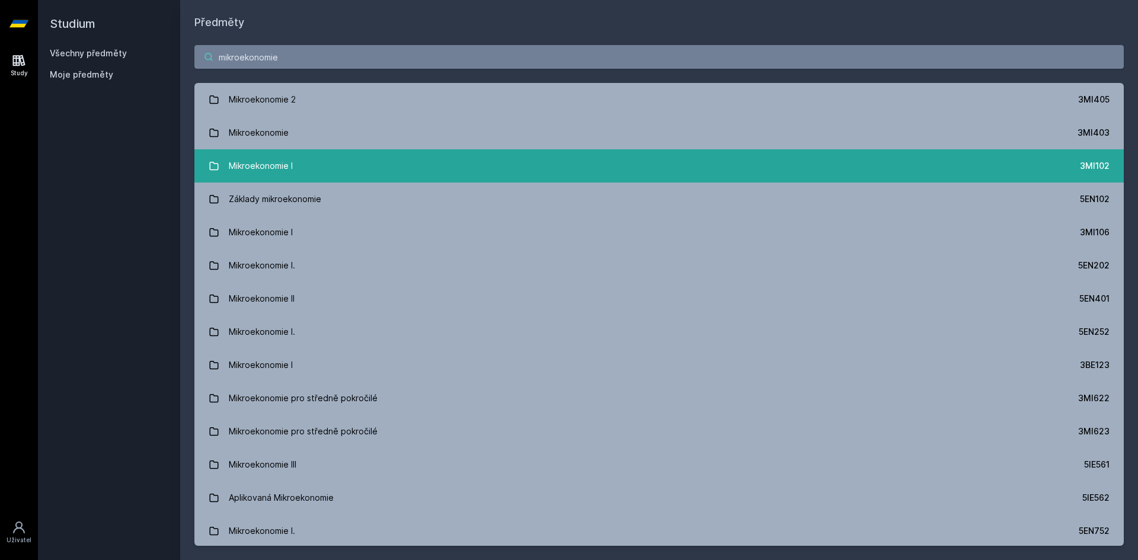
type input "mikroekonomie"
click at [471, 175] on link "Mikroekonomie I 3MI102" at bounding box center [659, 165] width 930 height 33
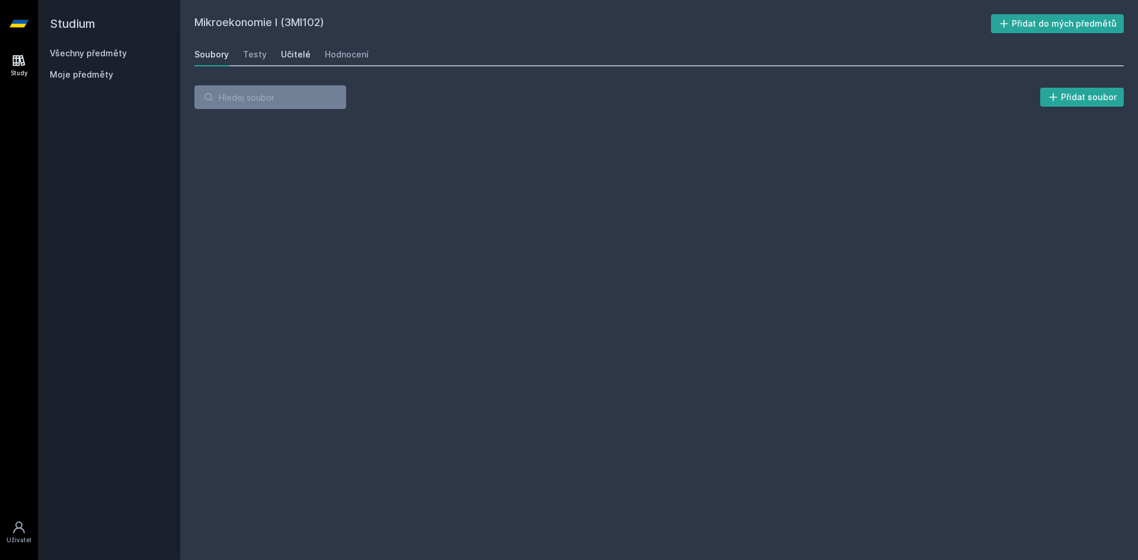
click at [288, 49] on div "Učitelé" at bounding box center [296, 55] width 30 height 12
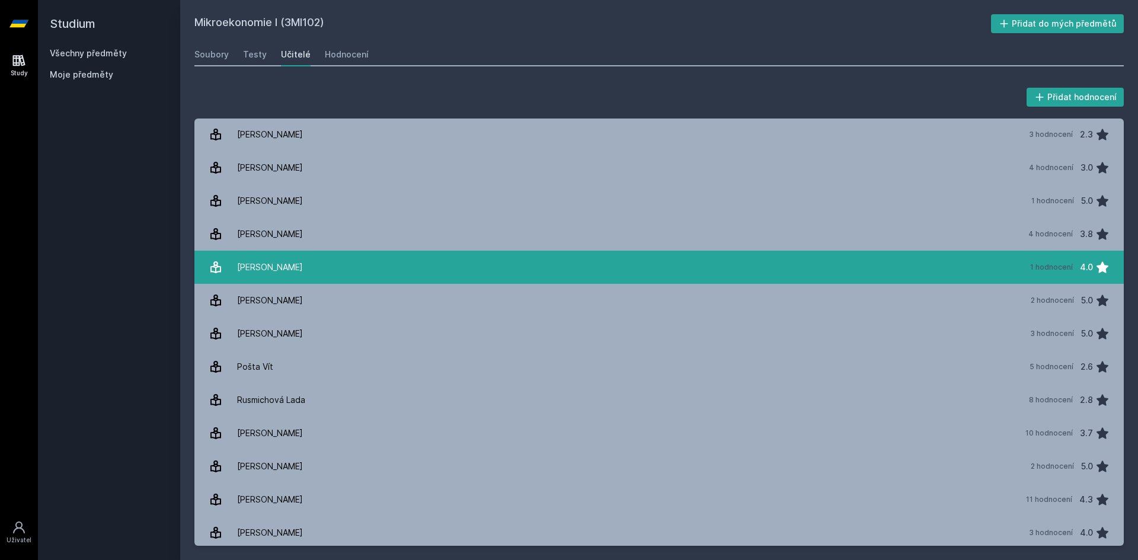
scroll to position [635, 0]
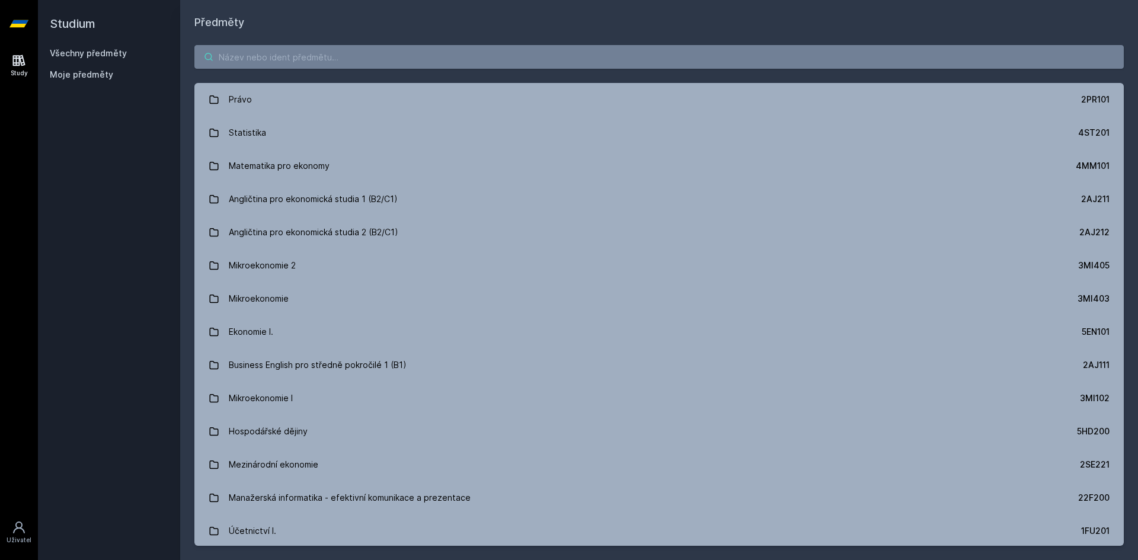
drag, startPoint x: 372, startPoint y: 51, endPoint x: 389, endPoint y: 35, distance: 23.1
click at [383, 42] on div "Právo 2PR101 Statistika 4ST201 Matematika pro ekonomy 4MM101 Angličtina pro eko…" at bounding box center [659, 295] width 958 height 529
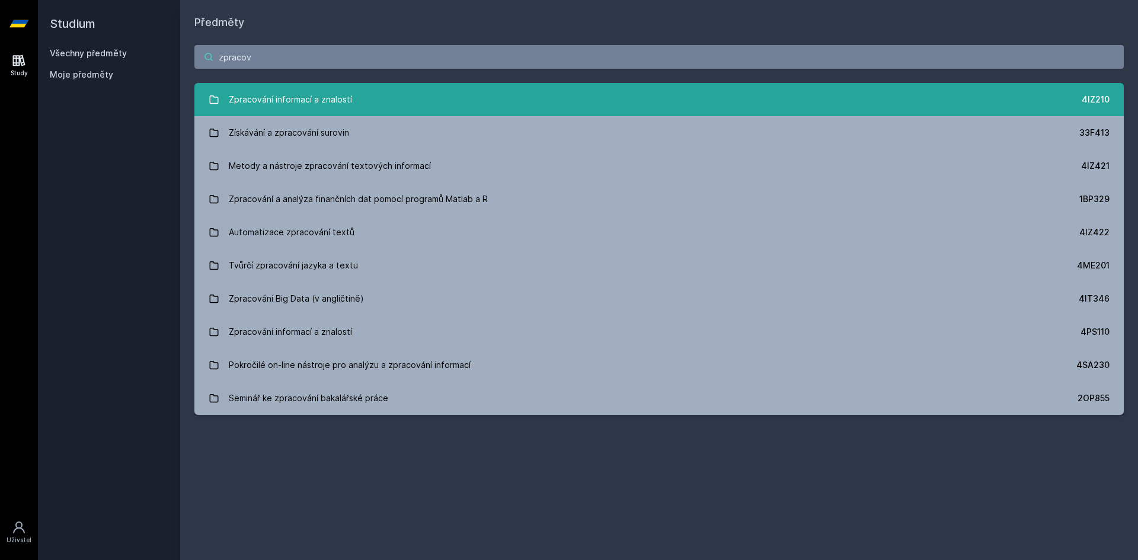
type input "zpracov"
click at [390, 107] on link "Zpracování informací a znalostí 4IZ210" at bounding box center [659, 99] width 930 height 33
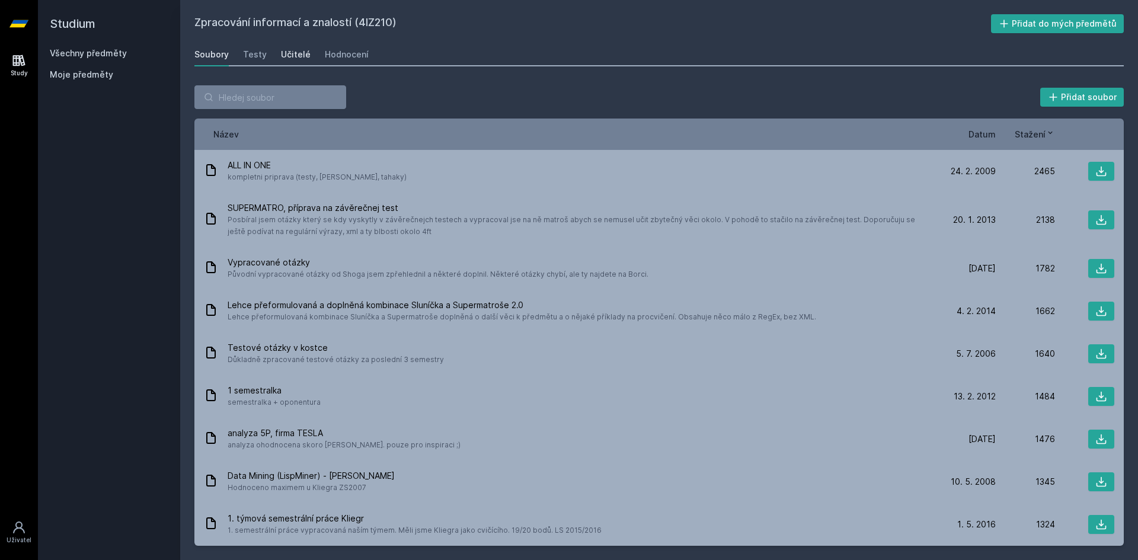
click at [293, 53] on div "Učitelé" at bounding box center [296, 55] width 30 height 12
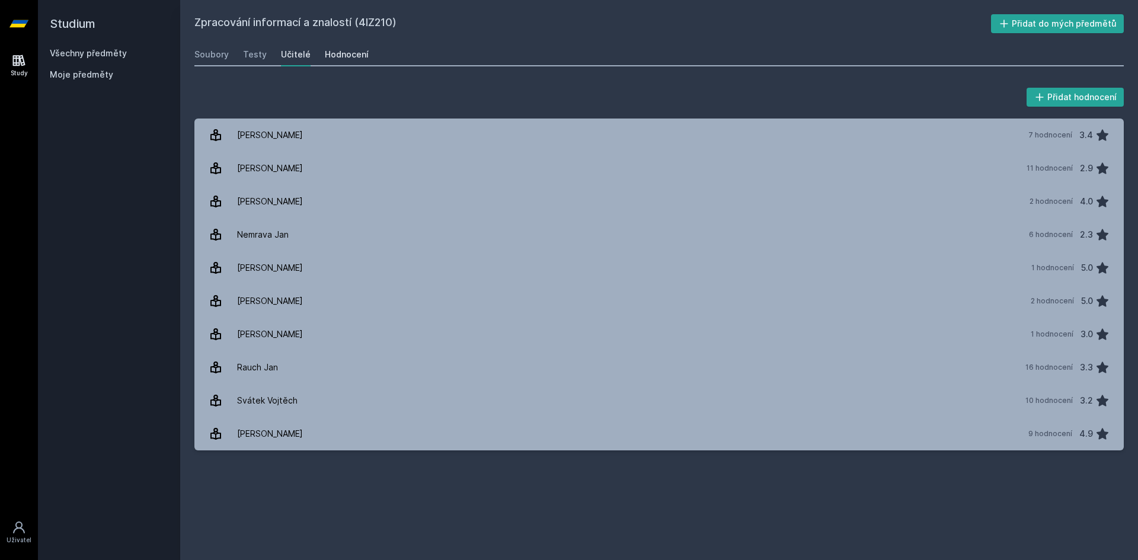
click at [336, 52] on div "Hodnocení" at bounding box center [347, 55] width 44 height 12
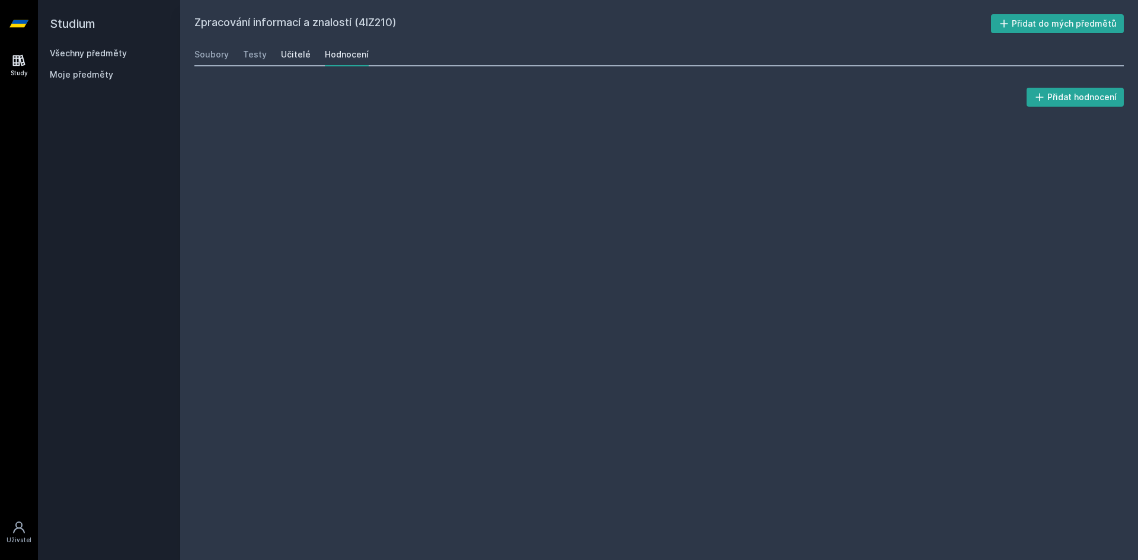
click at [299, 50] on div "Učitelé" at bounding box center [296, 55] width 30 height 12
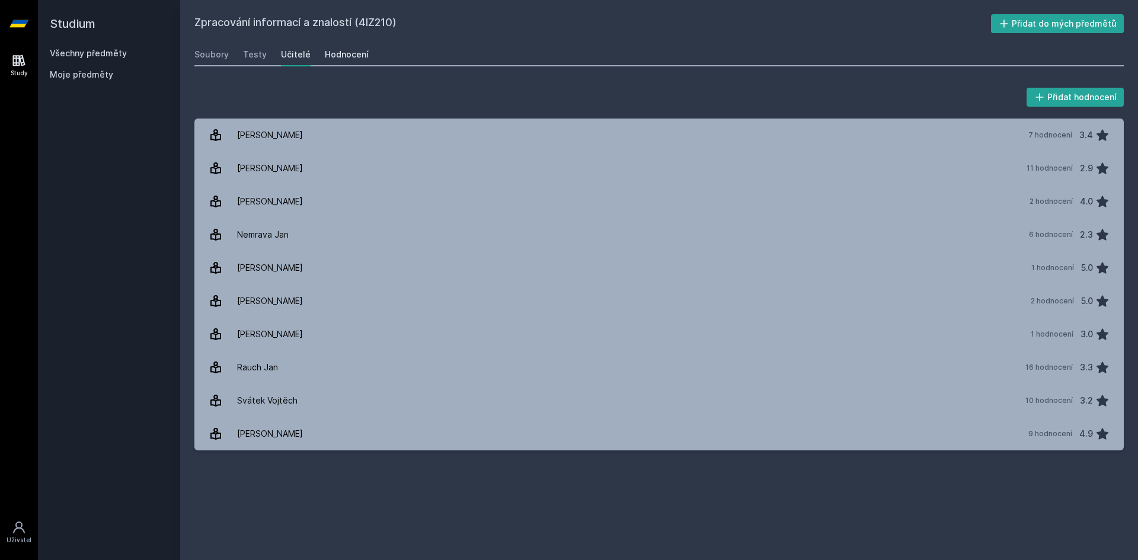
click at [350, 52] on div "Hodnocení" at bounding box center [347, 55] width 44 height 12
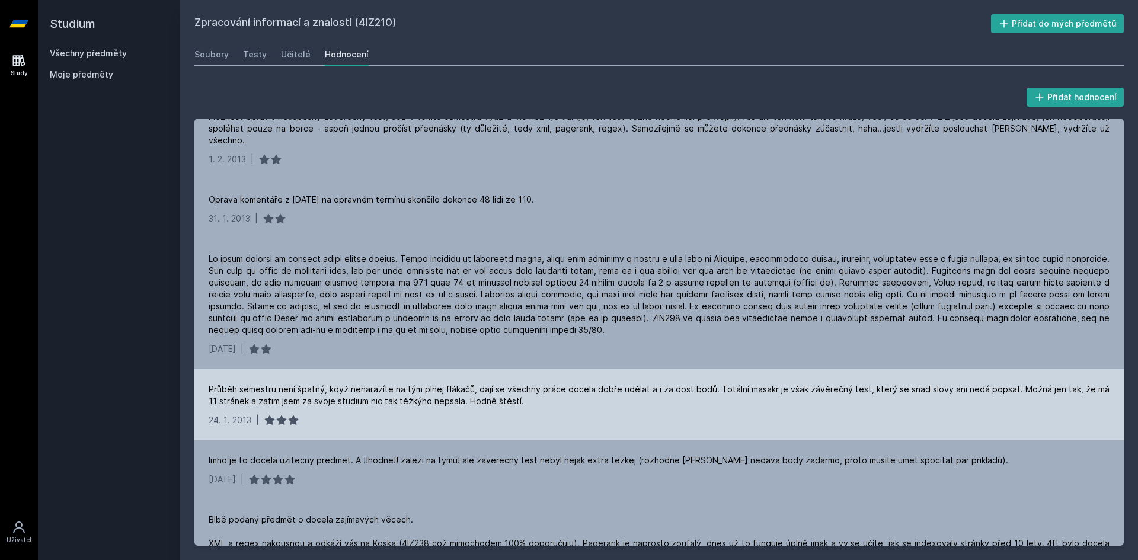
scroll to position [2431, 0]
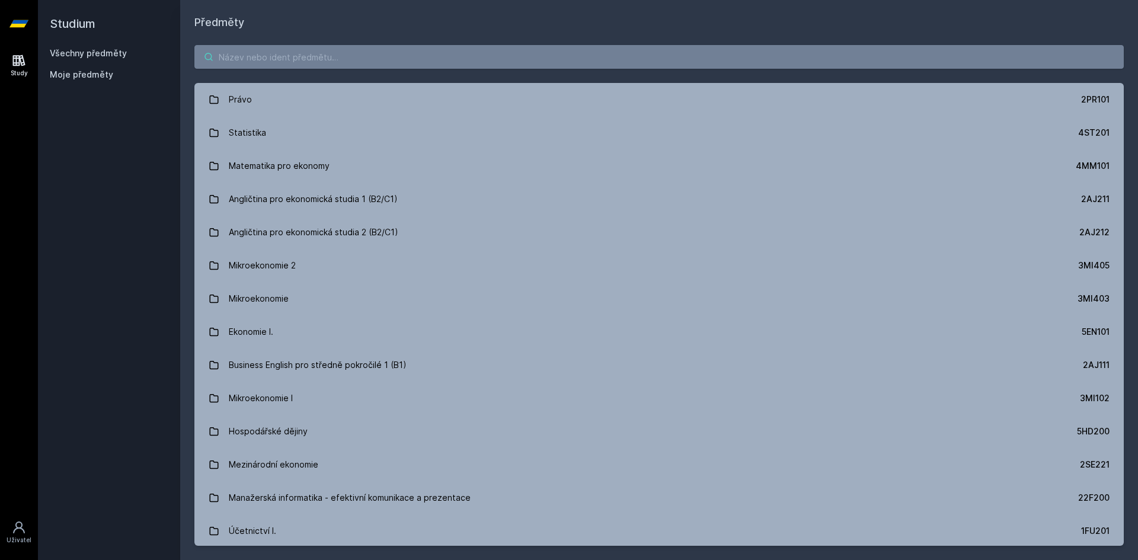
click at [265, 61] on input "search" at bounding box center [659, 57] width 930 height 24
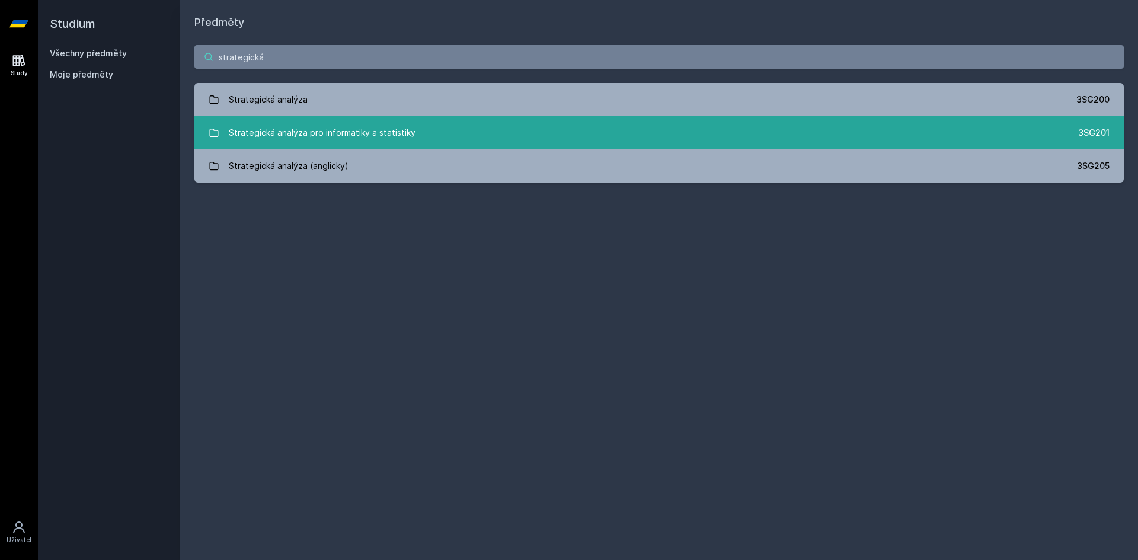
type input "strategická"
click at [378, 132] on div "Strategická analýza pro informatiky a statistiky" at bounding box center [322, 133] width 187 height 24
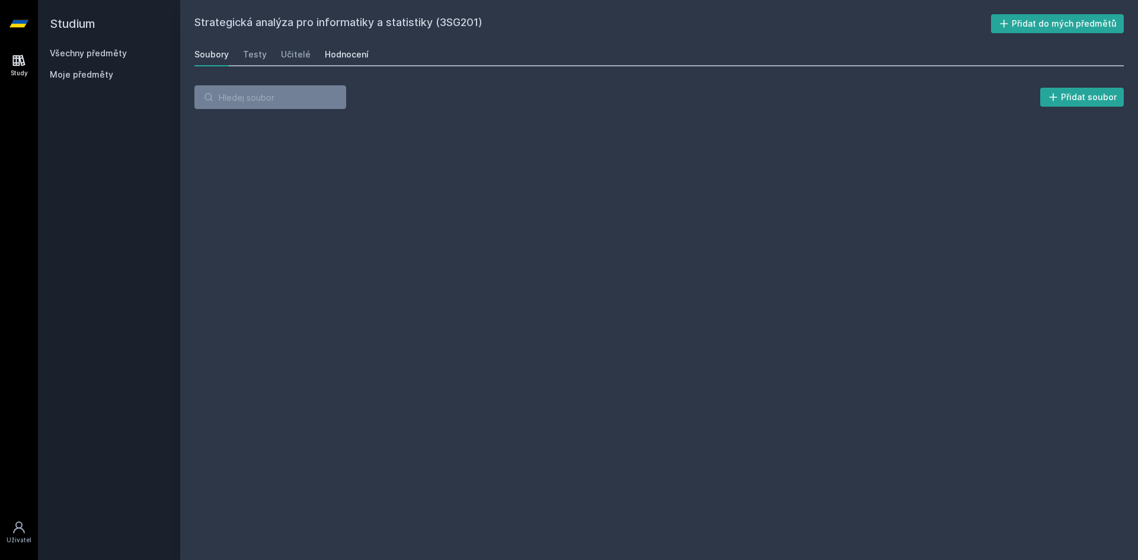
click at [343, 54] on div "Hodnocení" at bounding box center [347, 55] width 44 height 12
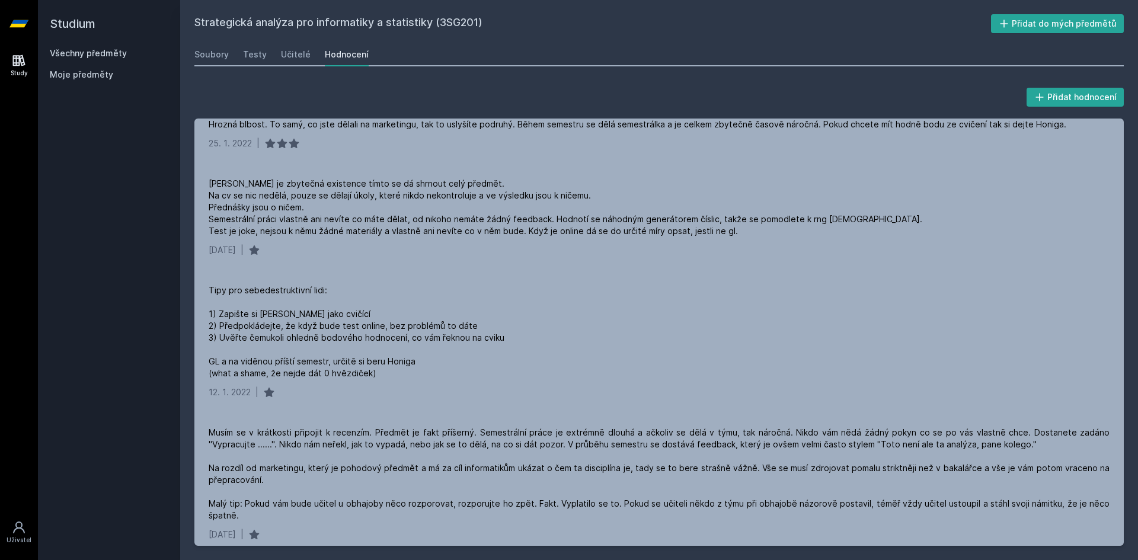
scroll to position [2253, 0]
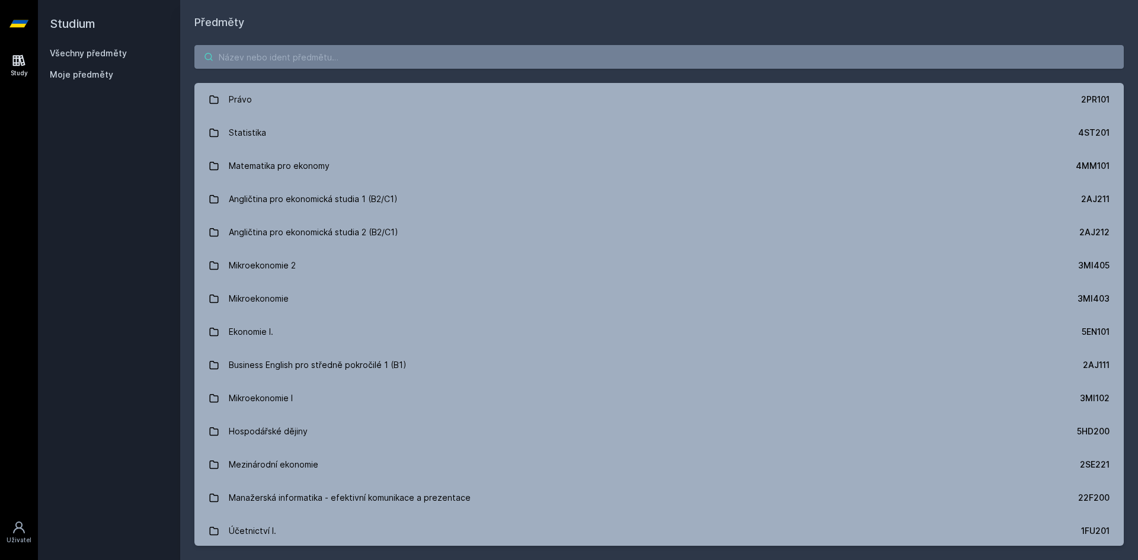
click at [427, 65] on input "search" at bounding box center [659, 57] width 930 height 24
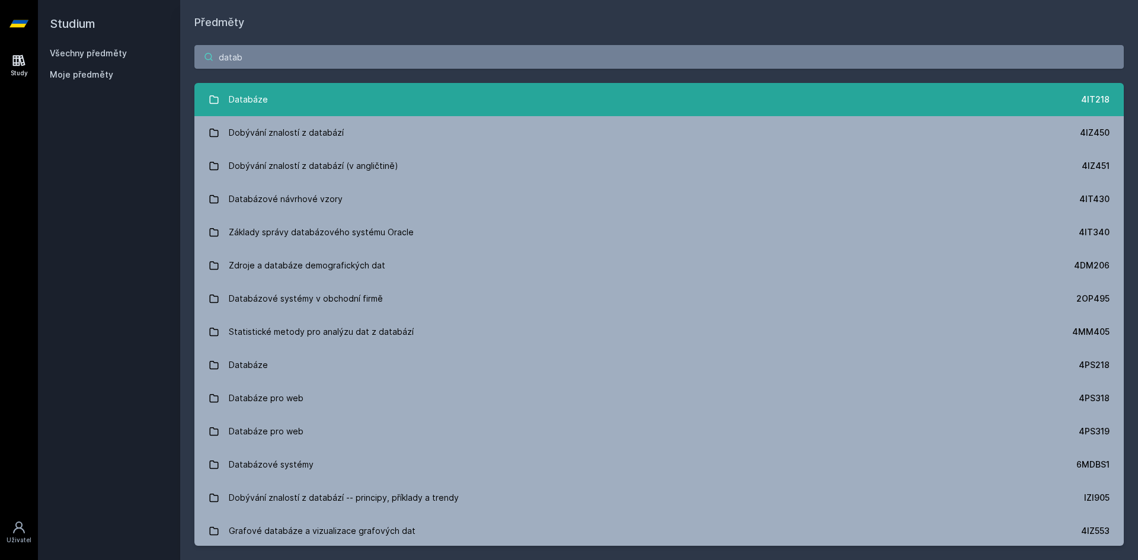
type input "datab"
click at [350, 96] on link "Databáze 4IT218" at bounding box center [659, 99] width 930 height 33
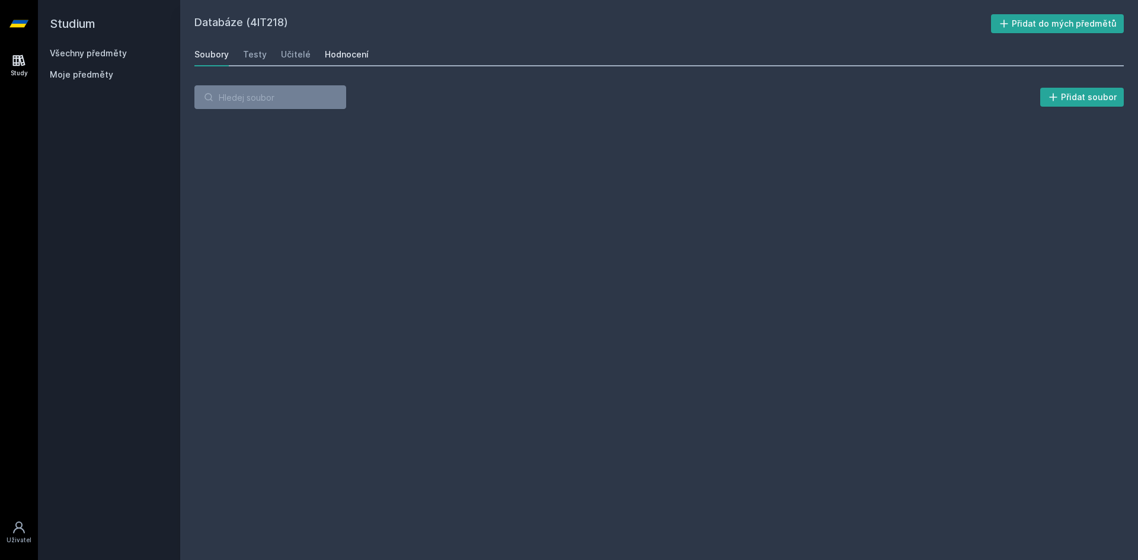
click at [334, 55] on div "Hodnocení" at bounding box center [347, 55] width 44 height 12
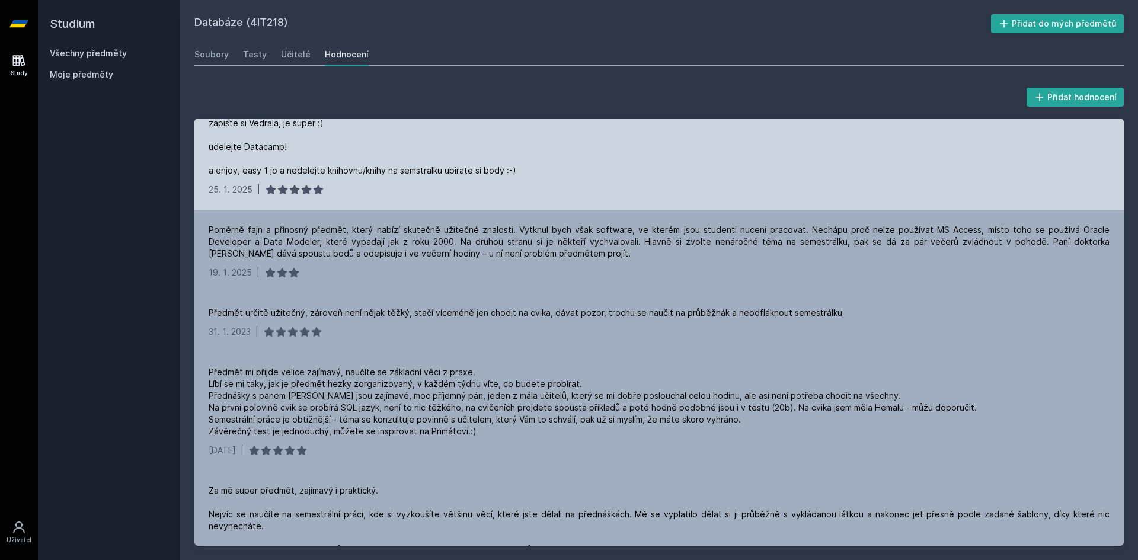
scroll to position [119, 0]
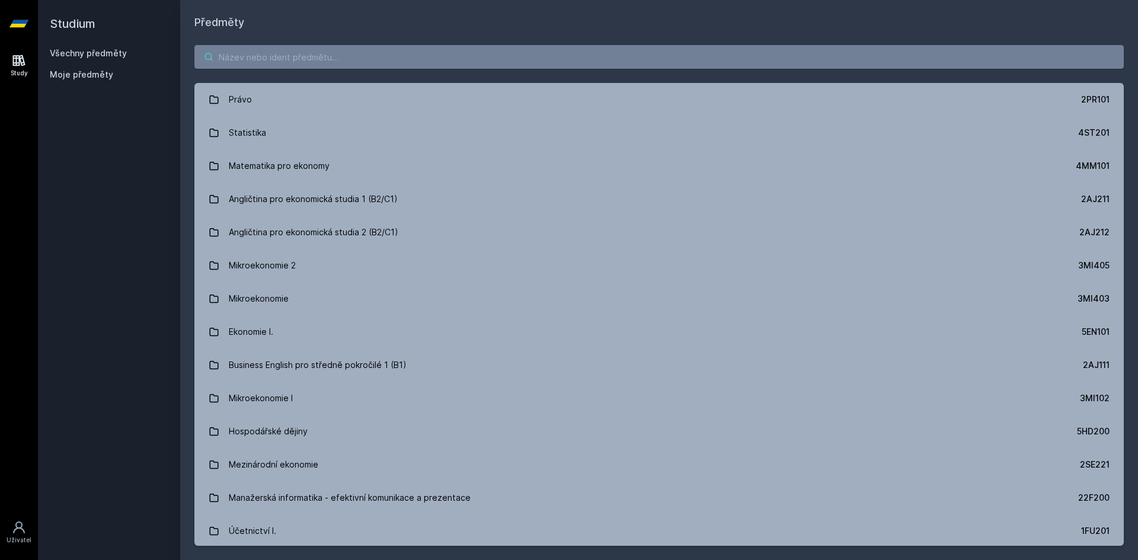
click at [248, 50] on input "search" at bounding box center [659, 57] width 930 height 24
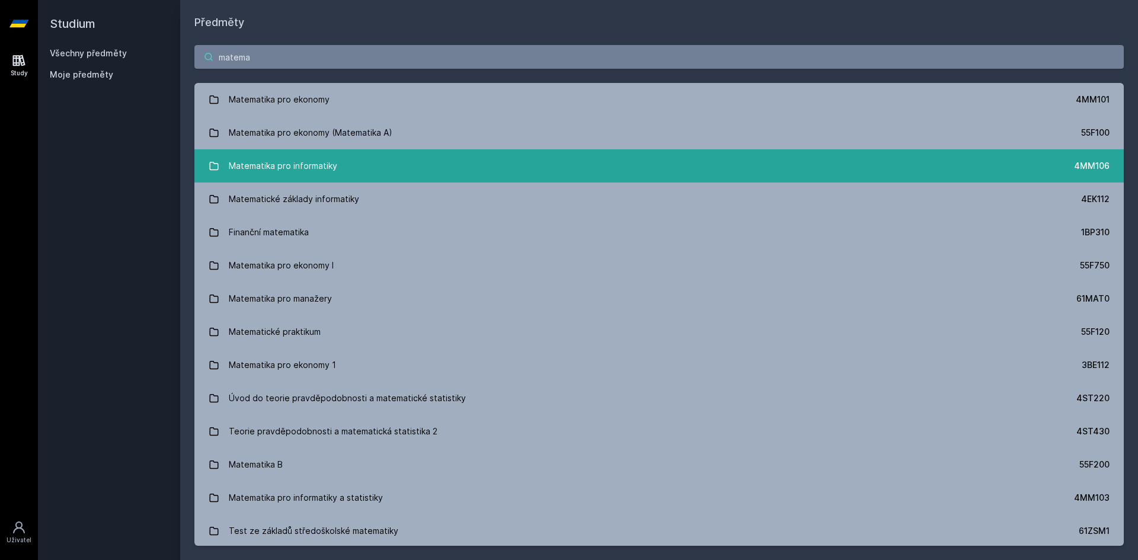
type input "matema"
click at [321, 164] on div "Matematika pro informatiky" at bounding box center [283, 166] width 109 height 24
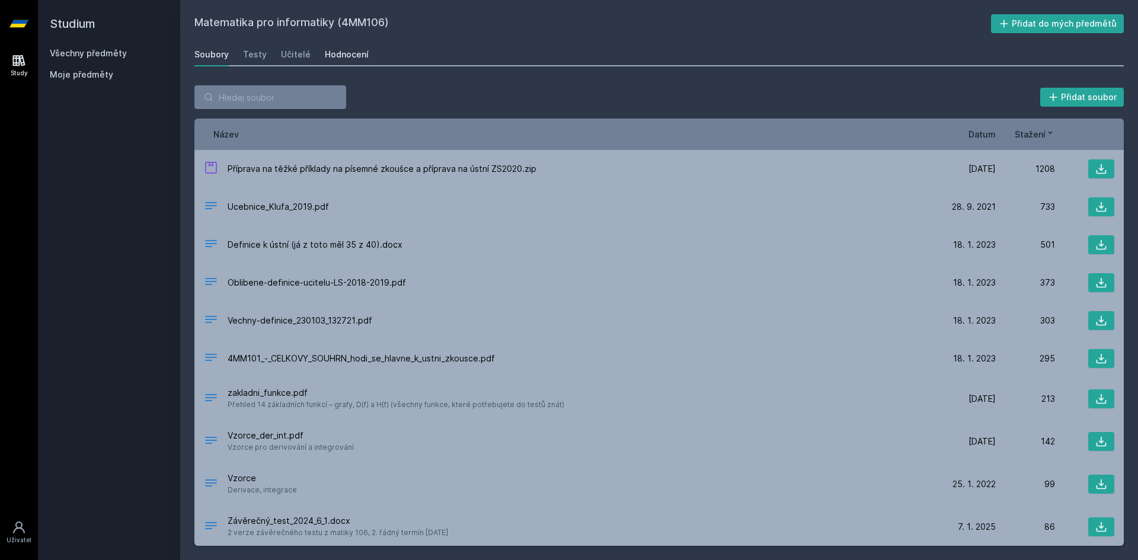
click at [345, 55] on div "Hodnocení" at bounding box center [347, 55] width 44 height 12
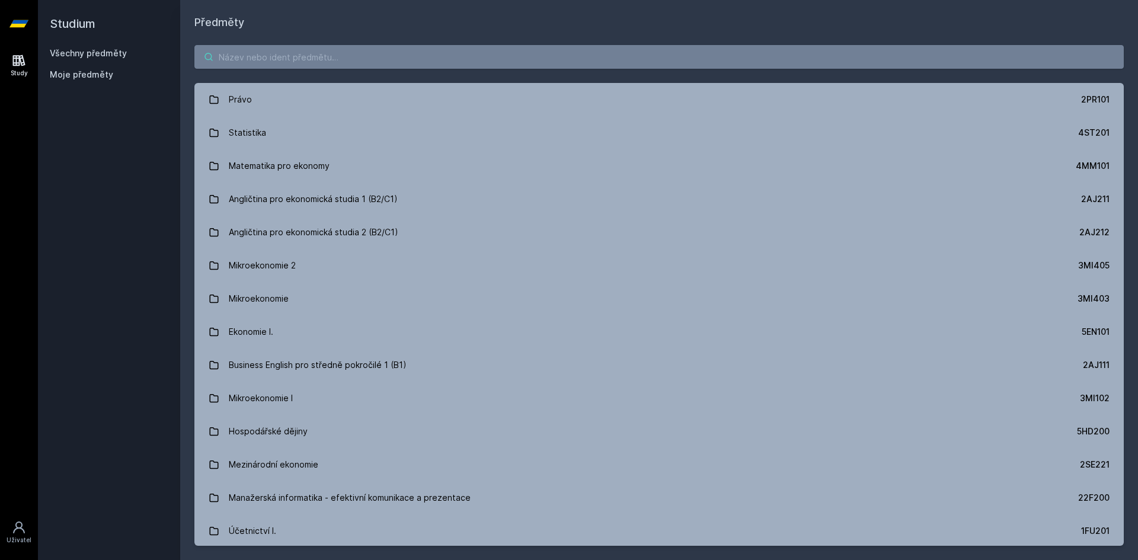
click at [268, 53] on input "search" at bounding box center [659, 57] width 930 height 24
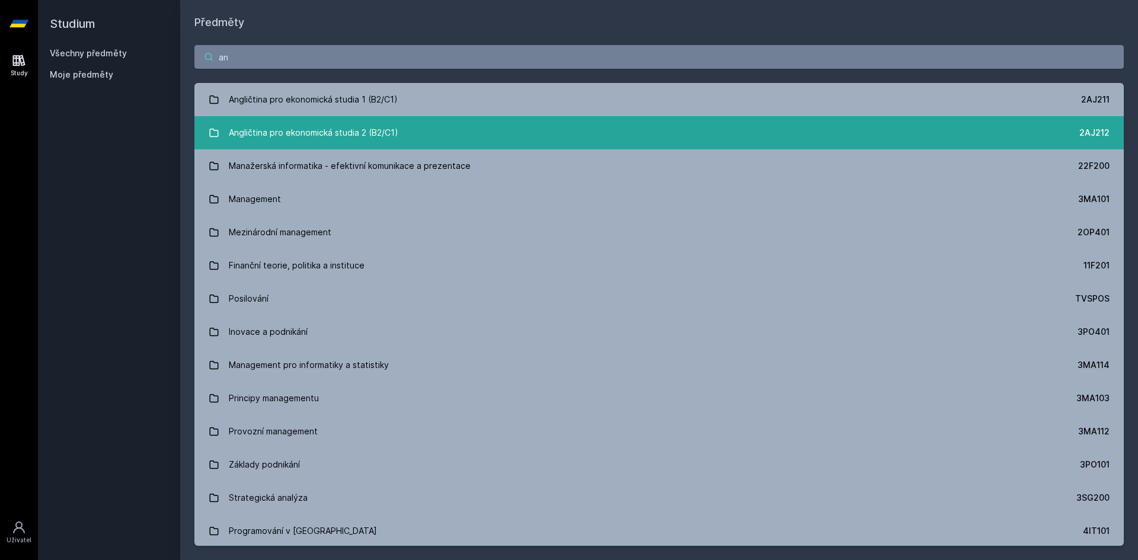
type input "an"
click at [455, 119] on link "Angličtina pro ekonomická studia 2 (B2/C1) 2AJ212" at bounding box center [659, 132] width 930 height 33
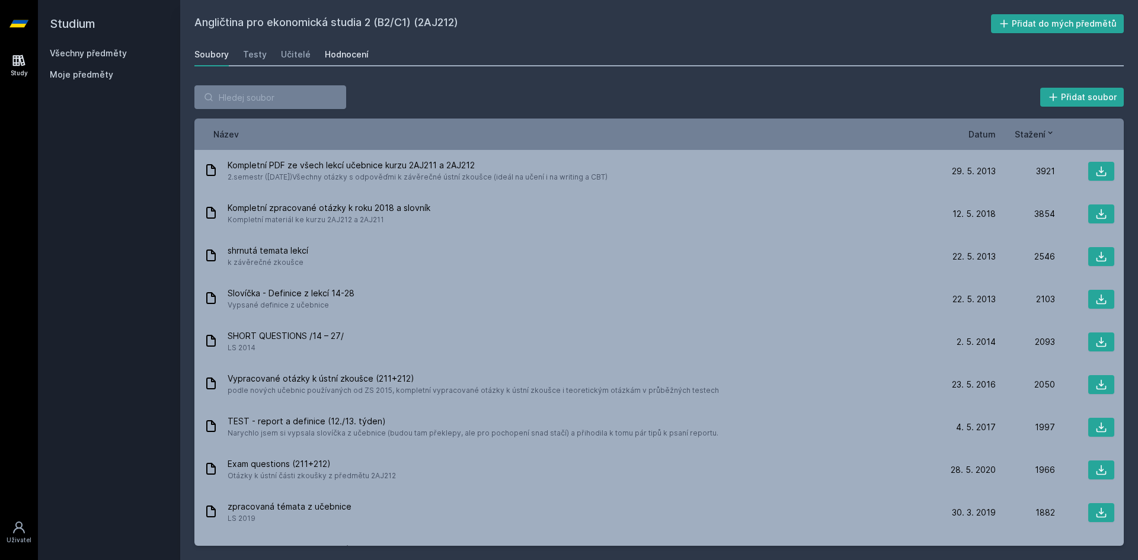
click at [333, 54] on div "Hodnocení" at bounding box center [347, 55] width 44 height 12
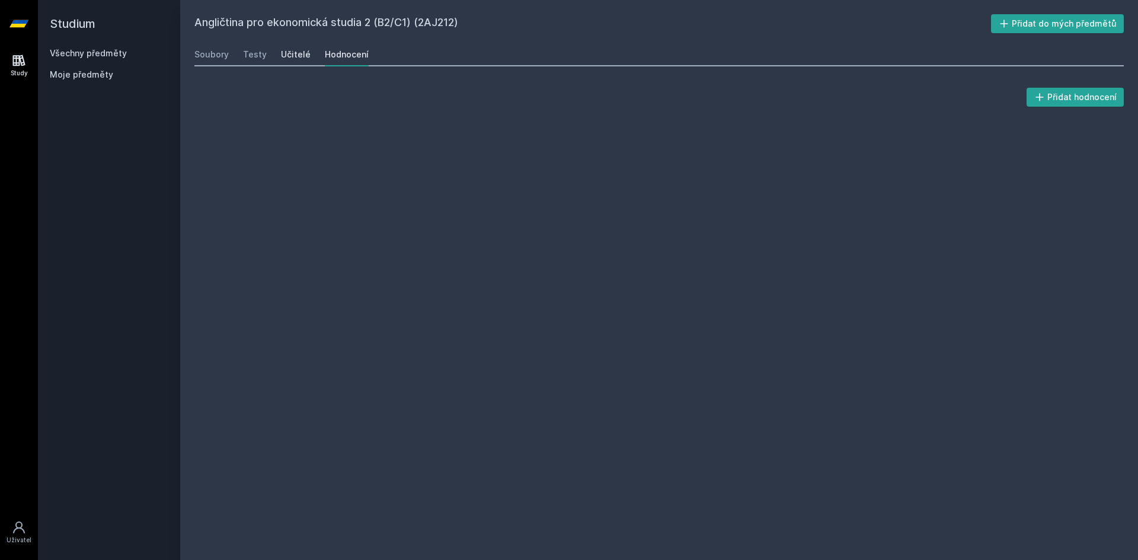
click at [290, 51] on div "Učitelé" at bounding box center [296, 55] width 30 height 12
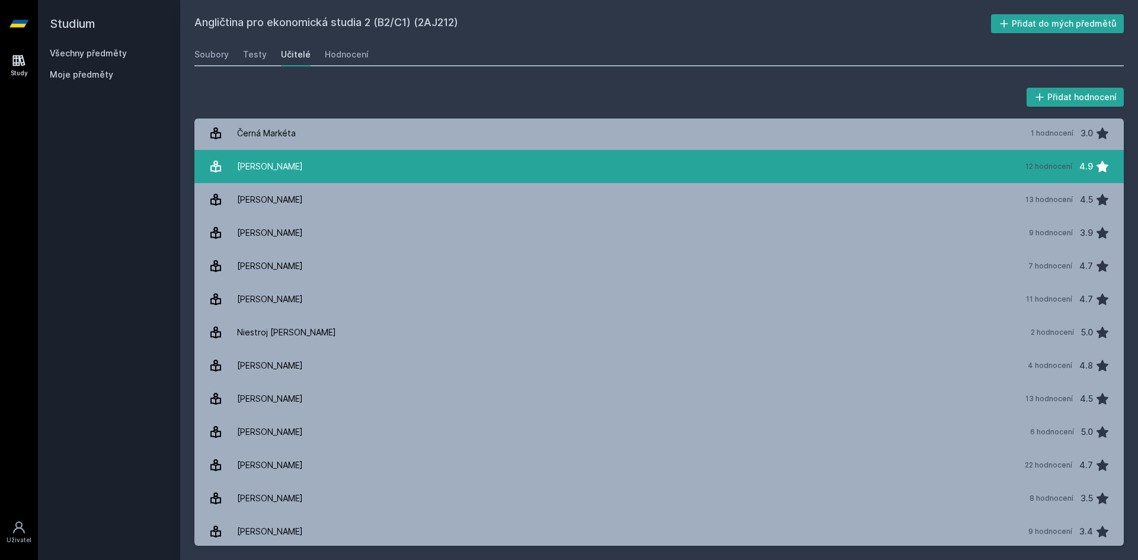
scroll to position [104, 0]
